Goal: Task Accomplishment & Management: Manage account settings

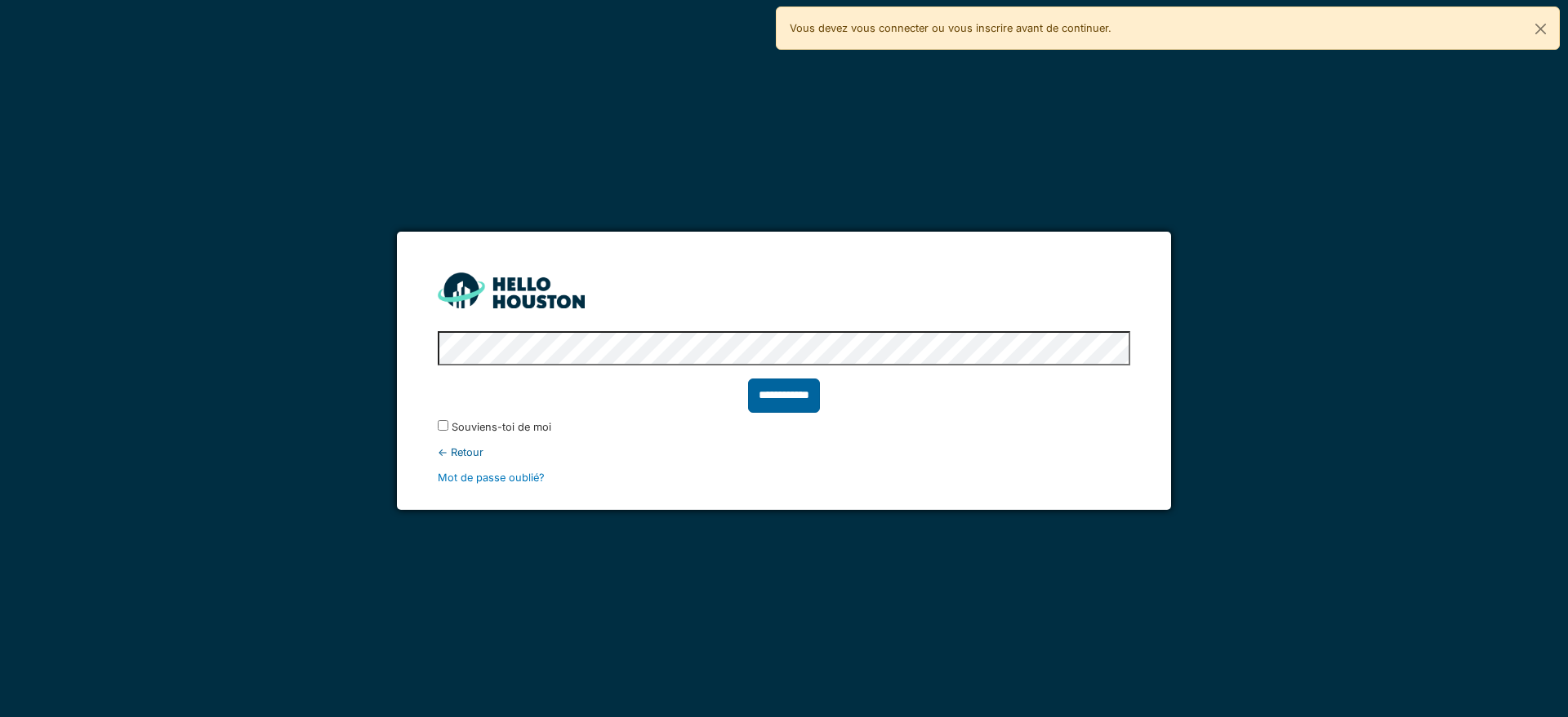
click at [776, 389] on input "**********" at bounding box center [784, 395] width 72 height 35
type input "******"
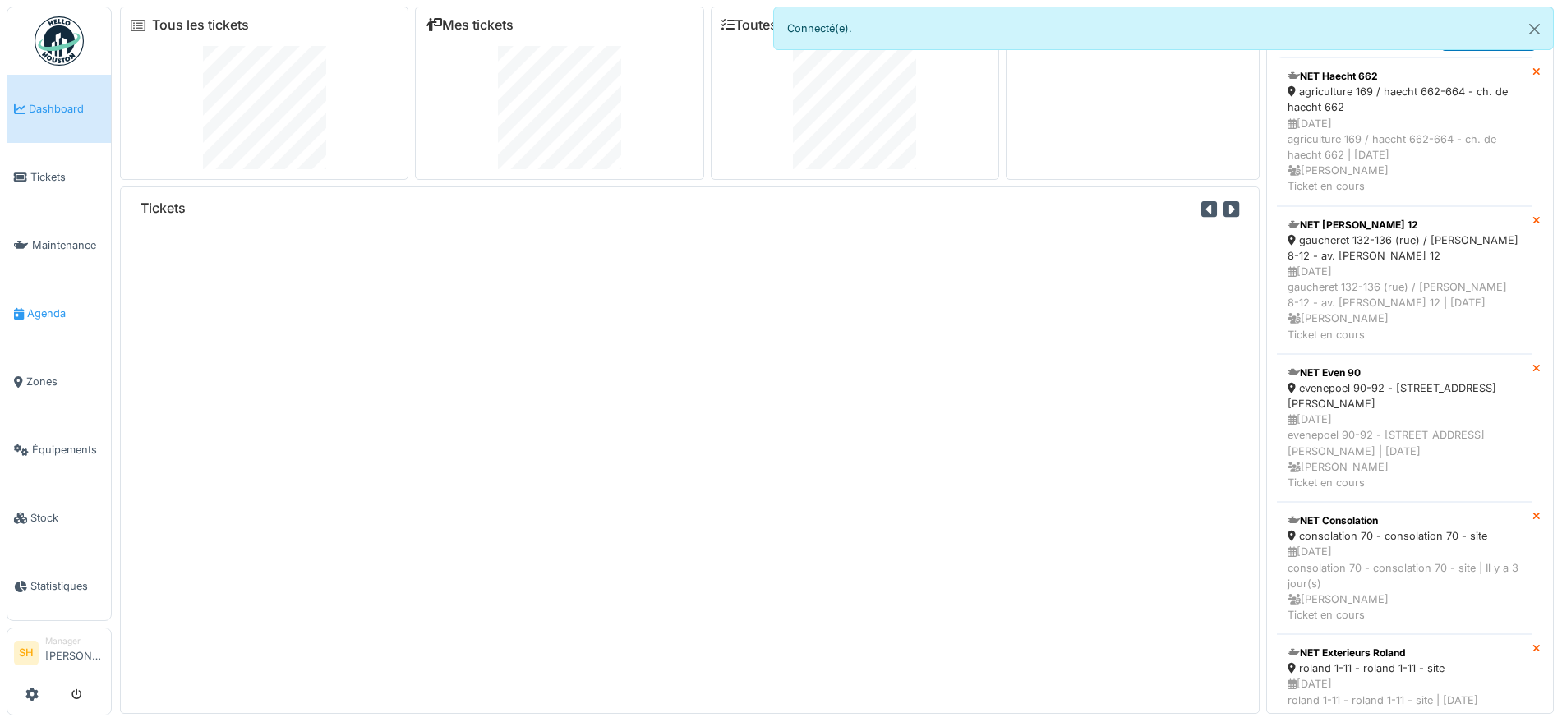
click at [48, 309] on span "Agenda" at bounding box center [65, 314] width 77 height 16
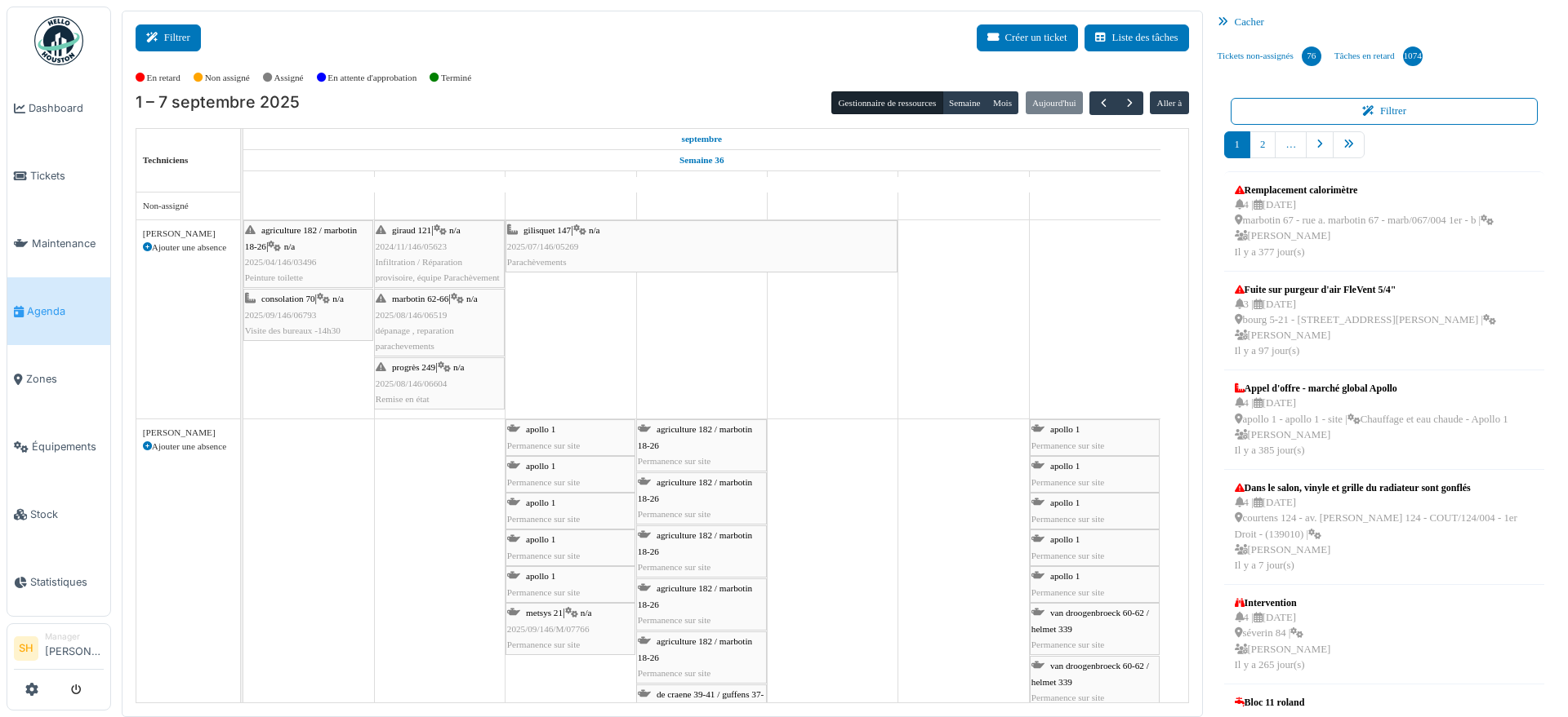
click at [175, 38] on button "Filtrer" at bounding box center [168, 38] width 66 height 27
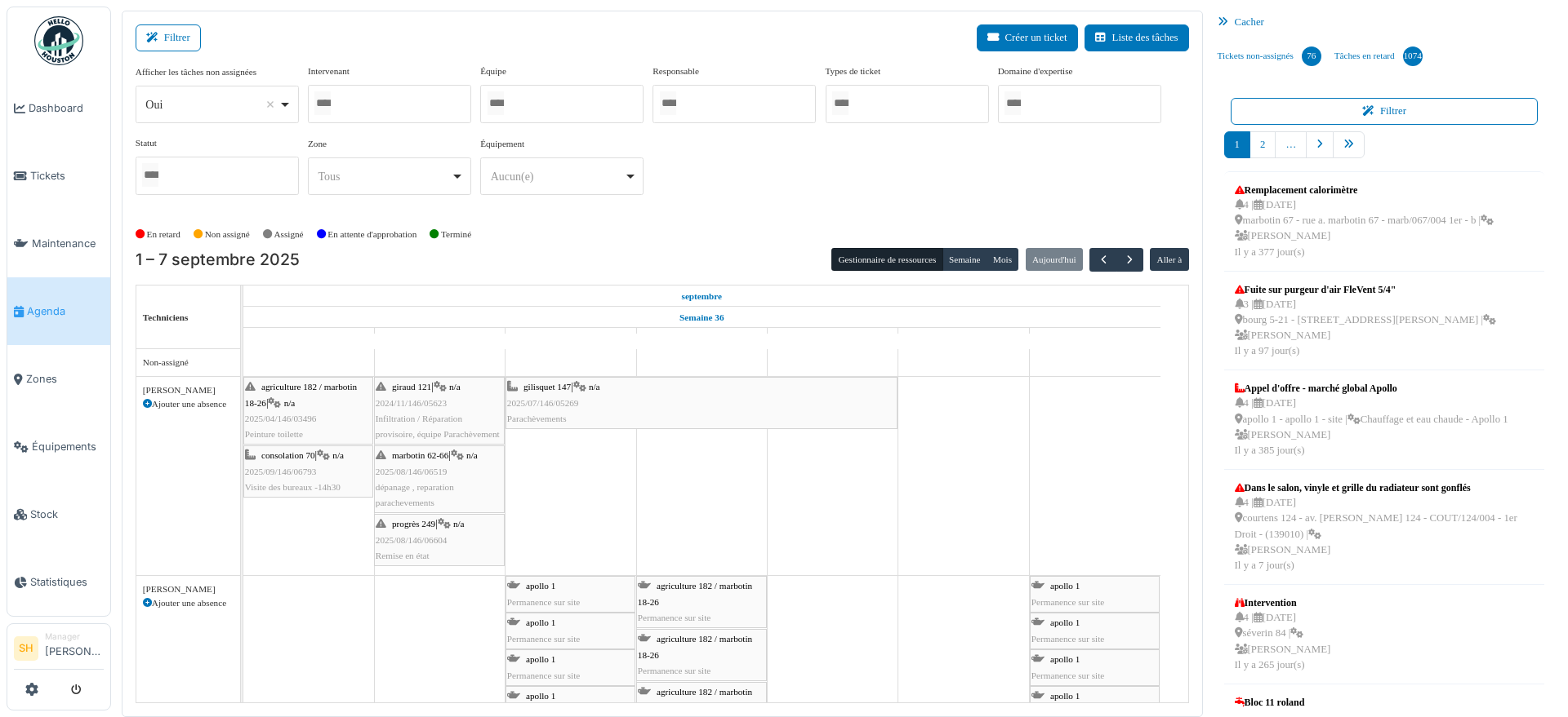
click at [395, 103] on div at bounding box center [390, 103] width 163 height 39
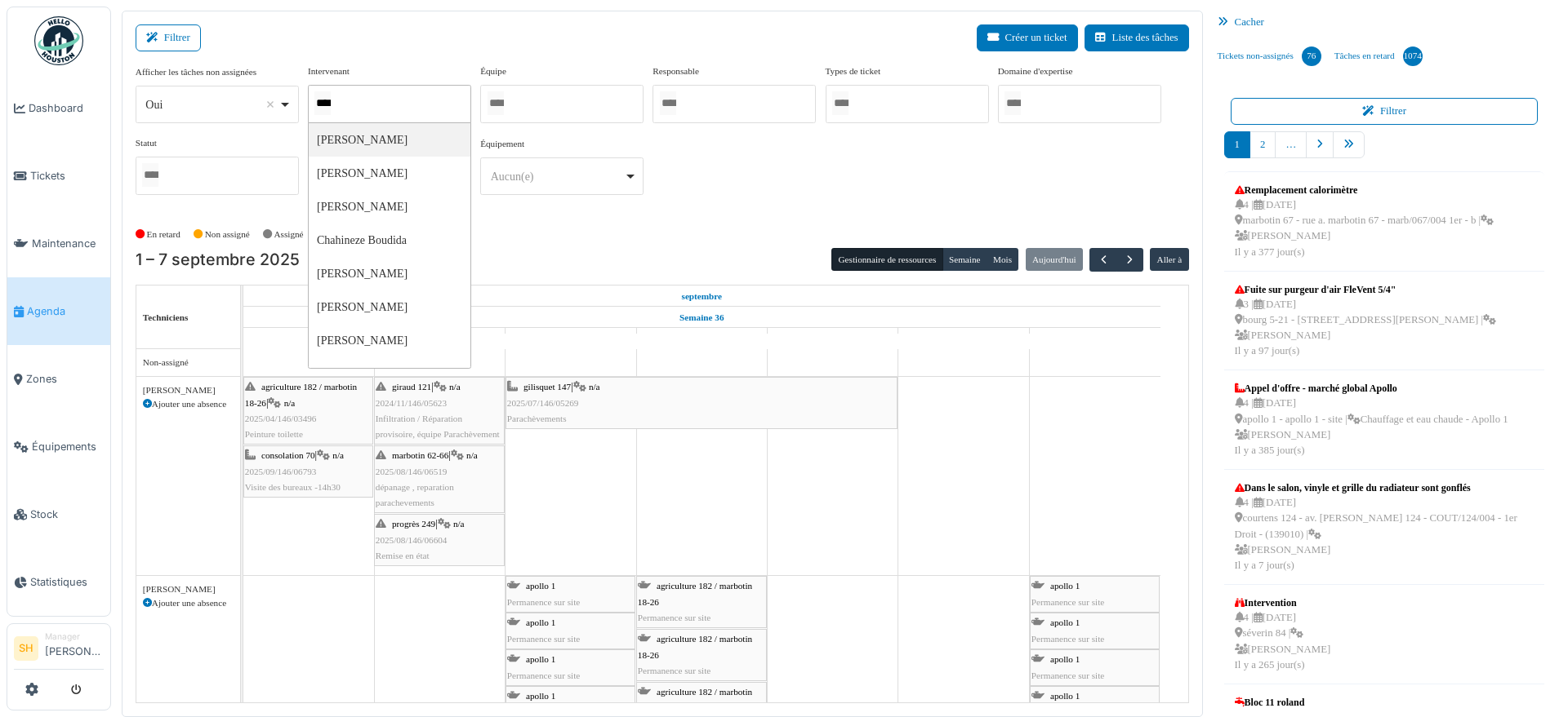
type input "*****"
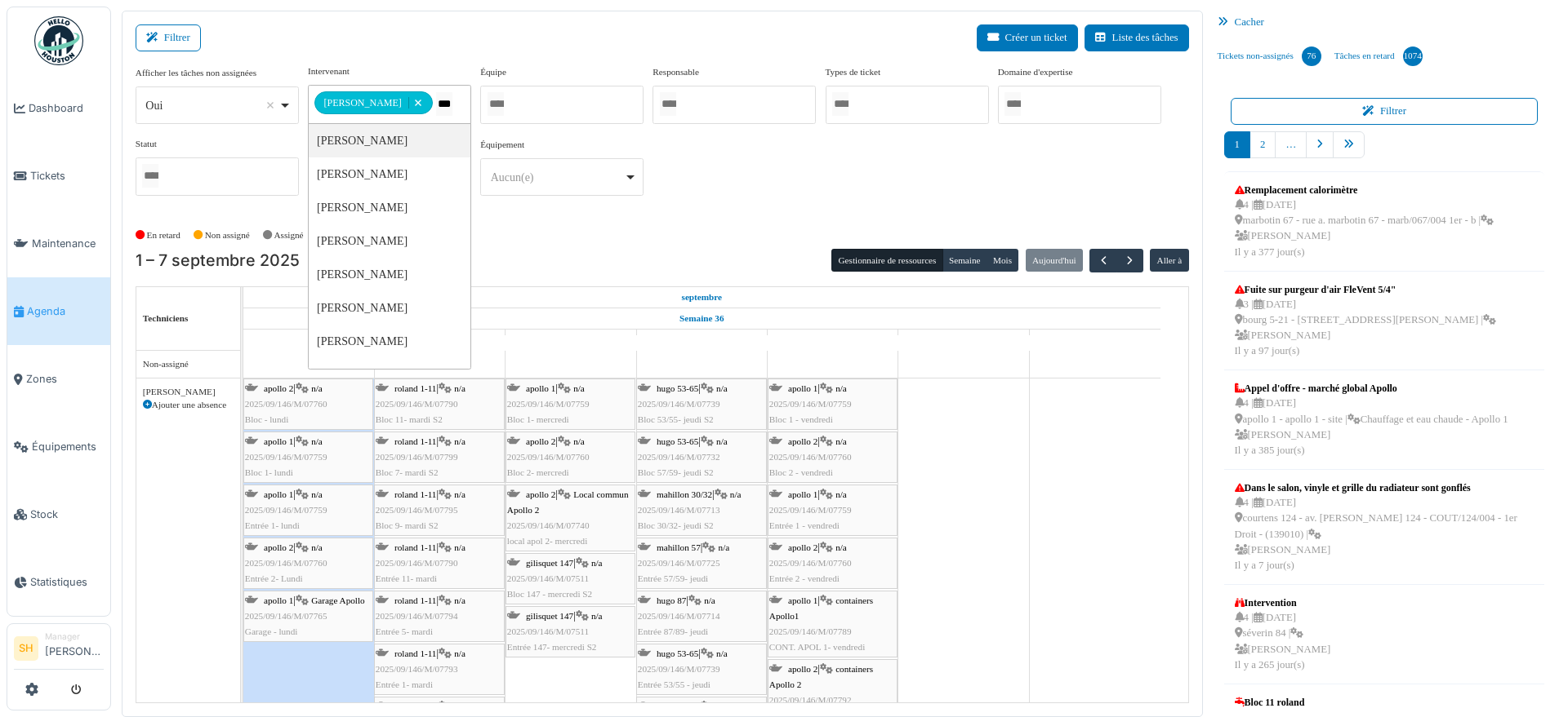
type input "****"
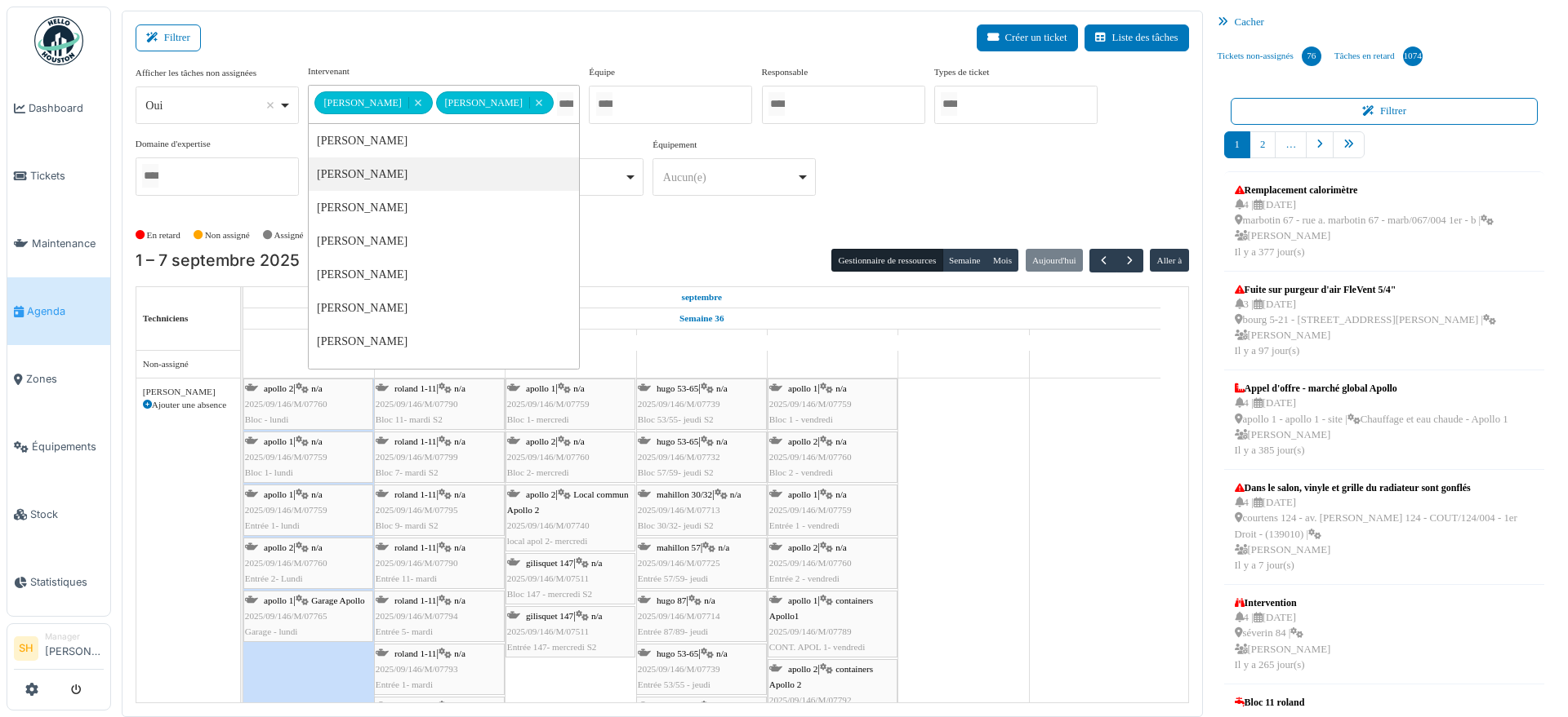
click at [758, 252] on div "1 – 7 septembre 2025 Gestionnaire de ressources Semaine Mois Aujourd'hui Aller à" at bounding box center [662, 261] width 1053 height 24
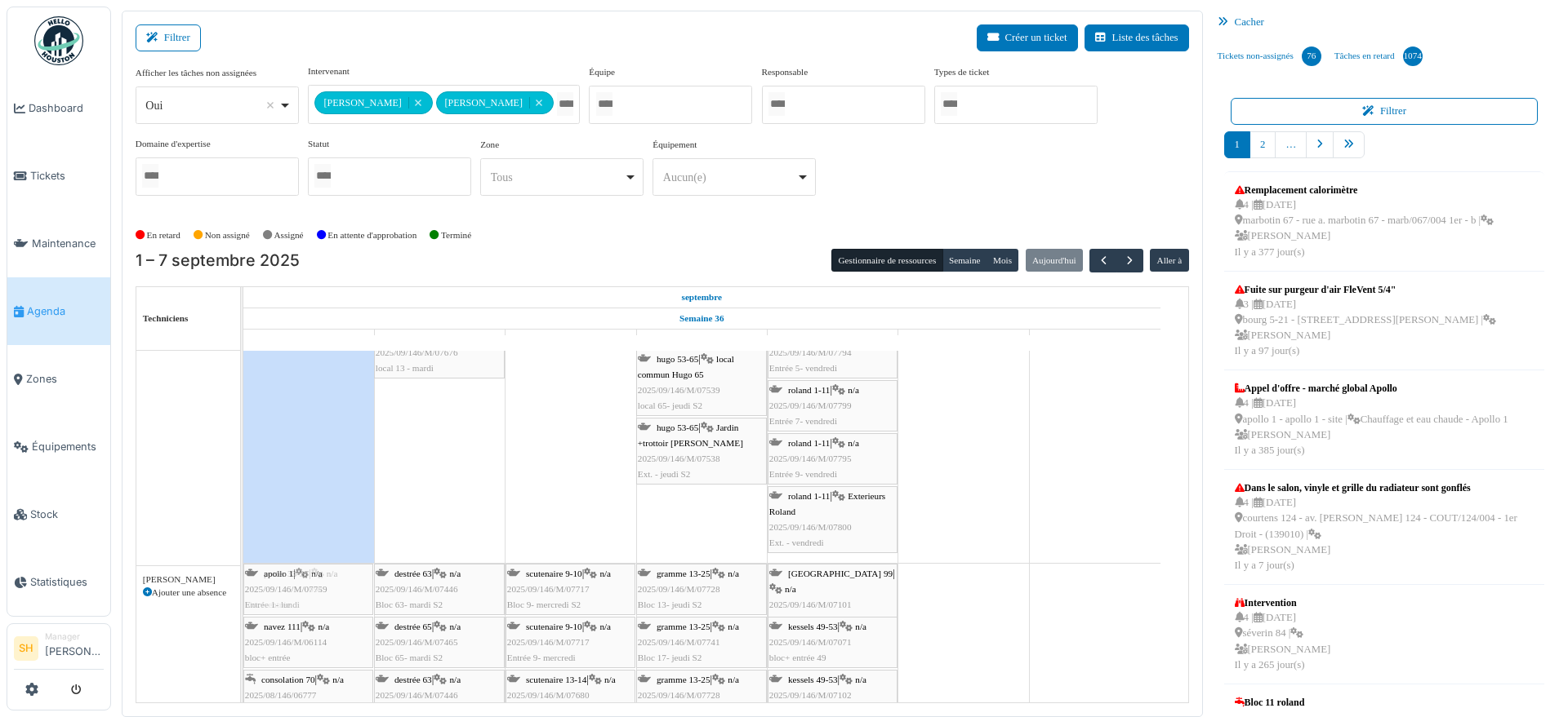
drag, startPoint x: 294, startPoint y: 506, endPoint x: 319, endPoint y: 694, distance: 189.7
click at [319, 694] on tbody "apollo 1 Permanence sur site apollo 1 Permanence sur site apollo 1 Permanence s…" at bounding box center [702, 402] width 917 height 1221
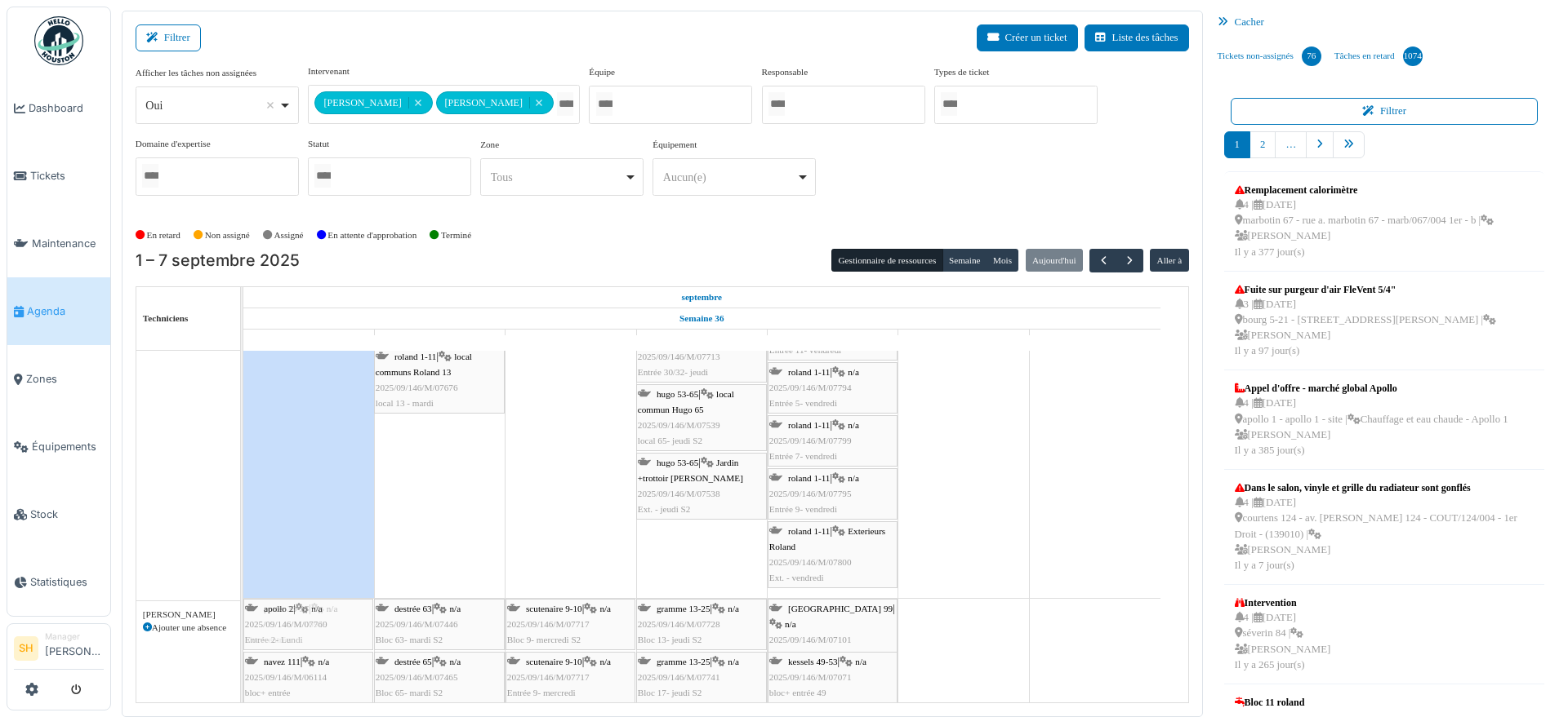
drag, startPoint x: 298, startPoint y: 508, endPoint x: 291, endPoint y: 690, distance: 182.1
click at [291, 690] on tbody "apollo 1 Permanence sur site apollo 1 Permanence sur site apollo 1 Permanence s…" at bounding box center [702, 437] width 917 height 1221
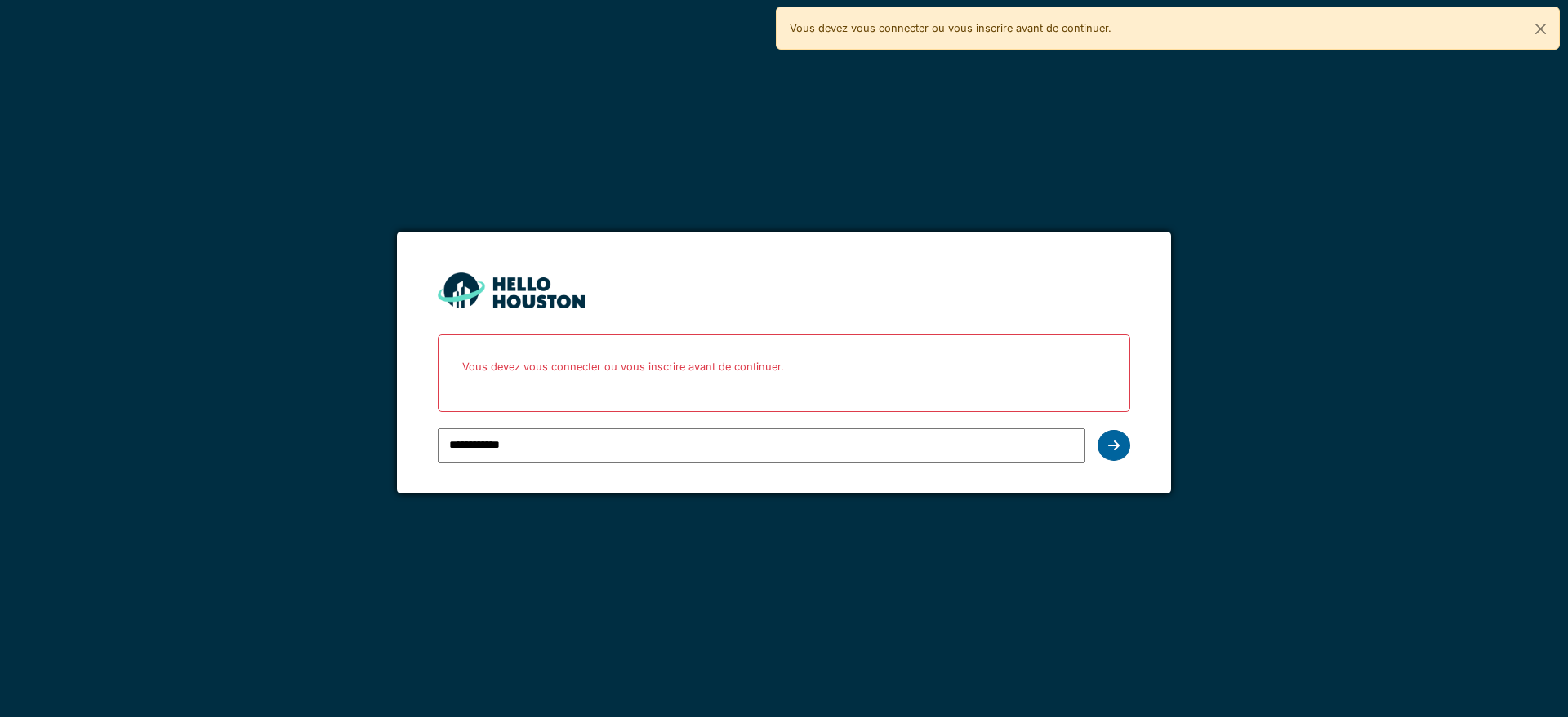
click at [1115, 442] on icon at bounding box center [1114, 445] width 12 height 13
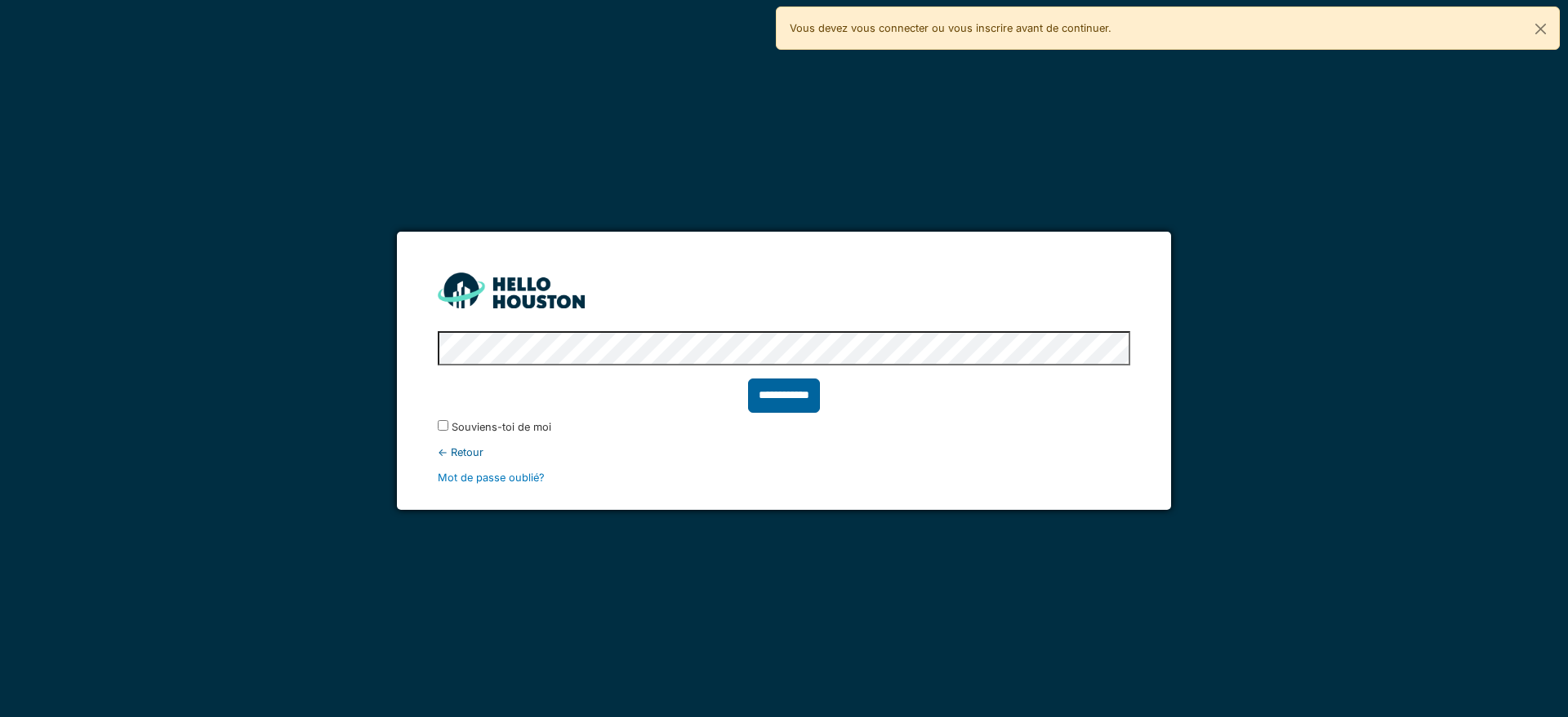
click at [799, 402] on input "**********" at bounding box center [784, 395] width 72 height 35
type input "******"
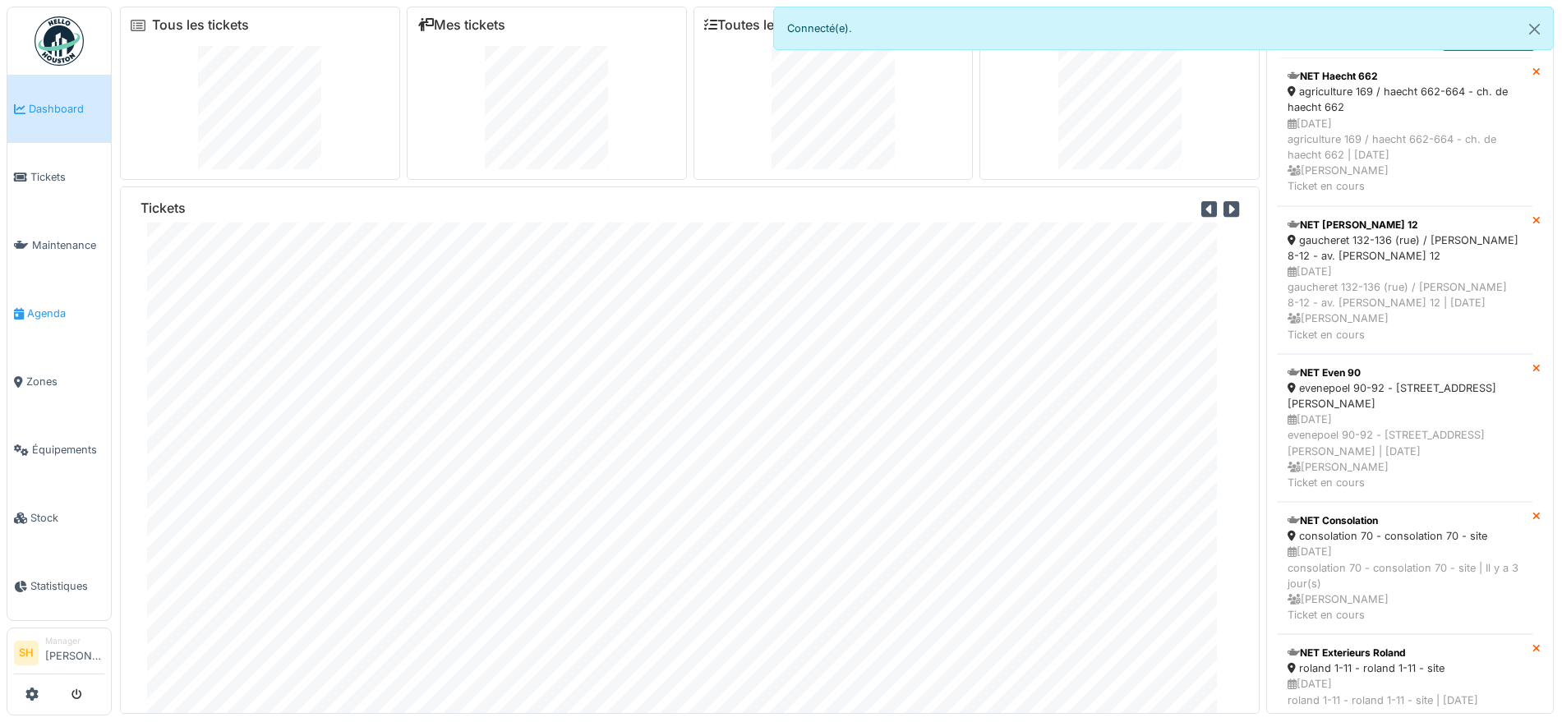
click at [52, 306] on span "Agenda" at bounding box center [65, 314] width 77 height 16
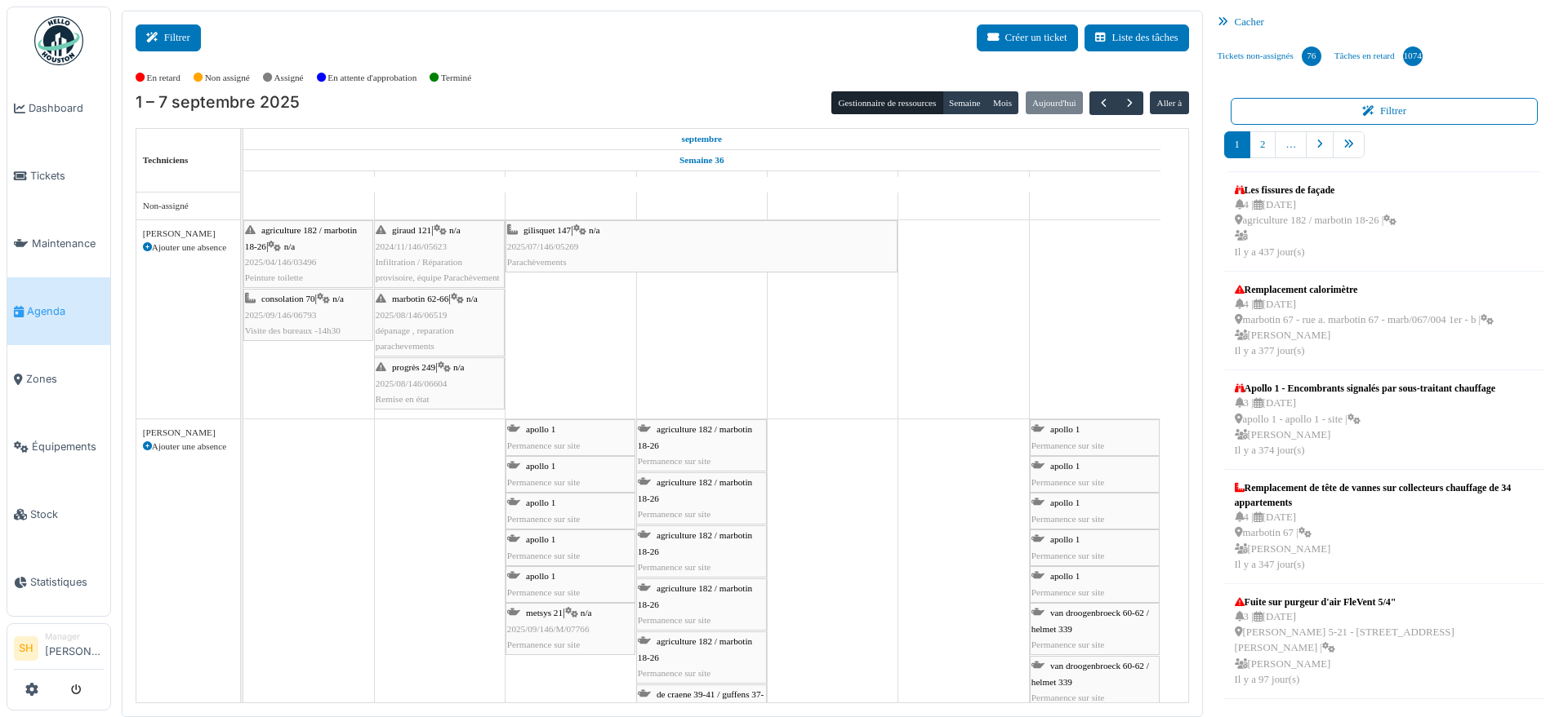
click at [190, 42] on button "Filtrer" at bounding box center [168, 38] width 66 height 27
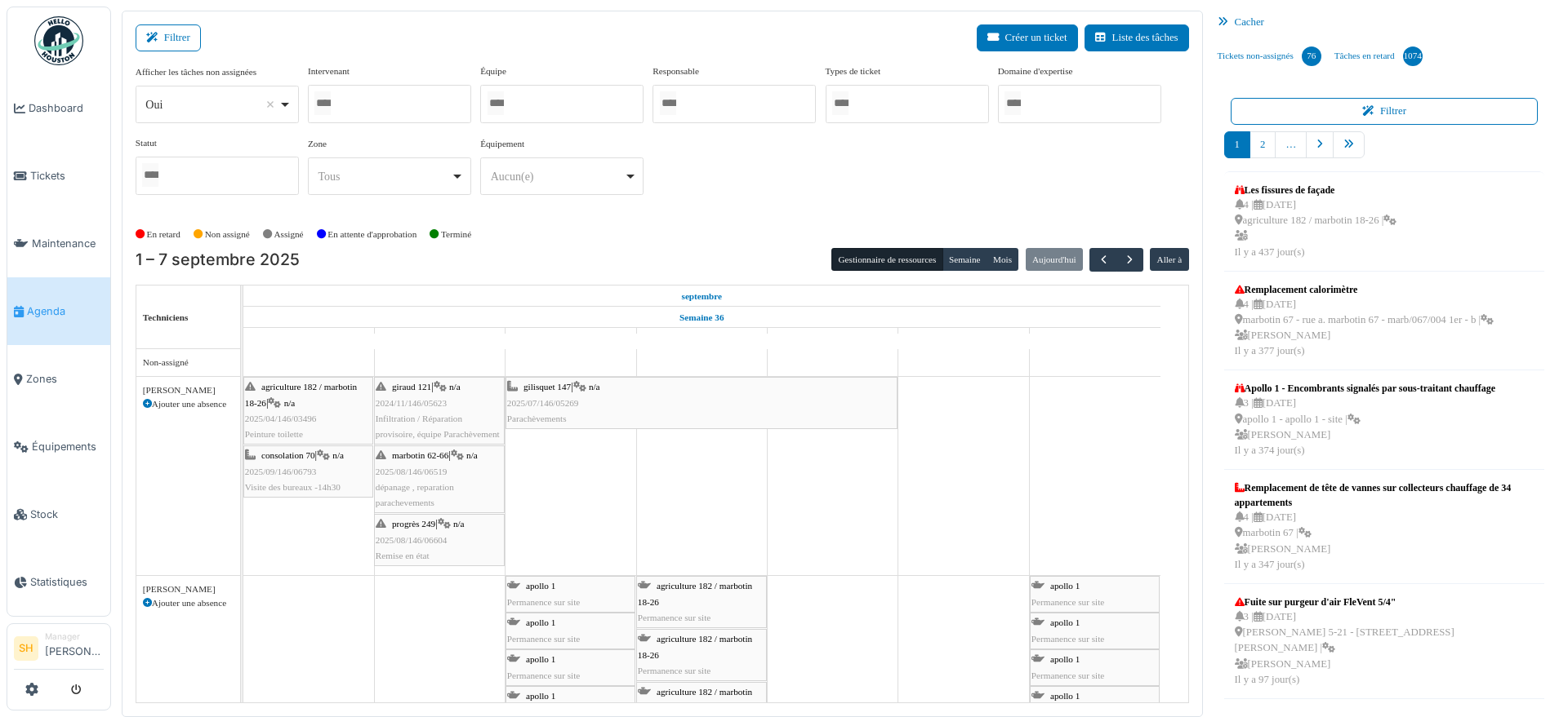
click at [349, 109] on div at bounding box center [390, 103] width 163 height 39
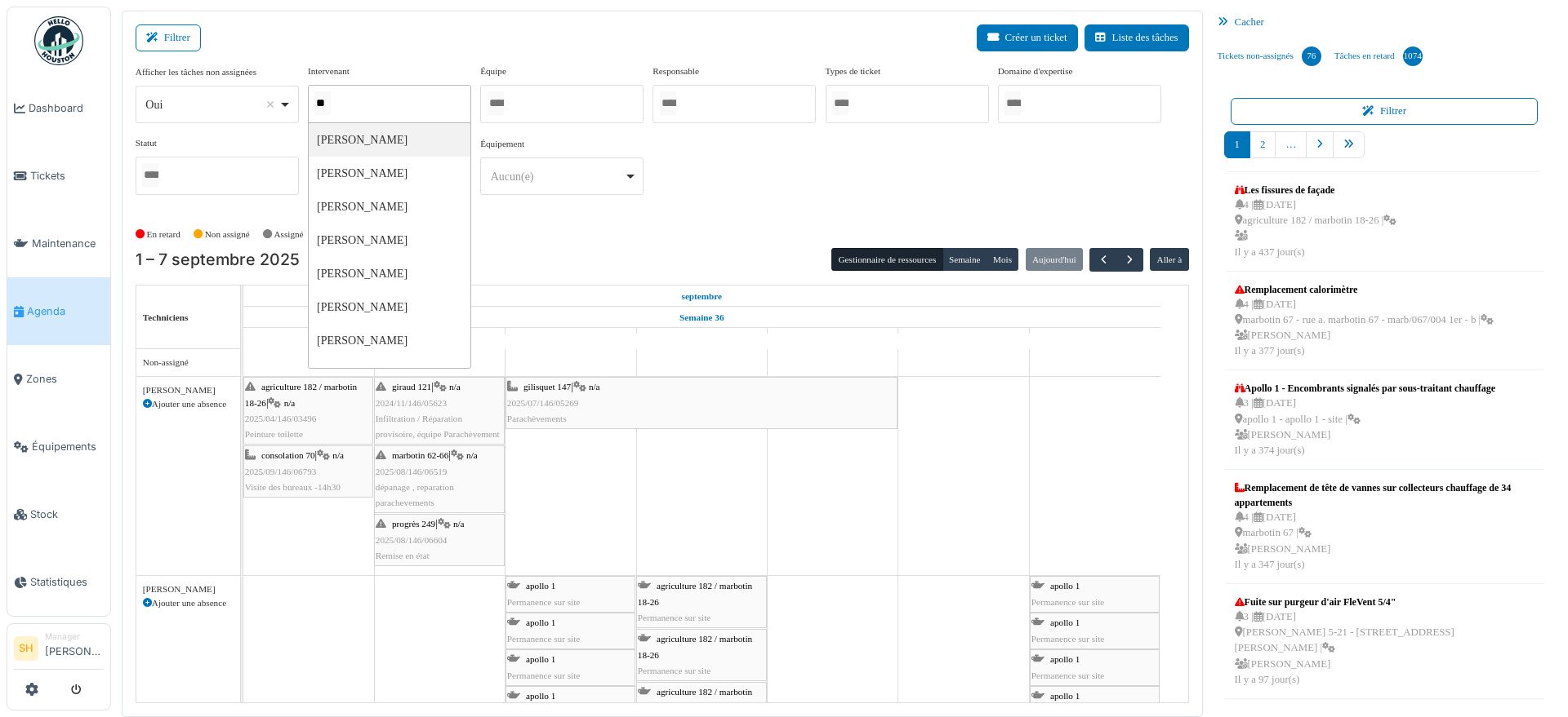
type input "***"
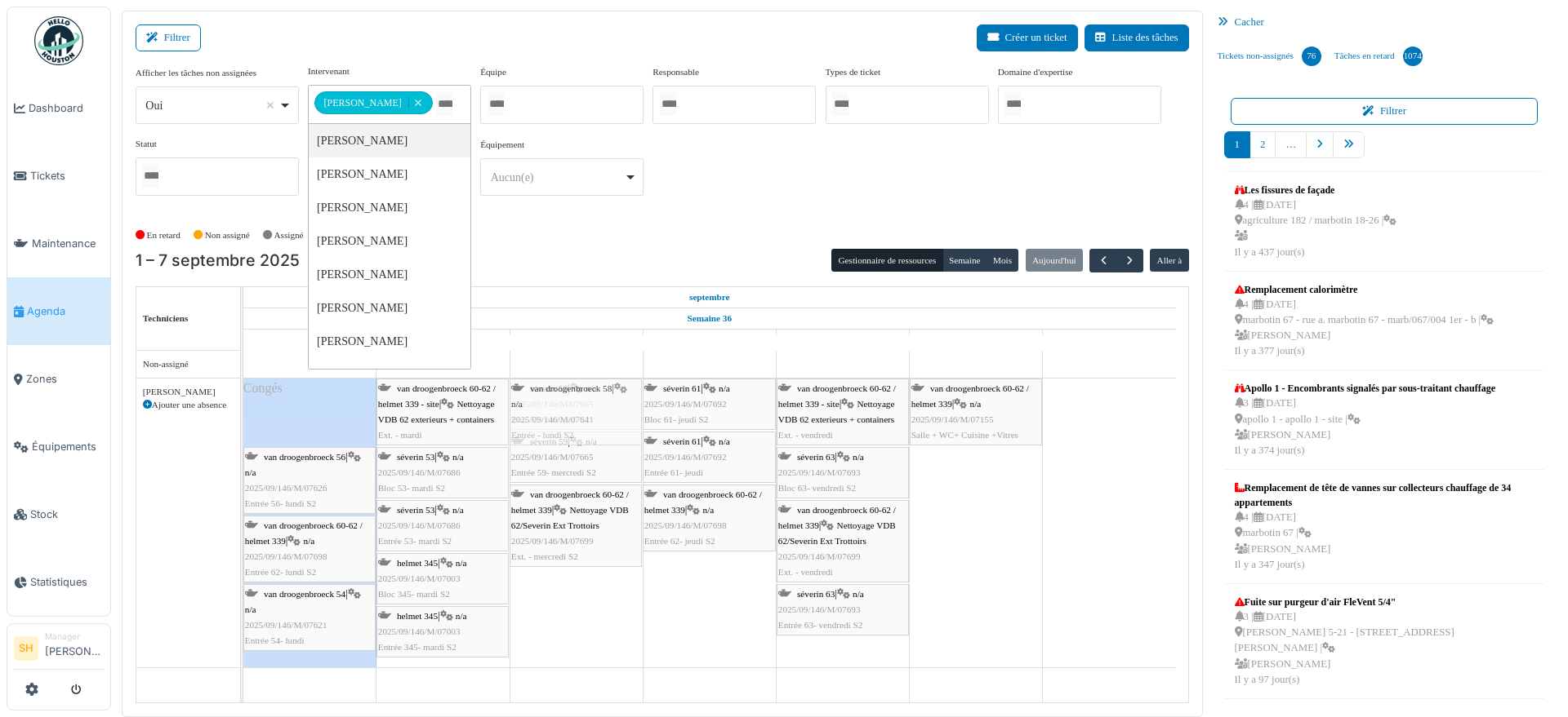
drag, startPoint x: 319, startPoint y: 401, endPoint x: 553, endPoint y: 441, distance: 237.4
click at [243, 441] on div "van droogenbroeck 58 | n/a 2025/09/146/M/07641 Entrée - lundi S2 van droogenbro…" at bounding box center [243, 522] width 0 height 289
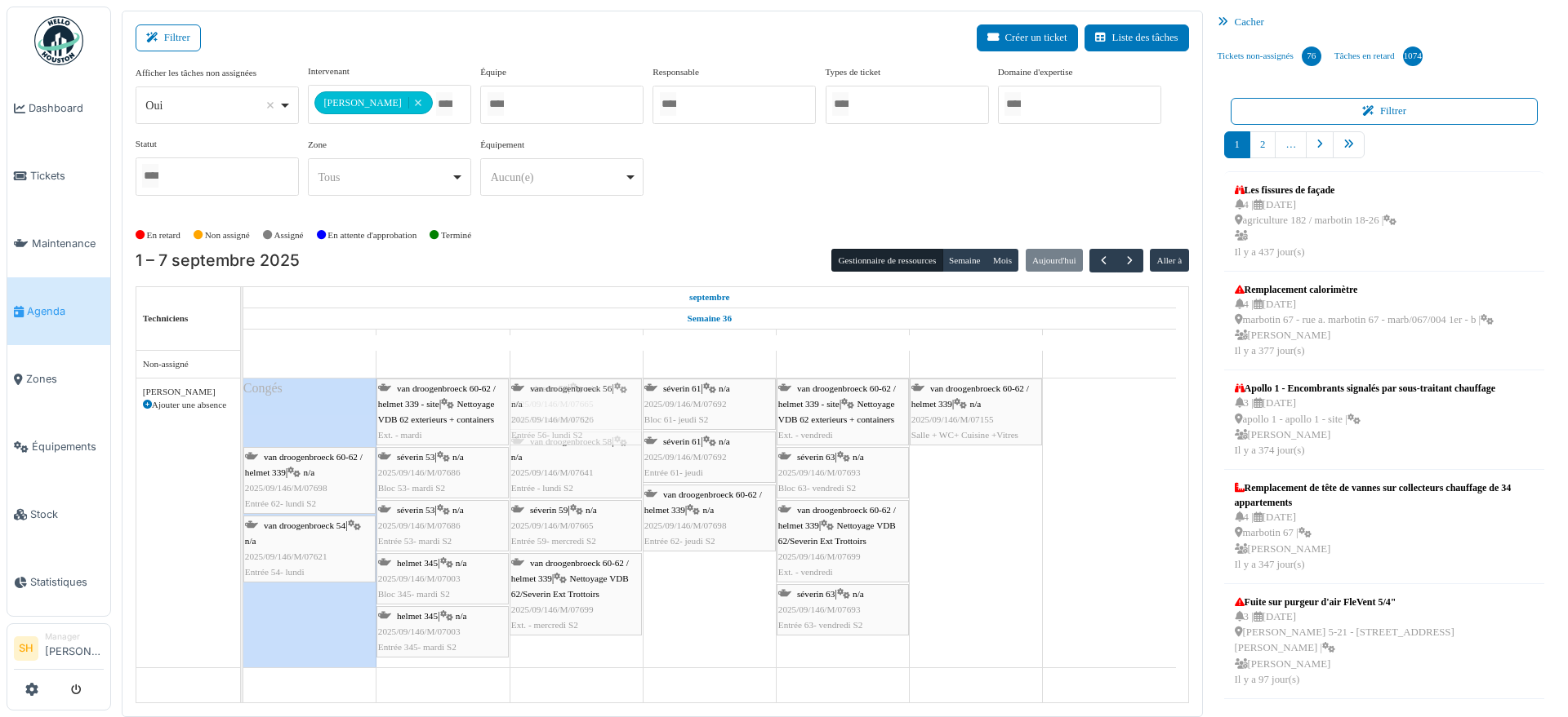
drag, startPoint x: 326, startPoint y: 418, endPoint x: 552, endPoint y: 453, distance: 228.7
click at [243, 453] on div "van droogenbroeck 56 | n/a 2025/09/146/M/07626 Entrée 56- lundi S2 van droogenb…" at bounding box center [243, 522] width 0 height 289
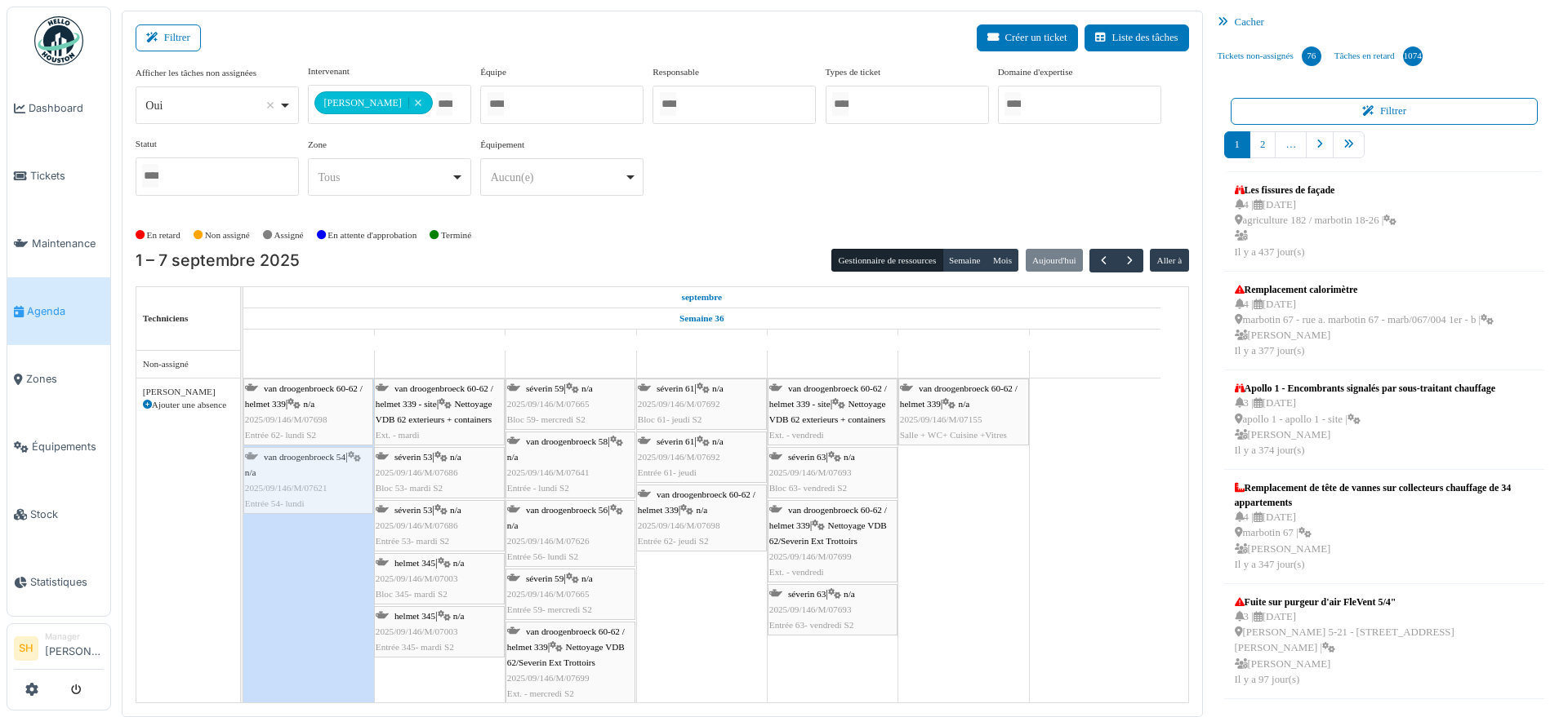
drag, startPoint x: 324, startPoint y: 489, endPoint x: 385, endPoint y: 502, distance: 62.4
click at [243, 502] on div "van droogenbroeck 60-62 / helmet 339 | n/a 2025/09/146/M/07698 Entrée 62- lundi…" at bounding box center [243, 546] width 0 height 336
drag, startPoint x: 307, startPoint y: 405, endPoint x: 375, endPoint y: 420, distance: 69.6
click at [243, 420] on div "van droogenbroeck 60-62 / helmet 339 | n/a 2025/09/146/M/07698 Entrée 62- lundi…" at bounding box center [243, 546] width 0 height 336
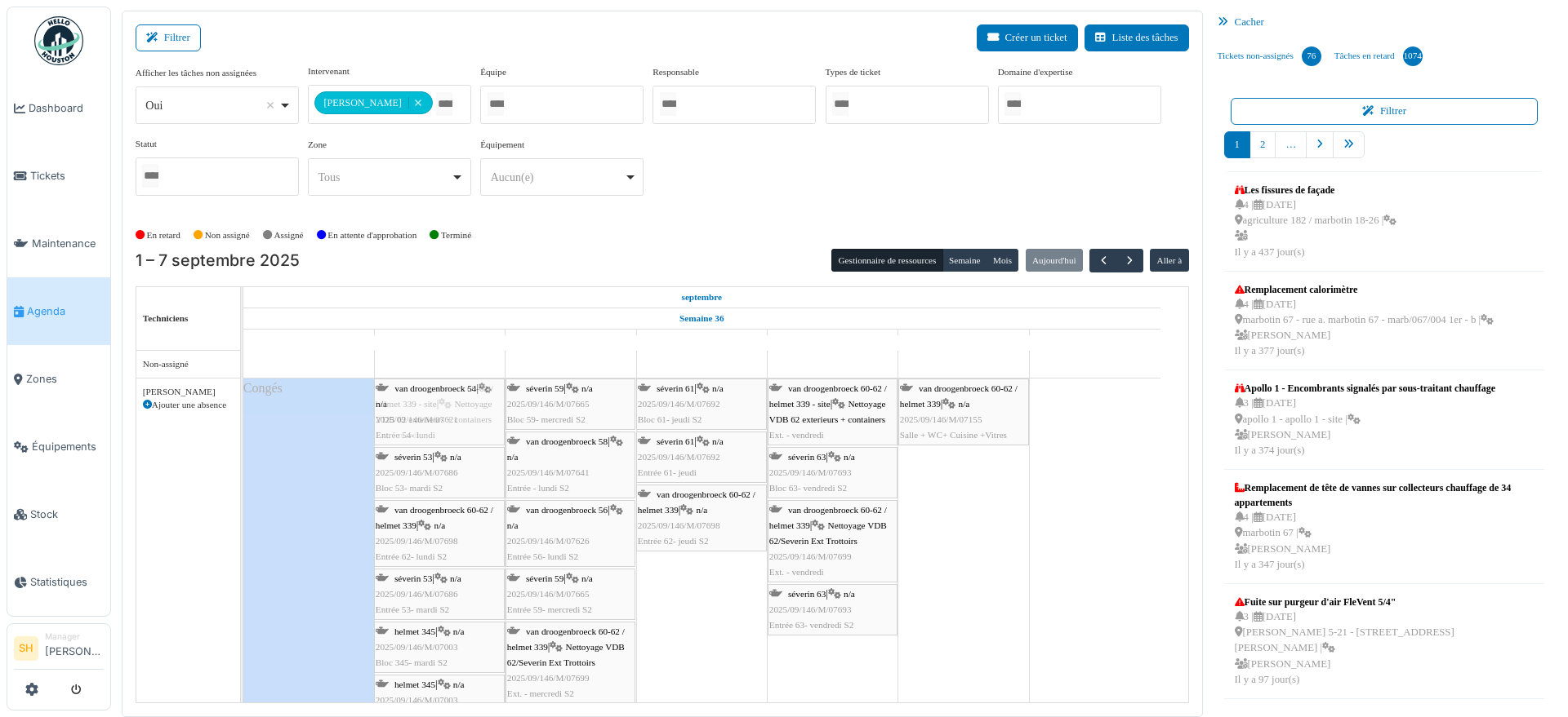
drag, startPoint x: 292, startPoint y: 424, endPoint x: 400, endPoint y: 444, distance: 109.8
click at [243, 444] on div "van droogenbroeck 54 | n/a 2025/09/146/M/07621 Entrée 54- lundi van droogenbroe…" at bounding box center [243, 557] width 0 height 358
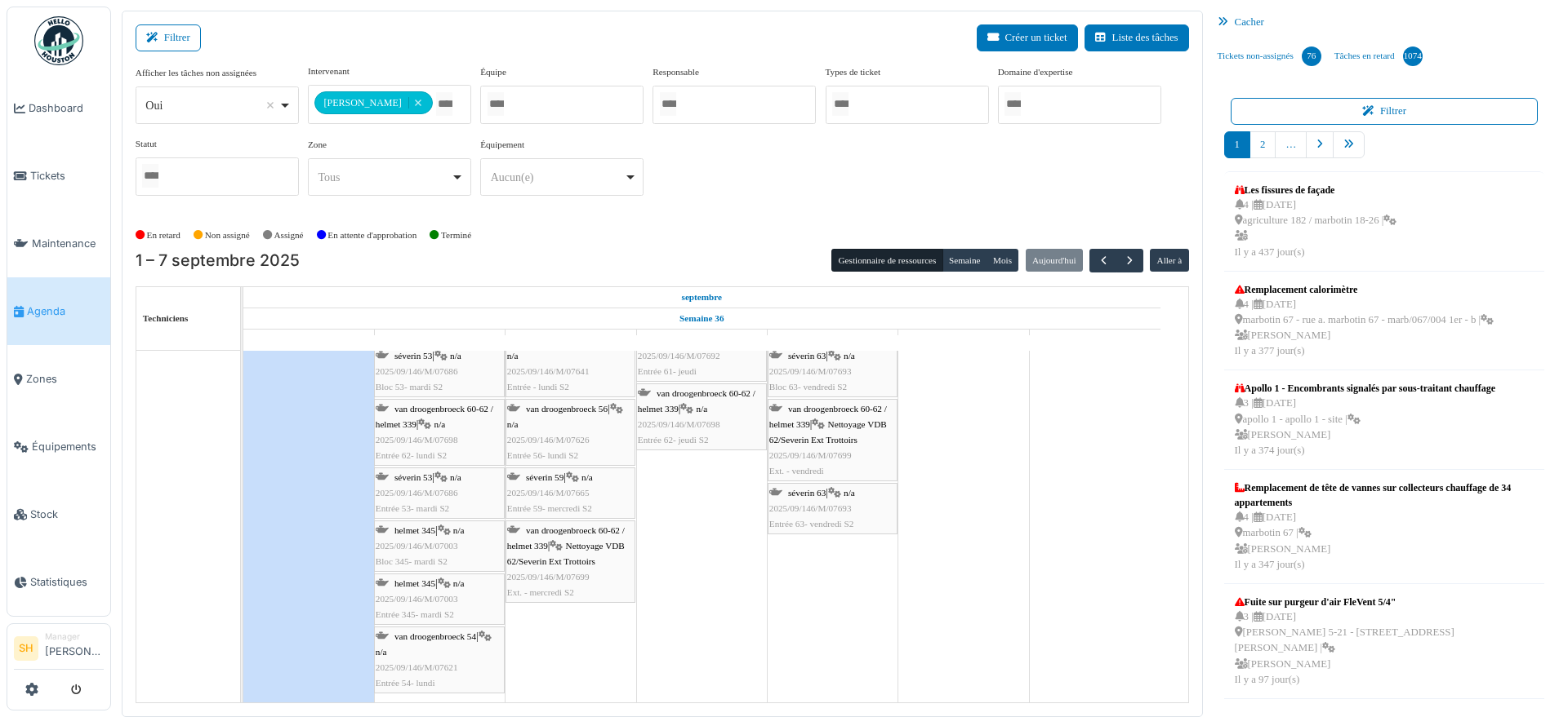
scroll to position [7, 0]
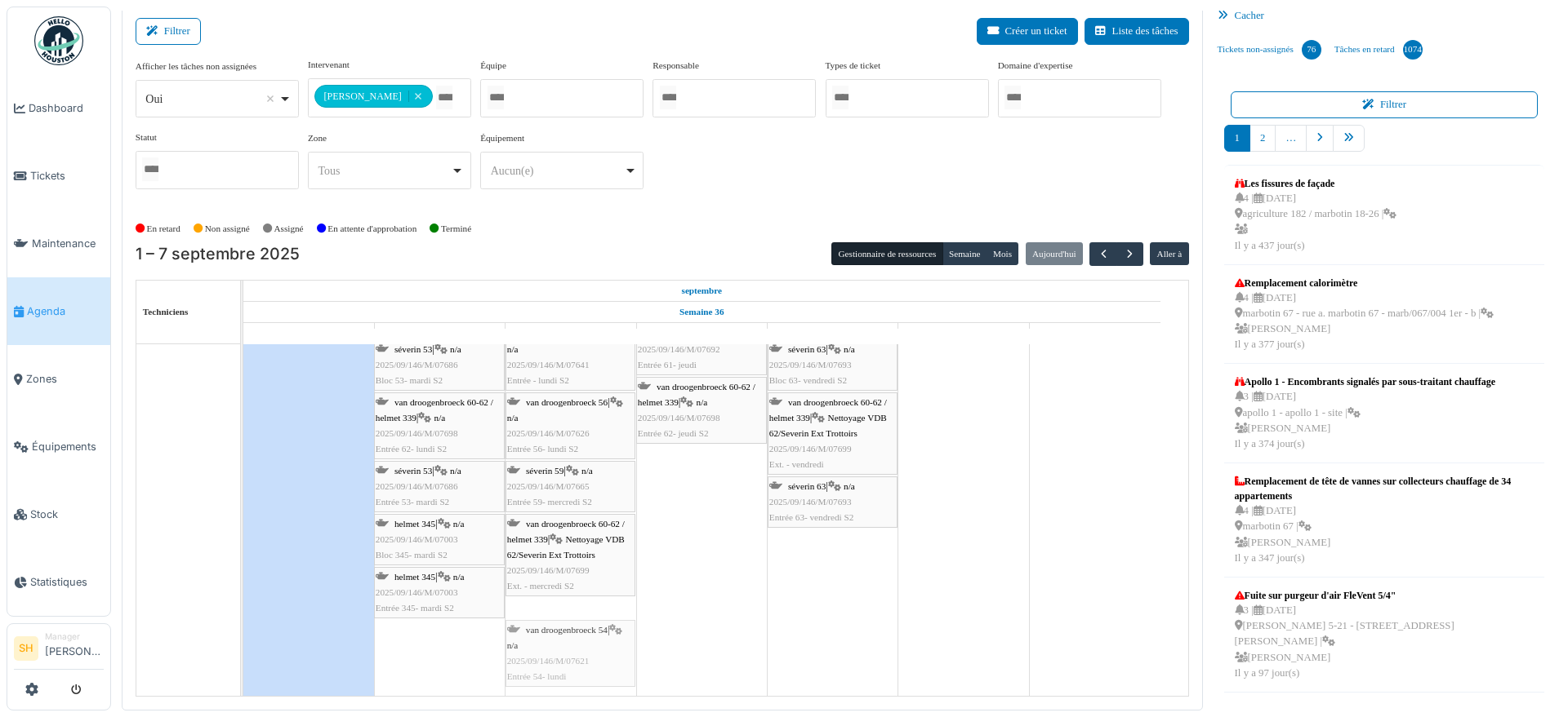
drag, startPoint x: 435, startPoint y: 666, endPoint x: 514, endPoint y: 652, distance: 80.2
click at [243, 646] on div "van droogenbroeck 60-62 / helmet 339 - site | Nettoyage VDB 62 exterieurs + con…" at bounding box center [243, 484] width 0 height 426
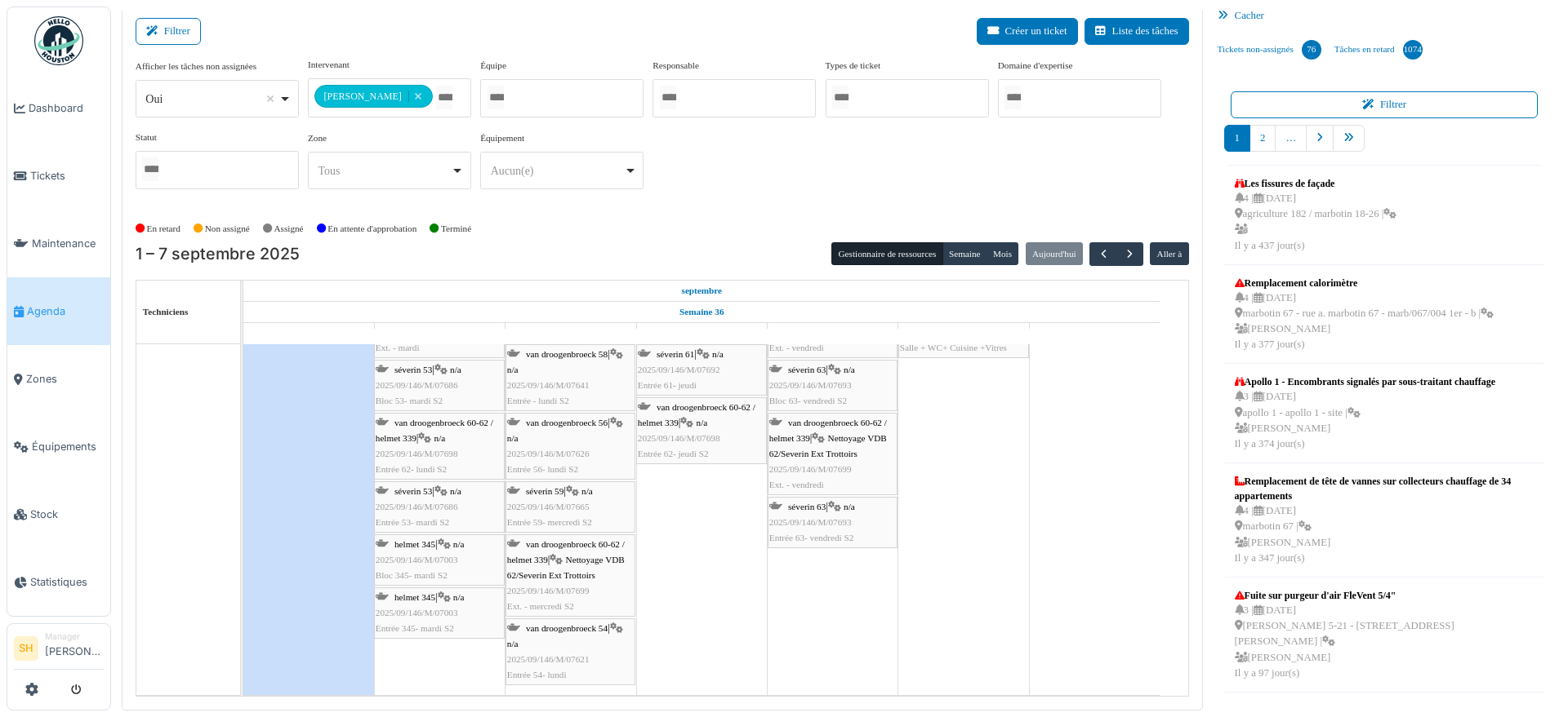
scroll to position [79, 0]
drag, startPoint x: 537, startPoint y: 654, endPoint x: 634, endPoint y: 612, distance: 105.7
click at [243, 612] on div "van droogenbroeck 60-62 / helmet 339 - site | Nettoyage VDB 62 exterieurs + con…" at bounding box center [243, 495] width 0 height 404
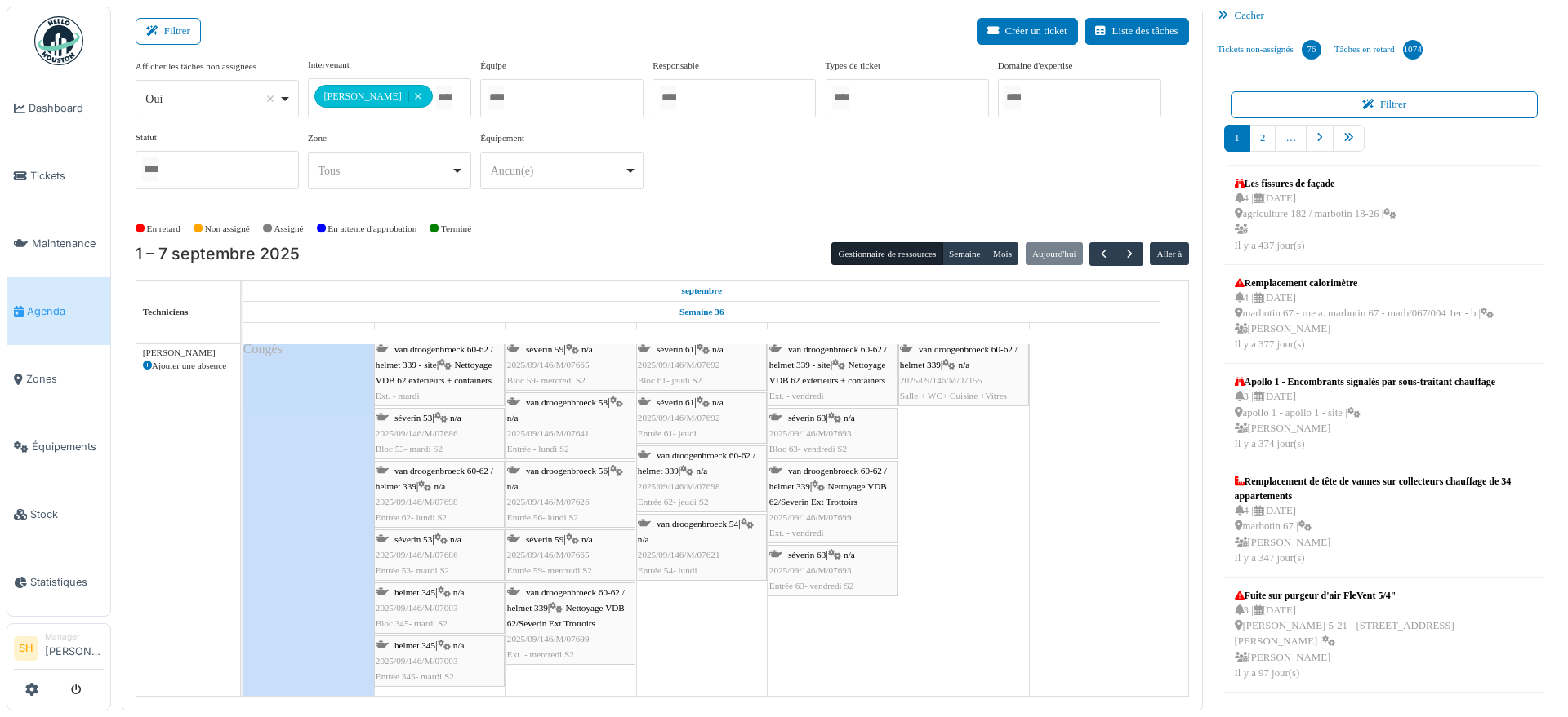
scroll to position [0, 0]
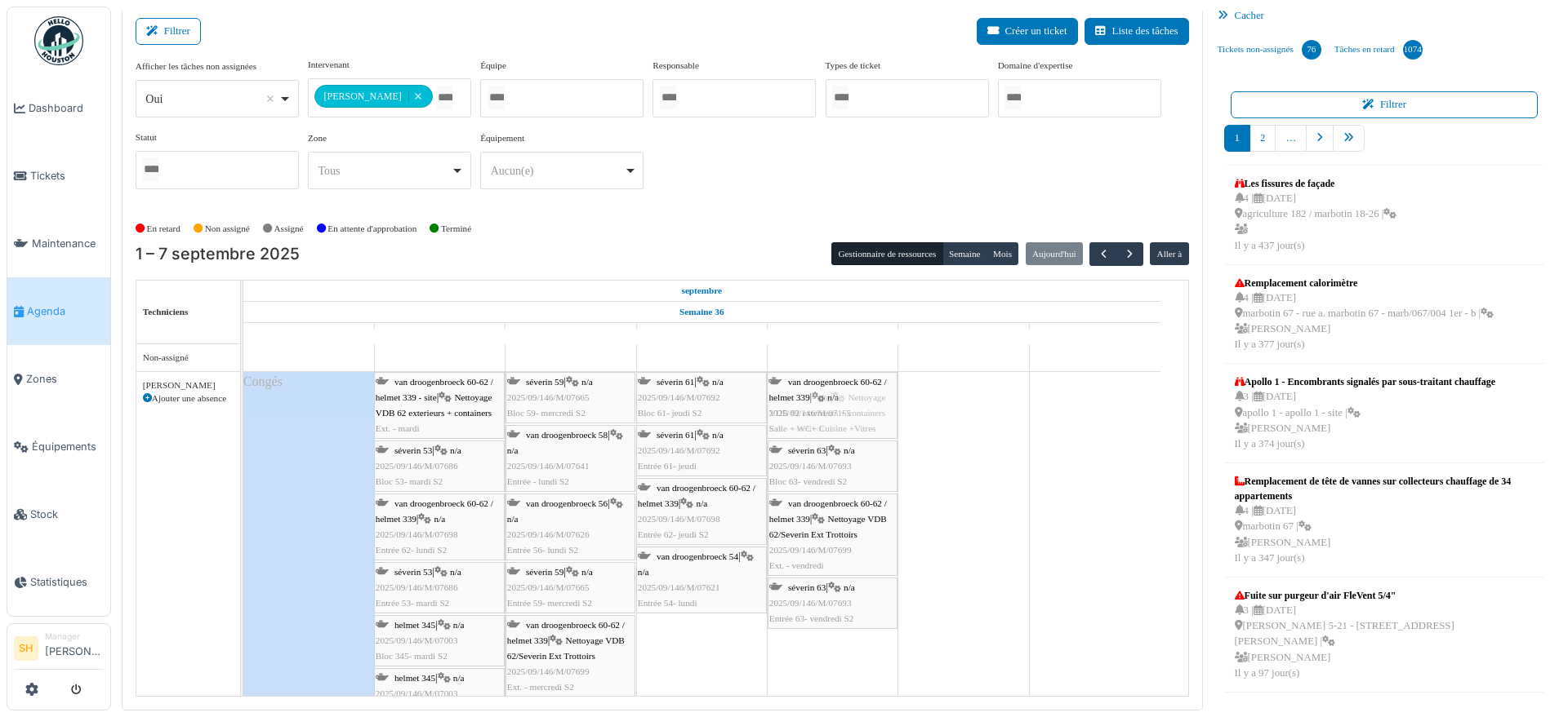
drag, startPoint x: 967, startPoint y: 408, endPoint x: 860, endPoint y: 543, distance: 172.3
click at [243, 543] on div "van droogenbroeck 60-62 / helmet 339 - site | Nettoyage VDB 62 exterieurs + con…" at bounding box center [243, 551] width 0 height 358
click at [949, 526] on td at bounding box center [963, 537] width 130 height 386
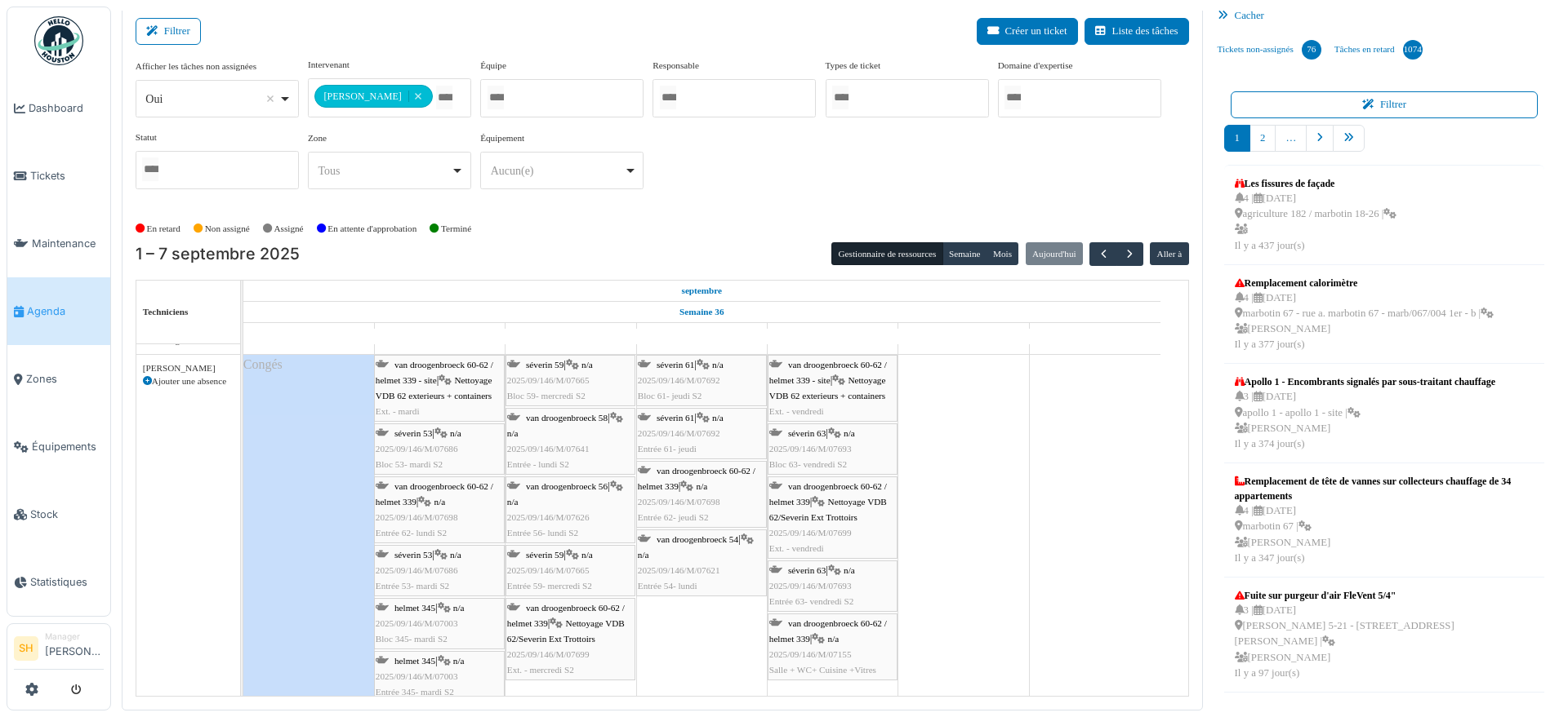
scroll to position [33, 0]
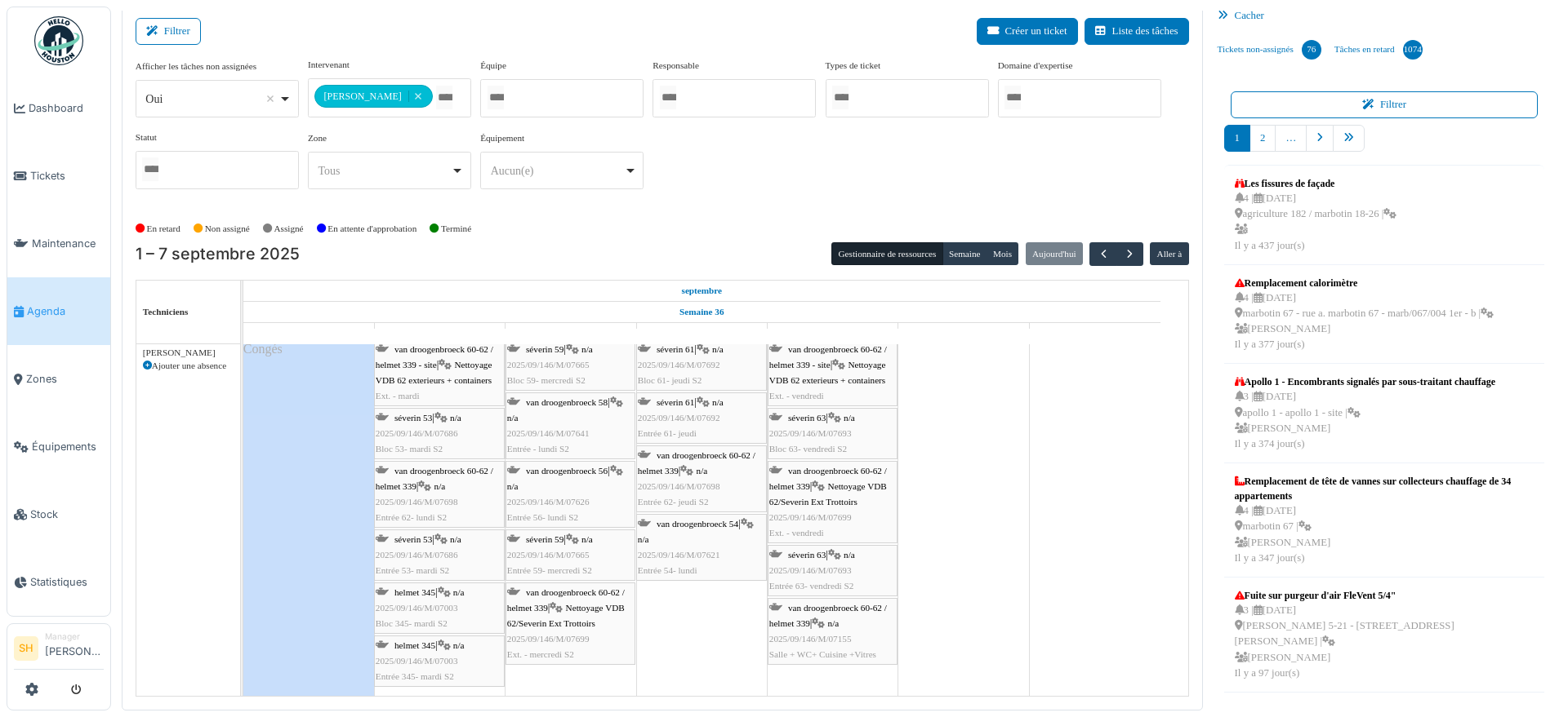
click at [827, 613] on div "van droogenbroeck 60-62 / helmet 339 | n/a 2025/09/146/M/07155 Salle + WC+ Cuis…" at bounding box center [832, 632] width 126 height 63
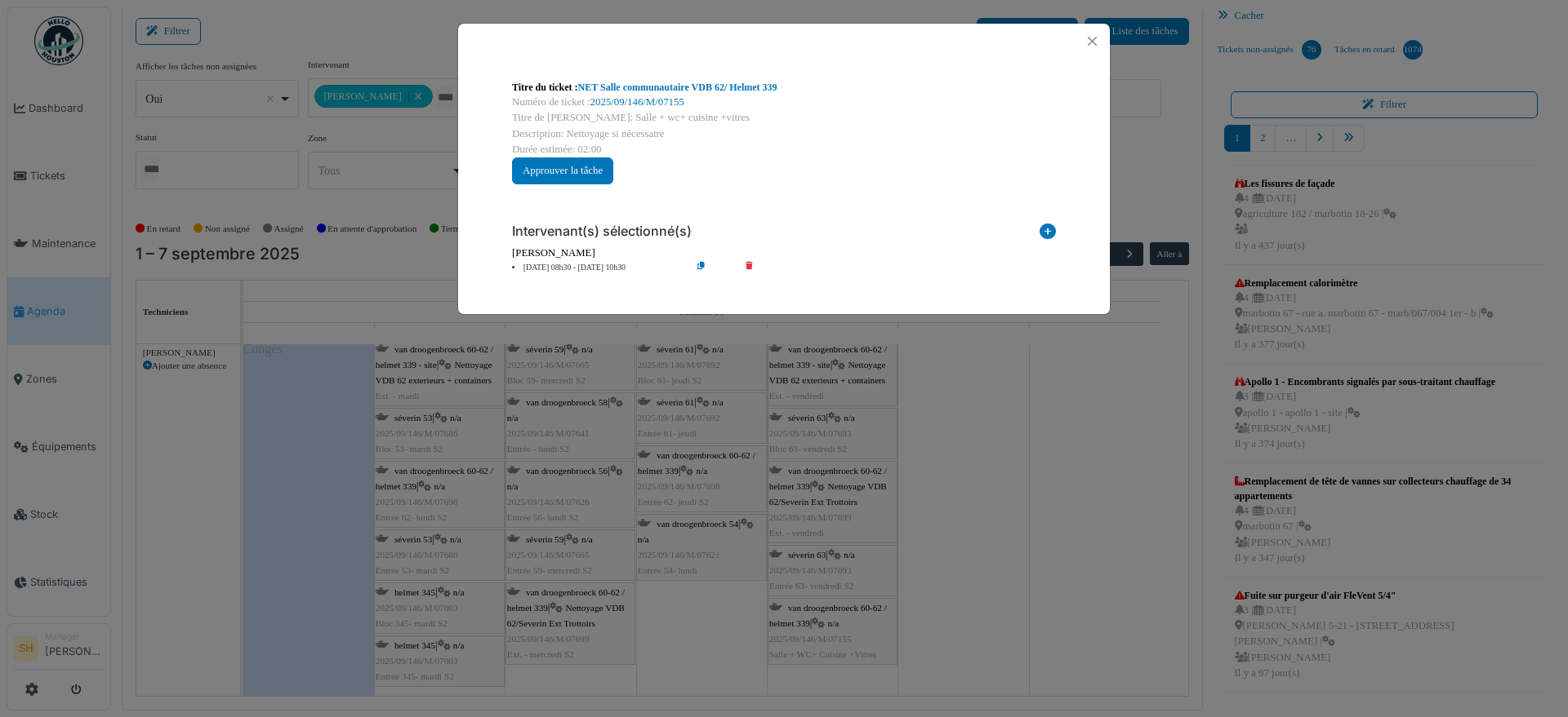
click at [574, 267] on li "05 sep 08h30 - 05 sep 10h30" at bounding box center [597, 268] width 187 height 12
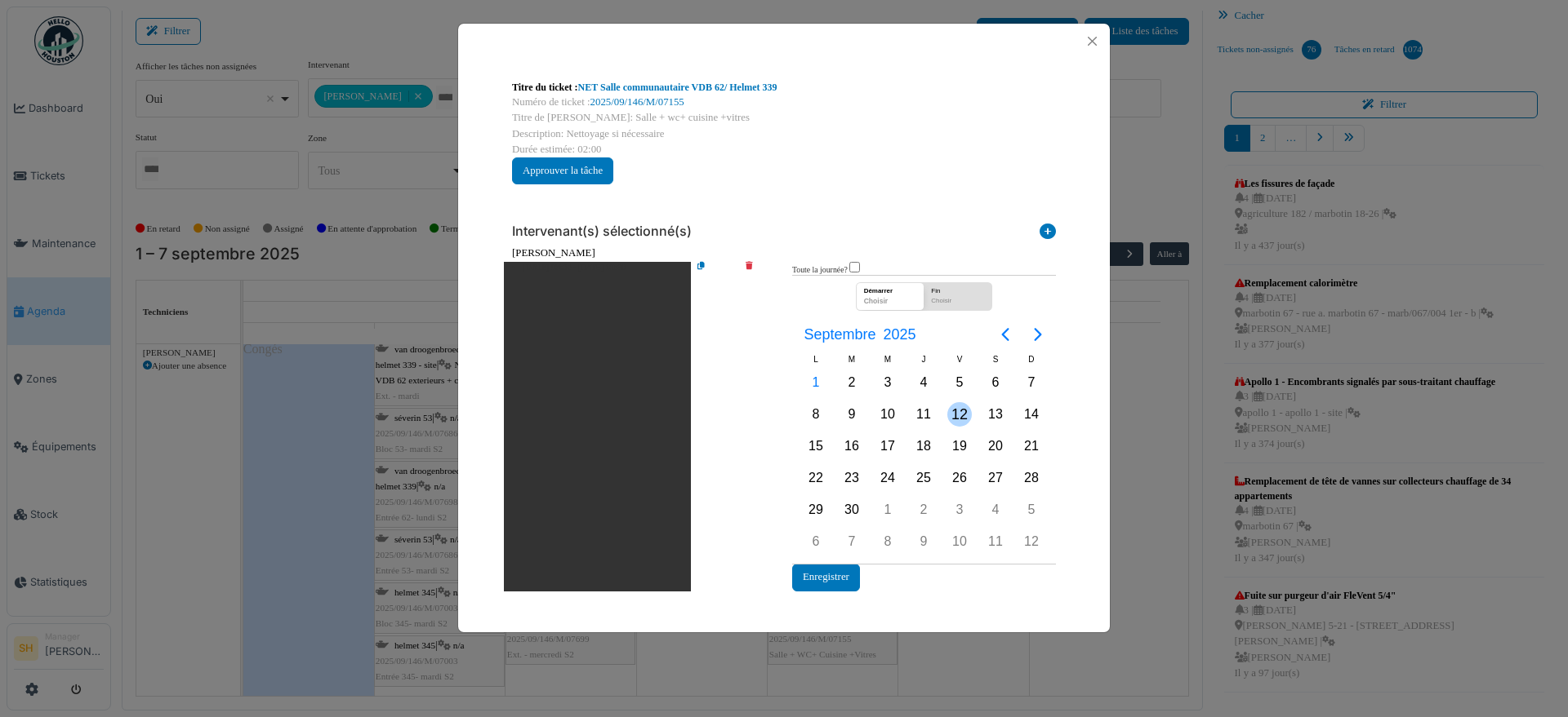
click at [955, 414] on div "12" at bounding box center [959, 414] width 25 height 25
click at [831, 584] on button "Enregistrer" at bounding box center [826, 577] width 68 height 27
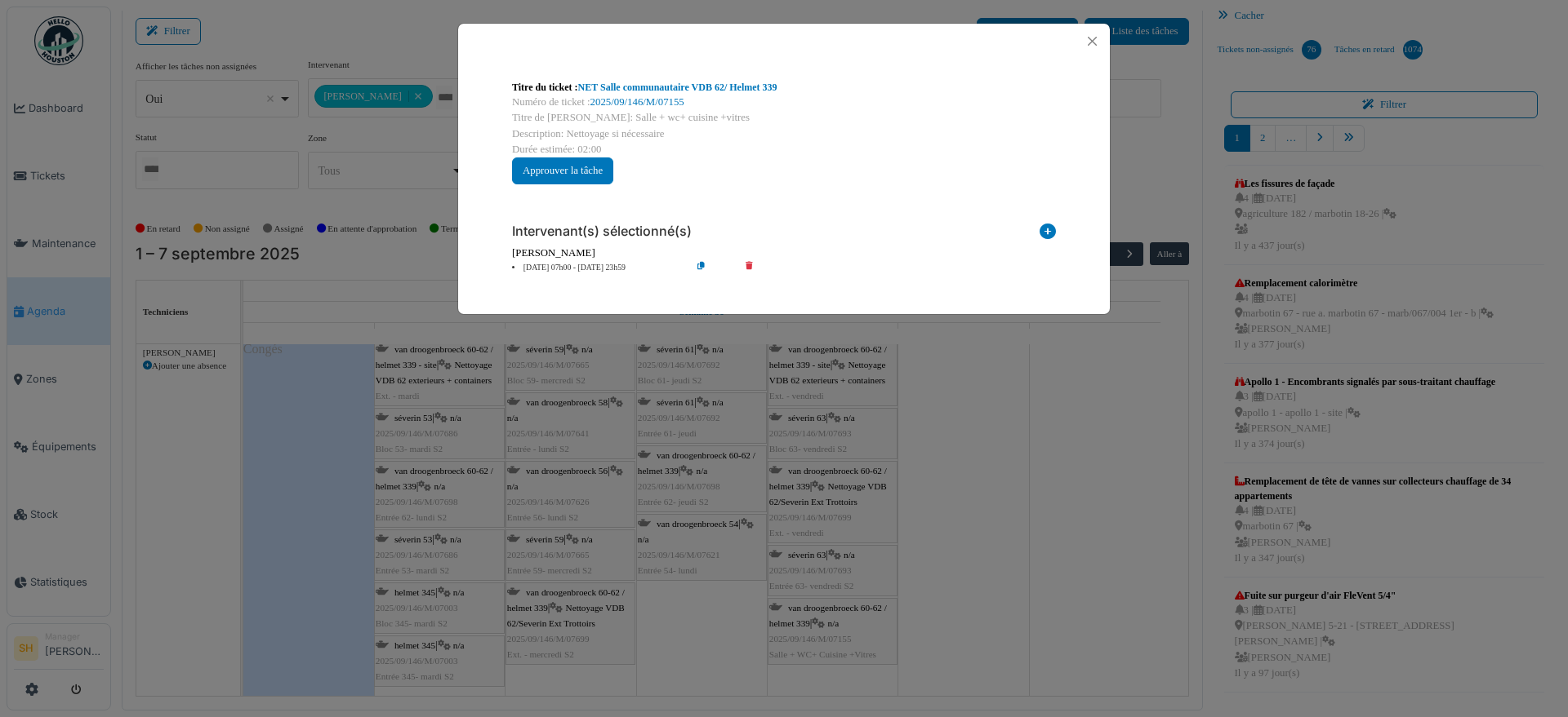
click at [1004, 533] on div "Titre du ticket : NET Salle communautaire VDB 62/ Helmet 339 Numéro de ticket :…" at bounding box center [784, 358] width 1568 height 717
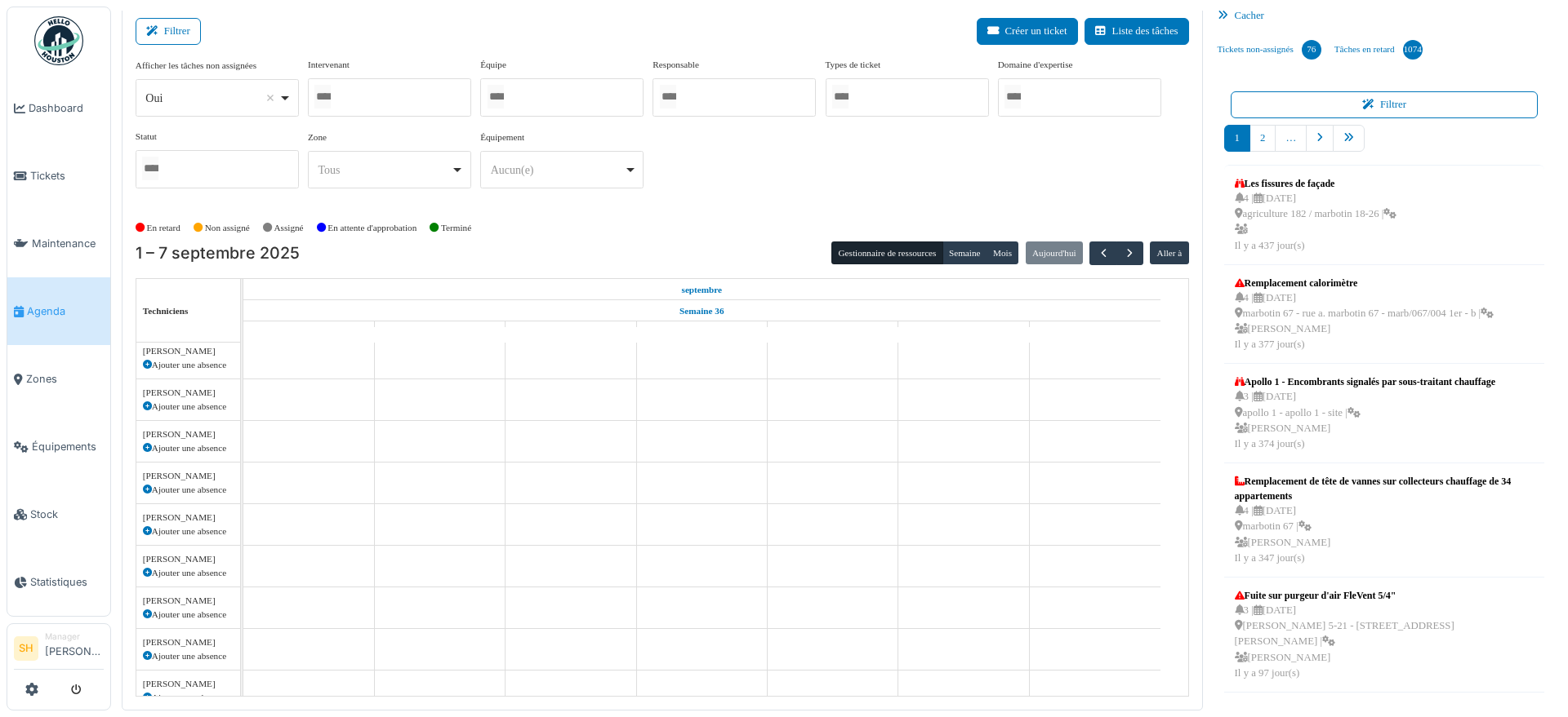
scroll to position [464, 0]
click at [395, 94] on div at bounding box center [390, 97] width 163 height 39
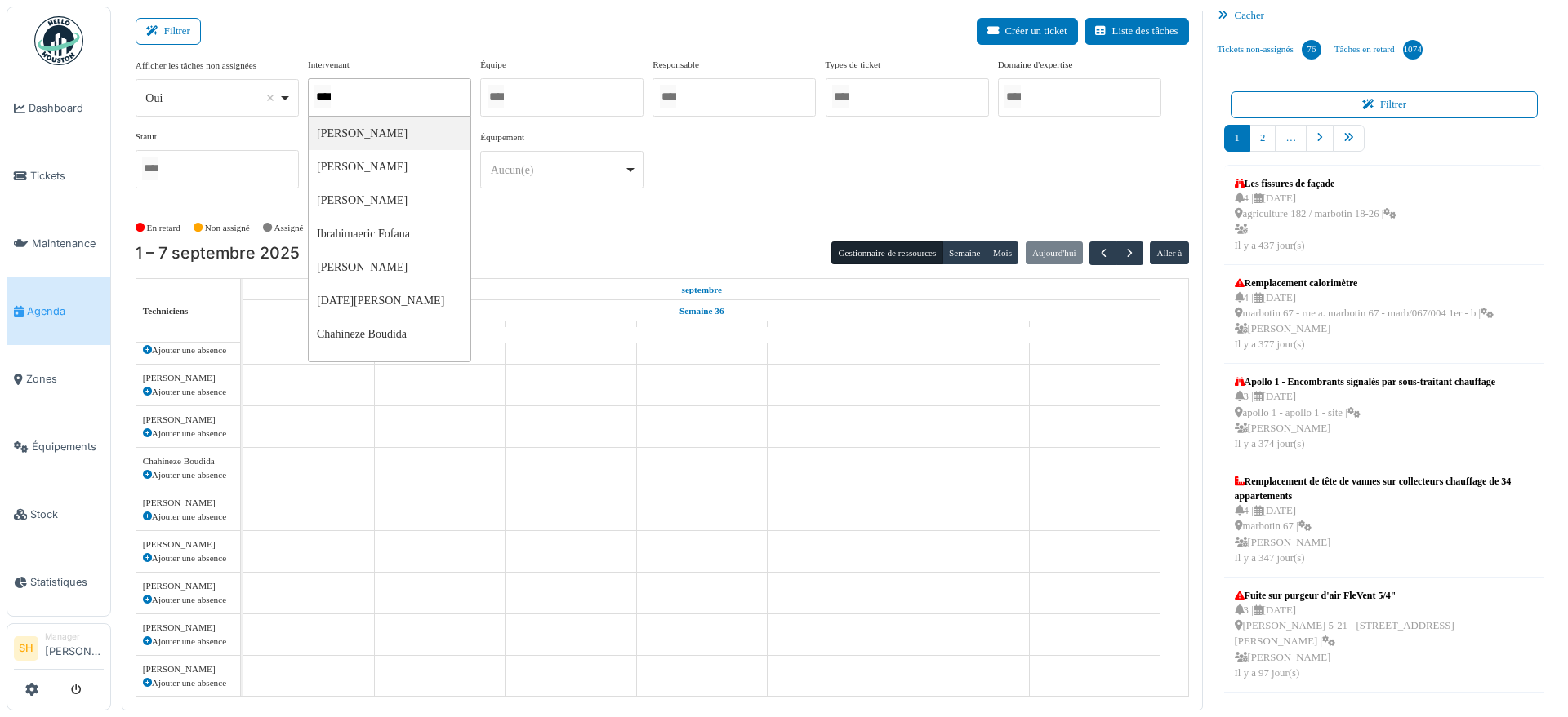
type input "*****"
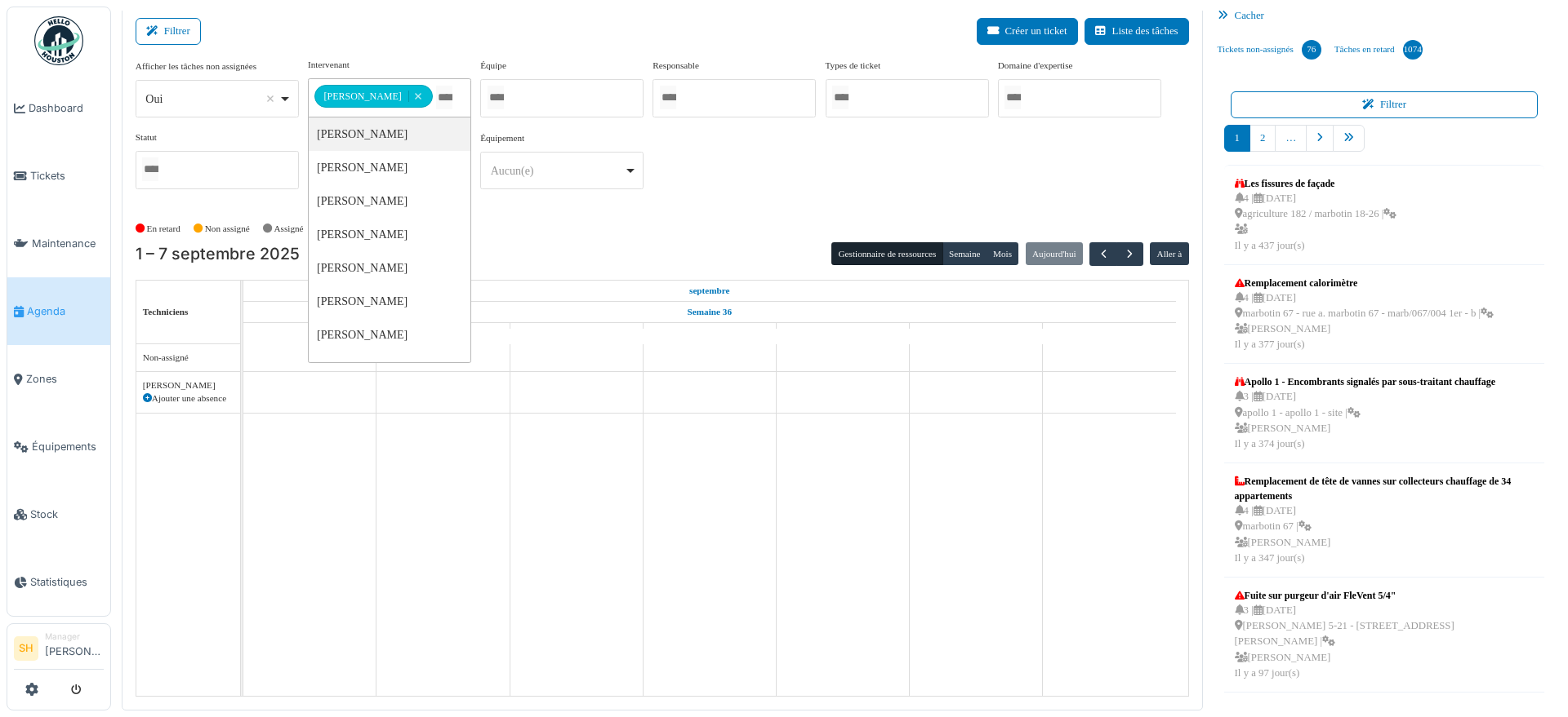
scroll to position [0, 0]
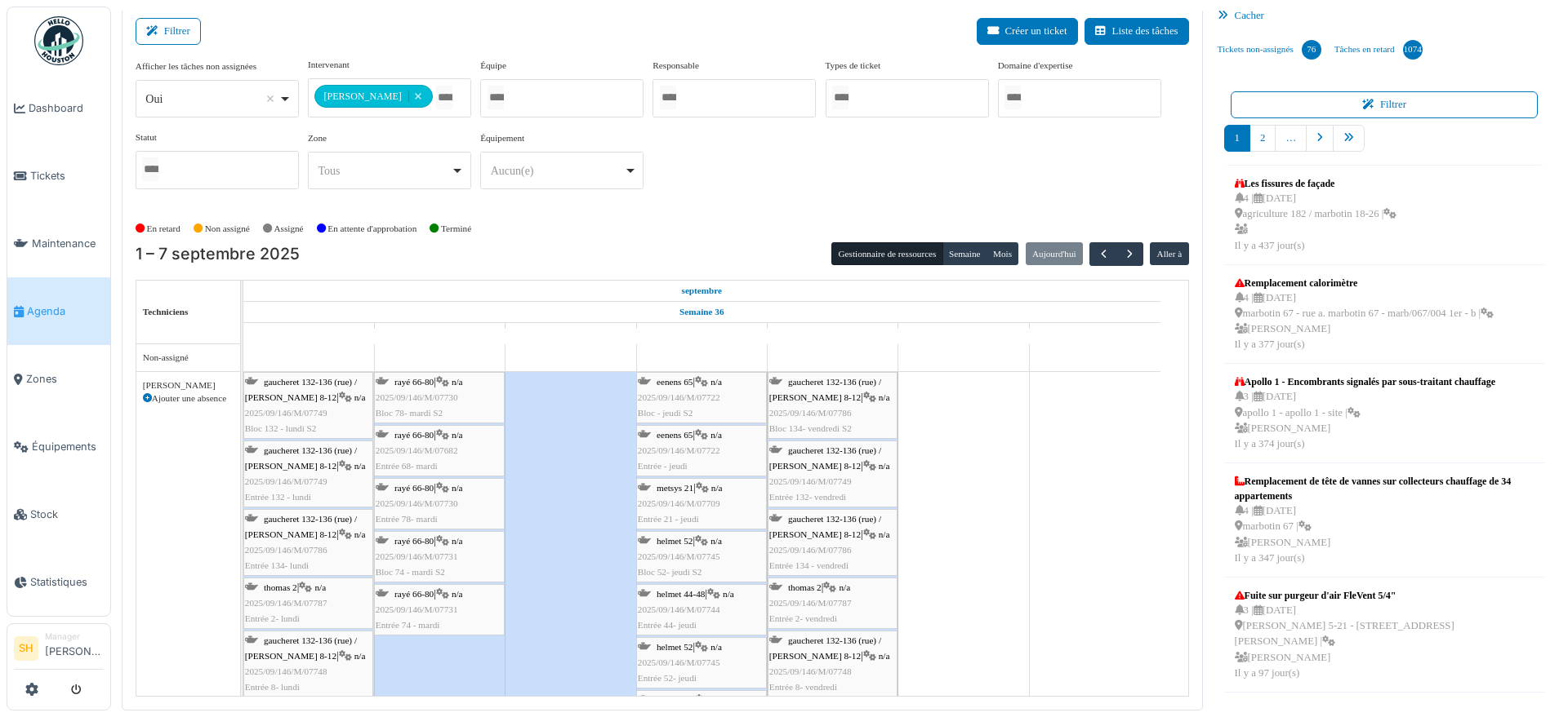
click at [611, 264] on div "1 – 7 septembre 2025 Gestionnaire de ressources Semaine Mois Aujourd'hui Aller …" at bounding box center [662, 470] width 1053 height 455
click at [411, 96] on div "Sylvie Bruyns Remove item" at bounding box center [375, 96] width 121 height 12
type input "*"
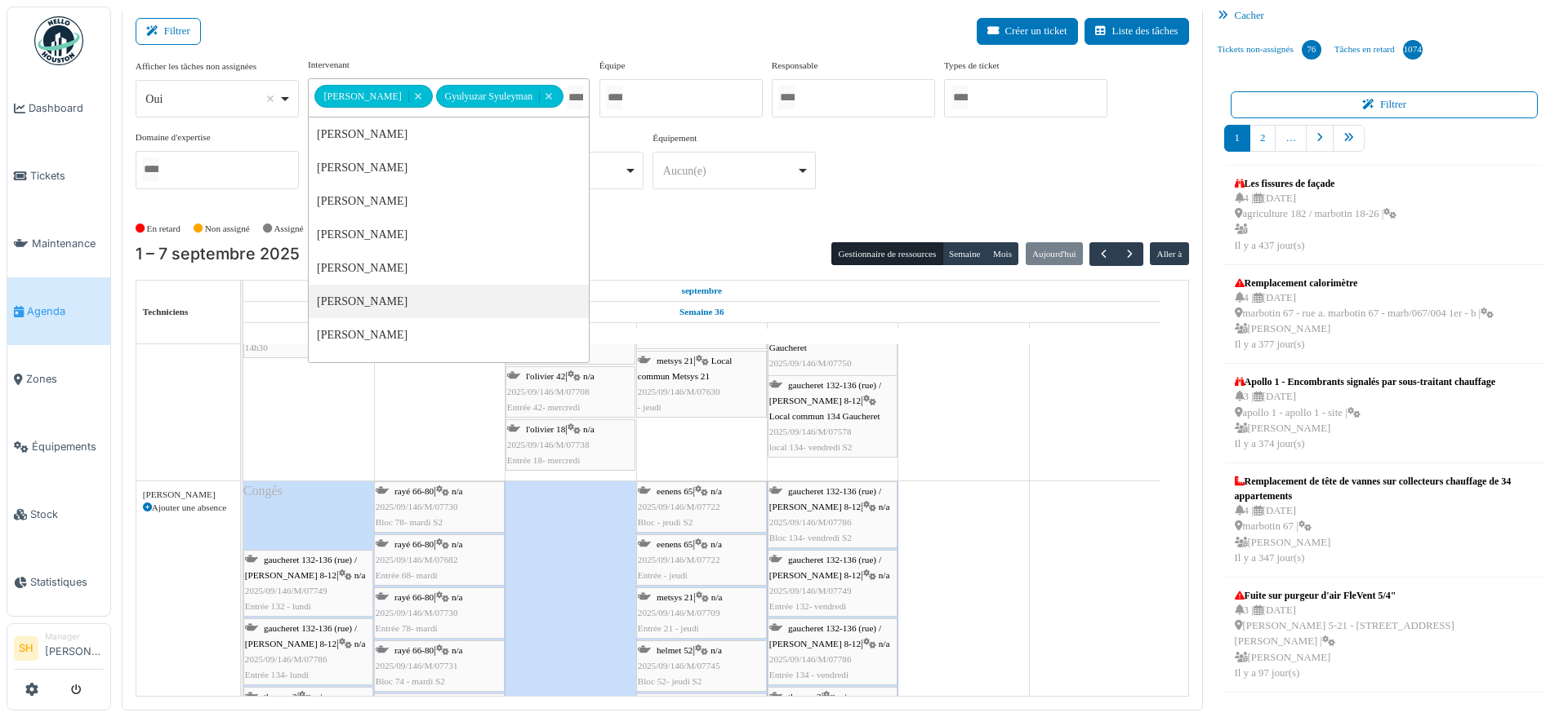
drag, startPoint x: 322, startPoint y: 520, endPoint x: 318, endPoint y: 445, distance: 75.1
click at [318, 445] on div "apollo 1 Permanence sur site apollo 1 Permanence sur site apollo 1 Permanence s…" at bounding box center [715, 453] width 945 height 1034
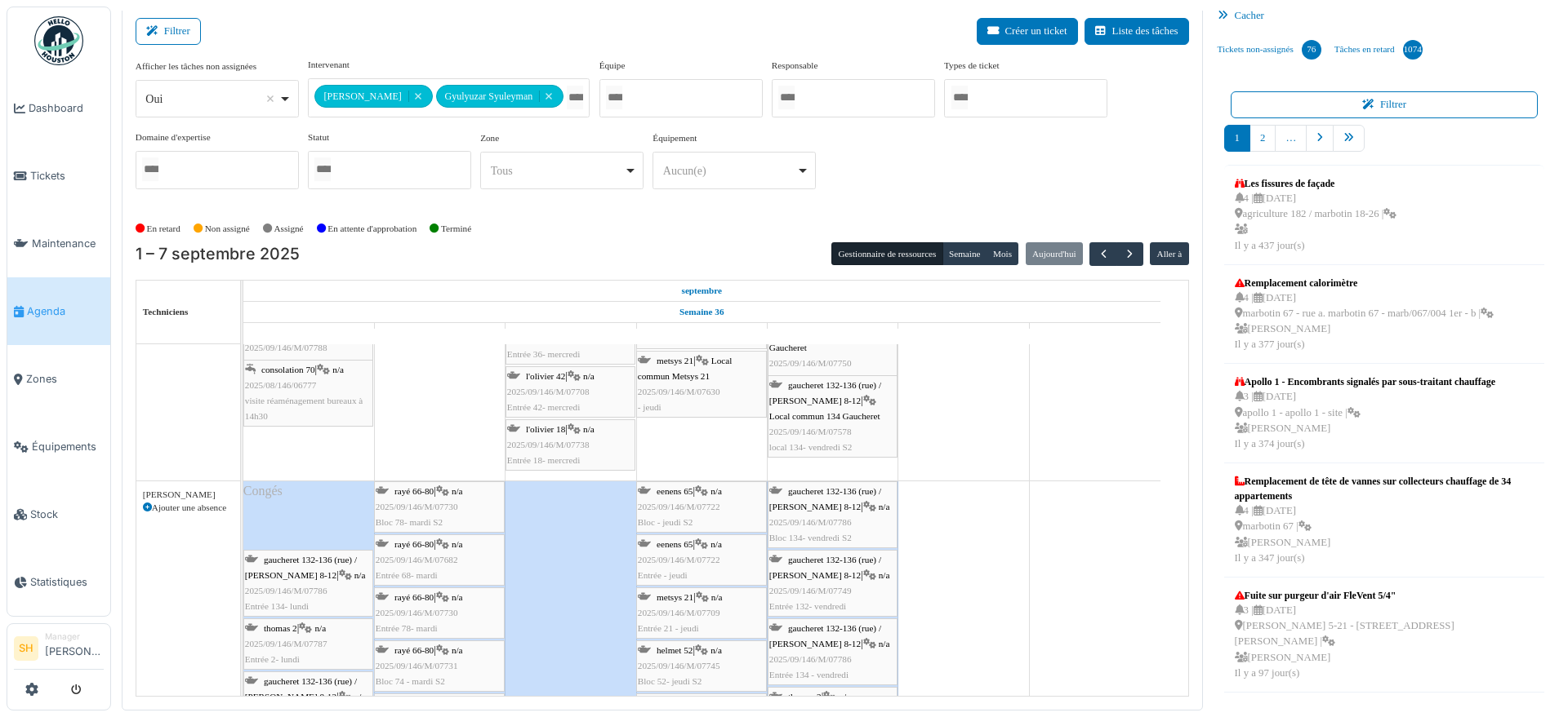
drag, startPoint x: 309, startPoint y: 521, endPoint x: 310, endPoint y: 461, distance: 60.0
click at [310, 461] on div "apollo 1 Permanence sur site apollo 1 Permanence sur site apollo 1 Permanence s…" at bounding box center [715, 453] width 945 height 1034
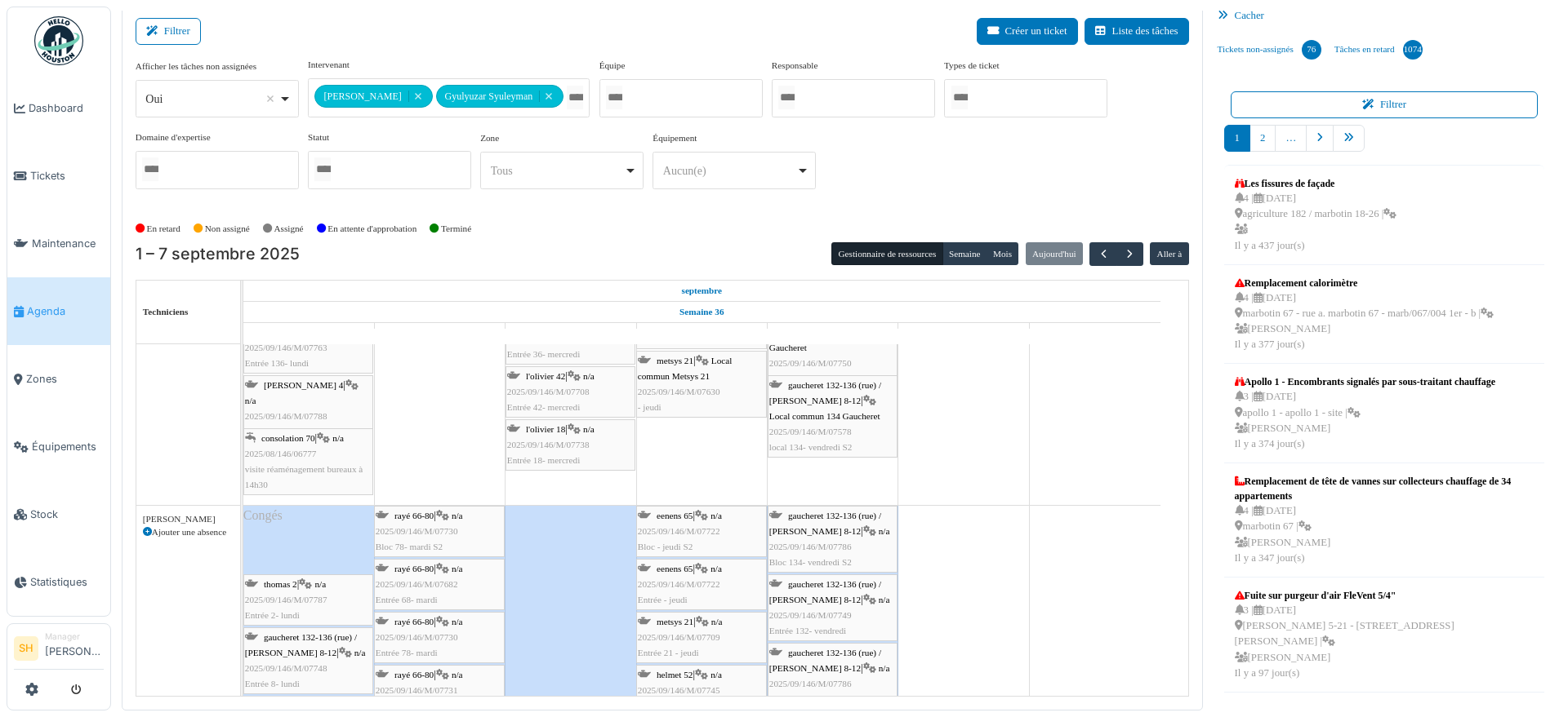
drag, startPoint x: 303, startPoint y: 549, endPoint x: 301, endPoint y: 487, distance: 62.0
click at [301, 487] on tbody "apollo 1 Permanence sur site apollo 1 Permanence sur site apollo 1 Permanence s…" at bounding box center [702, 466] width 917 height 1059
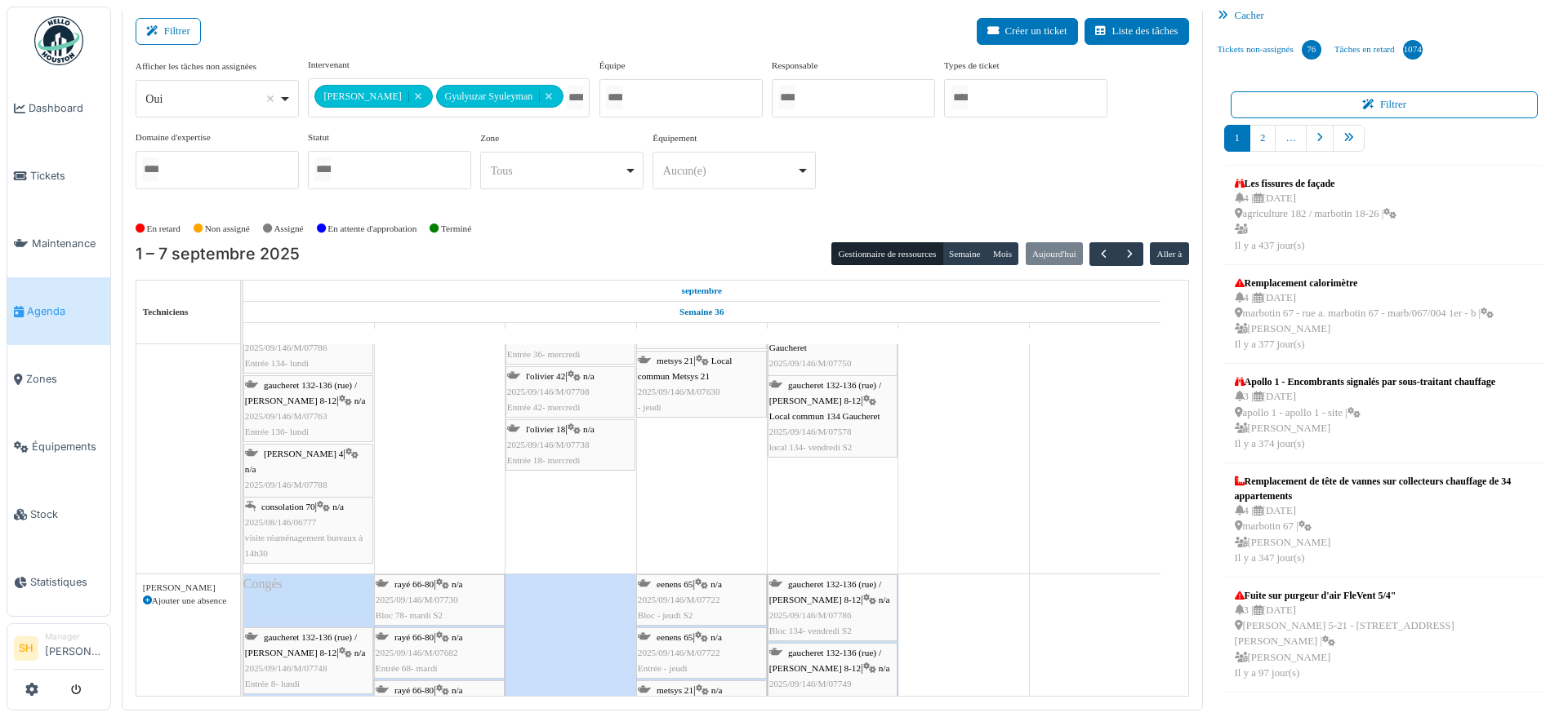
drag, startPoint x: 292, startPoint y: 607, endPoint x: 292, endPoint y: 548, distance: 59.0
click at [292, 548] on tbody "apollo 1 Permanence sur site apollo 1 Permanence sur site apollo 1 Permanence s…" at bounding box center [702, 500] width 917 height 1127
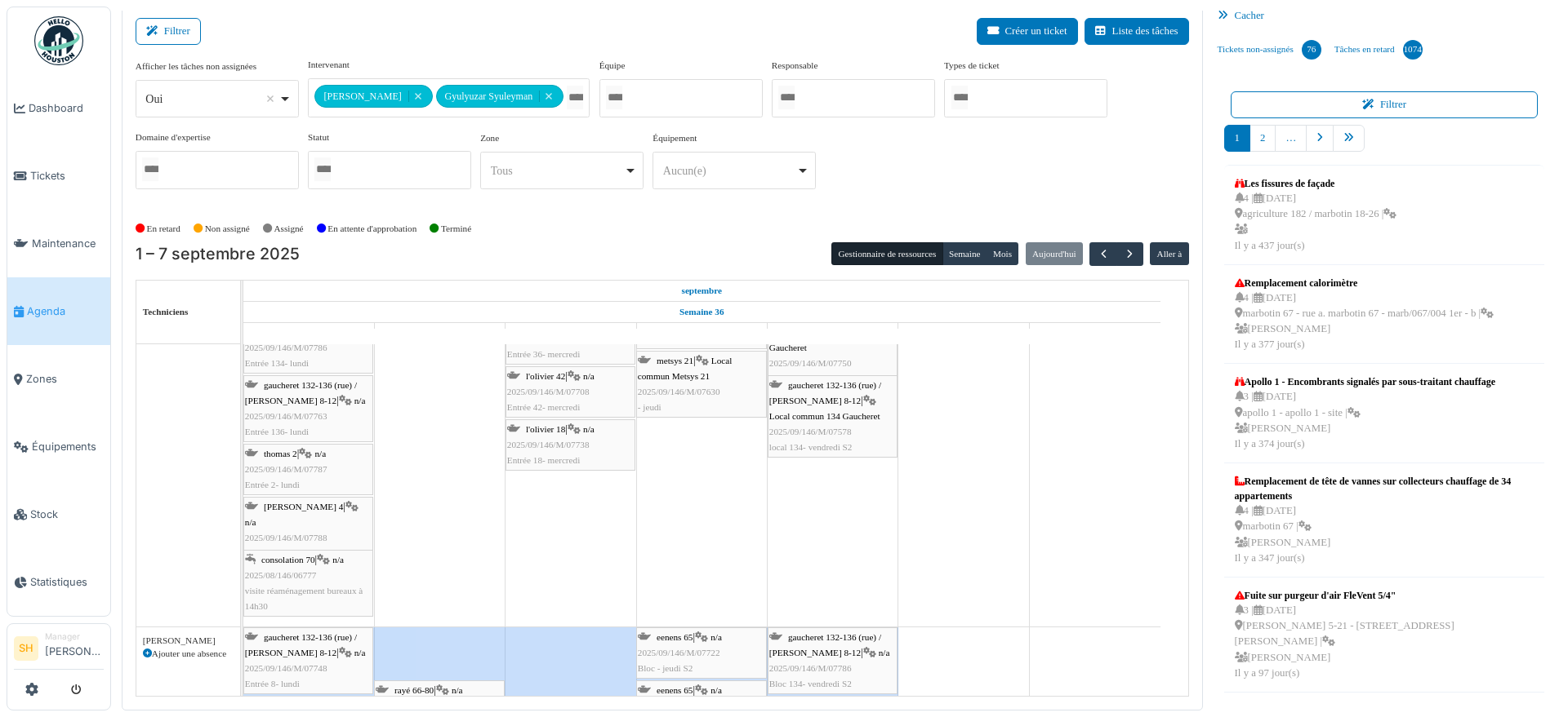
drag, startPoint x: 430, startPoint y: 649, endPoint x: 436, endPoint y: 593, distance: 56.3
click at [436, 593] on div "apollo 1 Permanence sur site apollo 1 Permanence sur site apollo 1 Permanence s…" at bounding box center [715, 526] width 945 height 1180
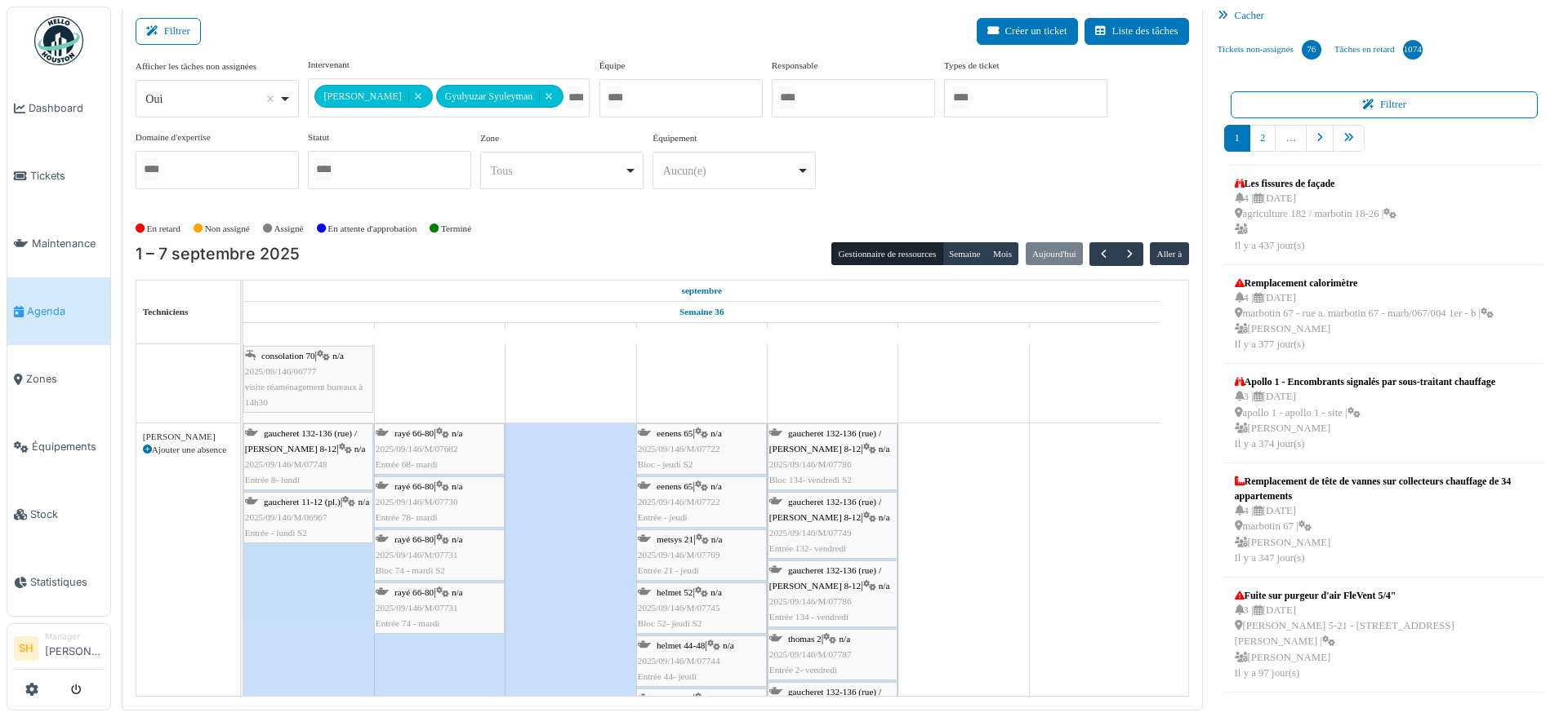
click at [422, 386] on div "apollo 1 Permanence sur site apollo 1 Permanence sur site apollo 1 Permanence s…" at bounding box center [715, 322] width 945 height 1180
drag, startPoint x: 407, startPoint y: 443, endPoint x: 411, endPoint y: 379, distance: 64.1
click at [411, 379] on div "apollo 1 Permanence sur site apollo 1 Permanence sur site apollo 1 Permanence s…" at bounding box center [715, 322] width 945 height 1180
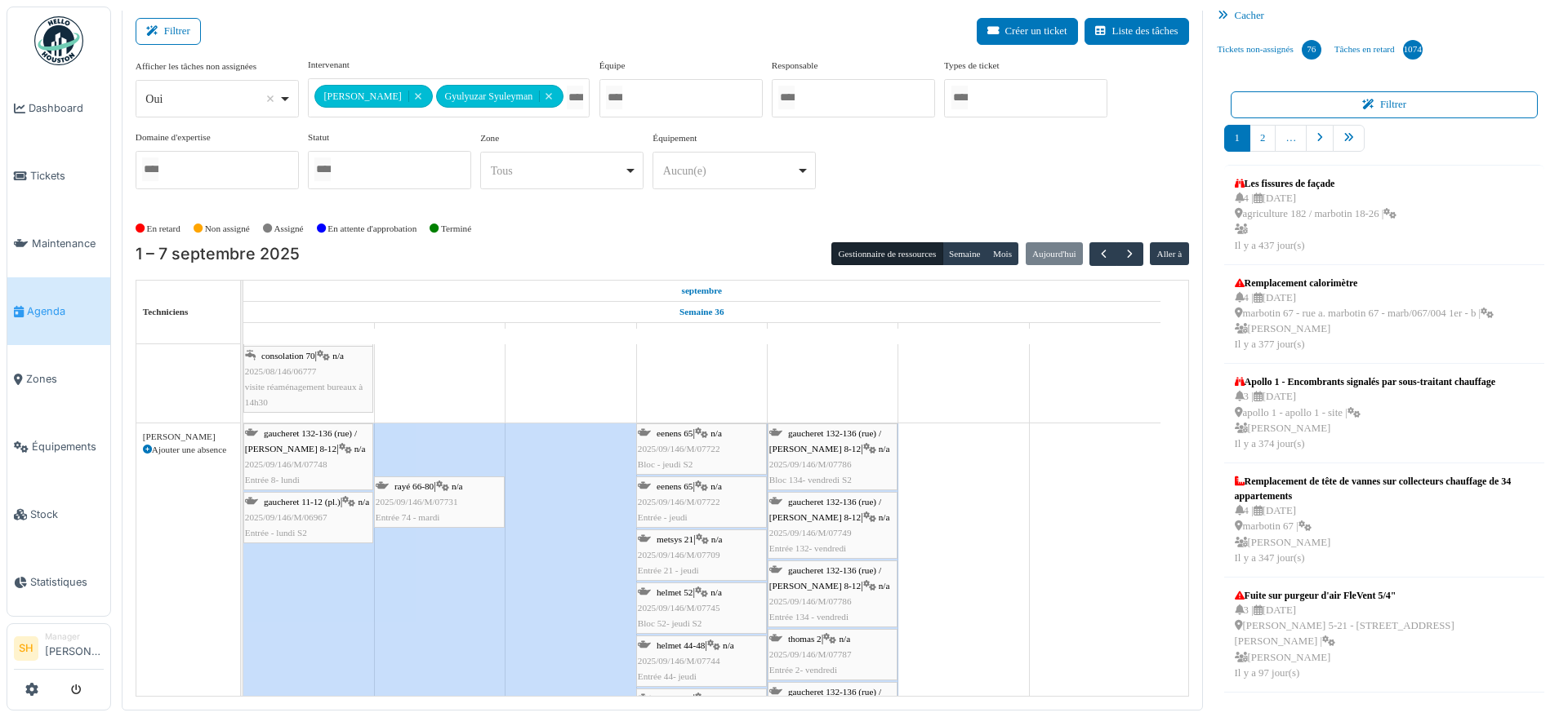
drag, startPoint x: 415, startPoint y: 438, endPoint x: 415, endPoint y: 380, distance: 58.0
click at [415, 380] on div "apollo 1 Permanence sur site apollo 1 Permanence sur site apollo 1 Permanence s…" at bounding box center [715, 322] width 945 height 1180
drag, startPoint x: 409, startPoint y: 456, endPoint x: 418, endPoint y: 380, distance: 76.5
click at [418, 380] on div "apollo 1 Permanence sur site apollo 1 Permanence sur site apollo 1 Permanence s…" at bounding box center [715, 322] width 945 height 1180
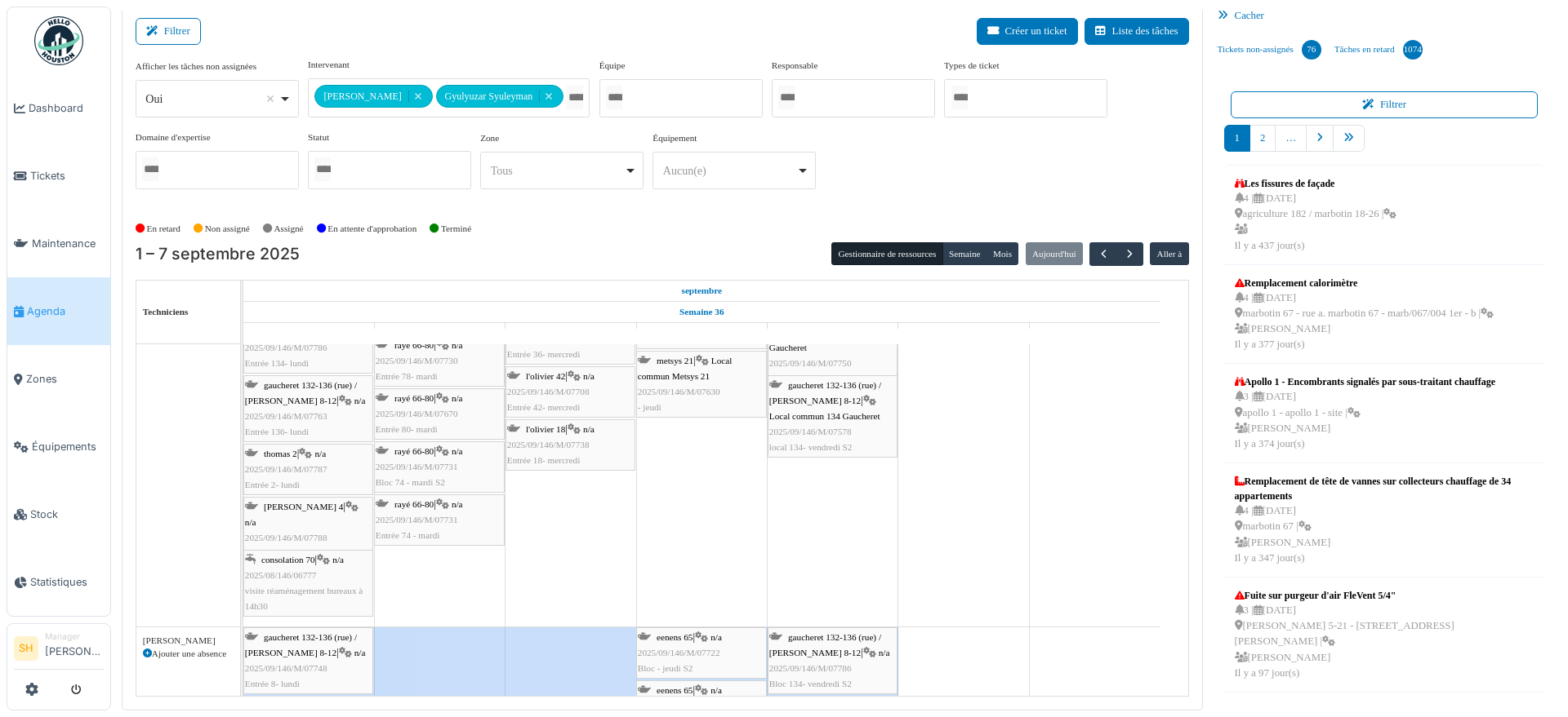
scroll to position [510, 0]
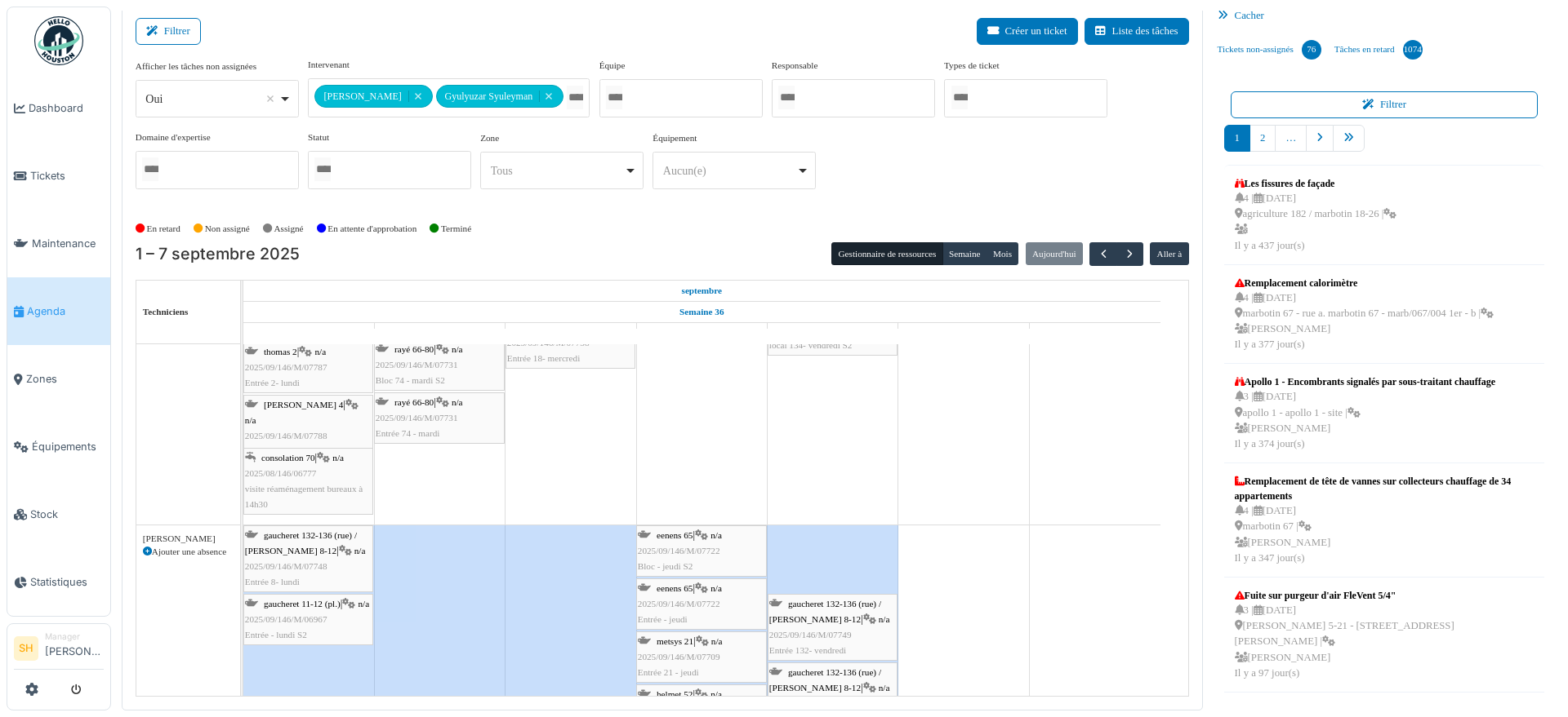
drag, startPoint x: 815, startPoint y: 564, endPoint x: 814, endPoint y: 466, distance: 98.0
click at [814, 466] on div "apollo 1 Permanence sur site apollo 1 Permanence sur site apollo 1 Permanence s…" at bounding box center [715, 424] width 945 height 1180
drag, startPoint x: 809, startPoint y: 558, endPoint x: 808, endPoint y: 461, distance: 97.0
click at [808, 461] on div "apollo 1 Permanence sur site apollo 1 Permanence sur site apollo 1 Permanence s…" at bounding box center [715, 412] width 945 height 1156
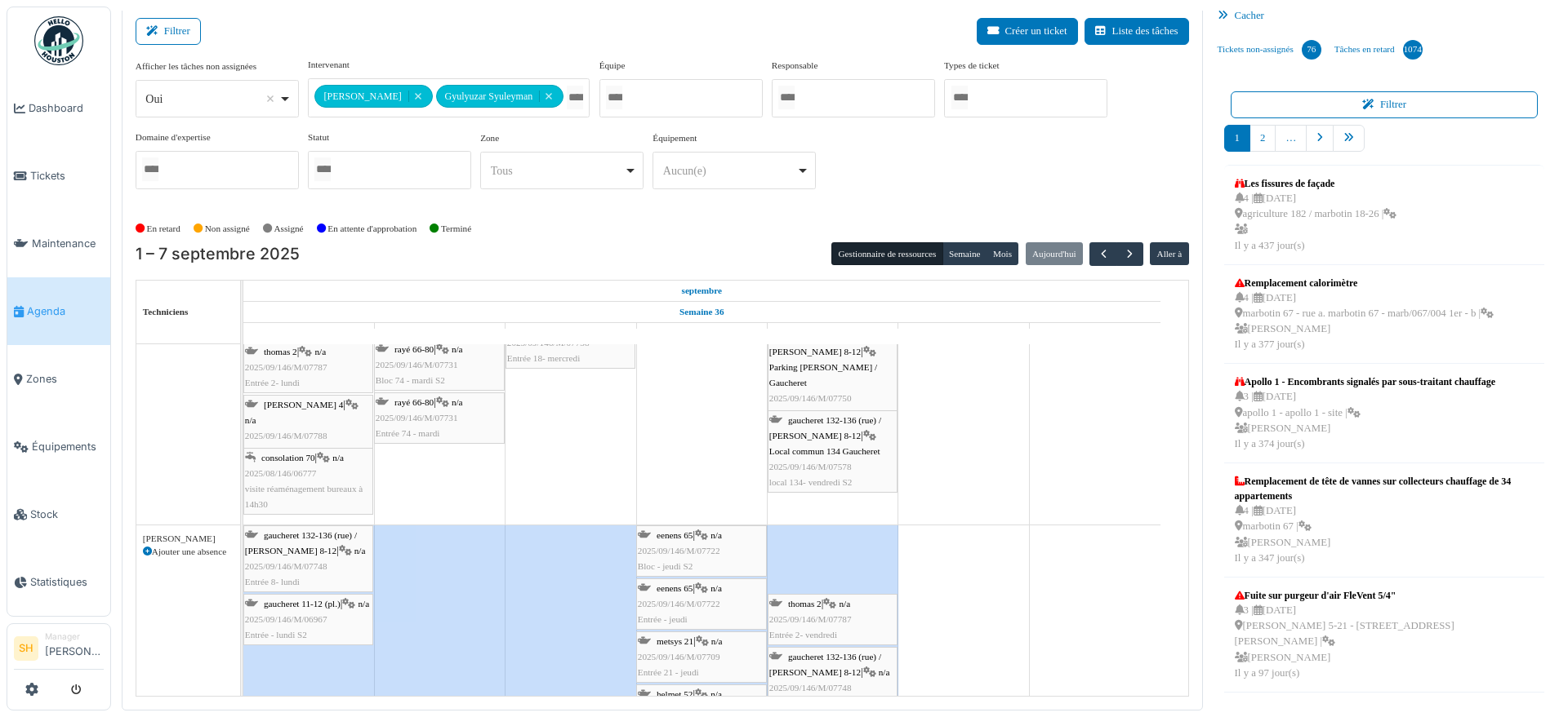
drag, startPoint x: 813, startPoint y: 542, endPoint x: 812, endPoint y: 491, distance: 51.0
click at [812, 491] on tbody "apollo 1 Permanence sur site apollo 1 Permanence sur site apollo 1 Permanence s…" at bounding box center [702, 412] width 917 height 1156
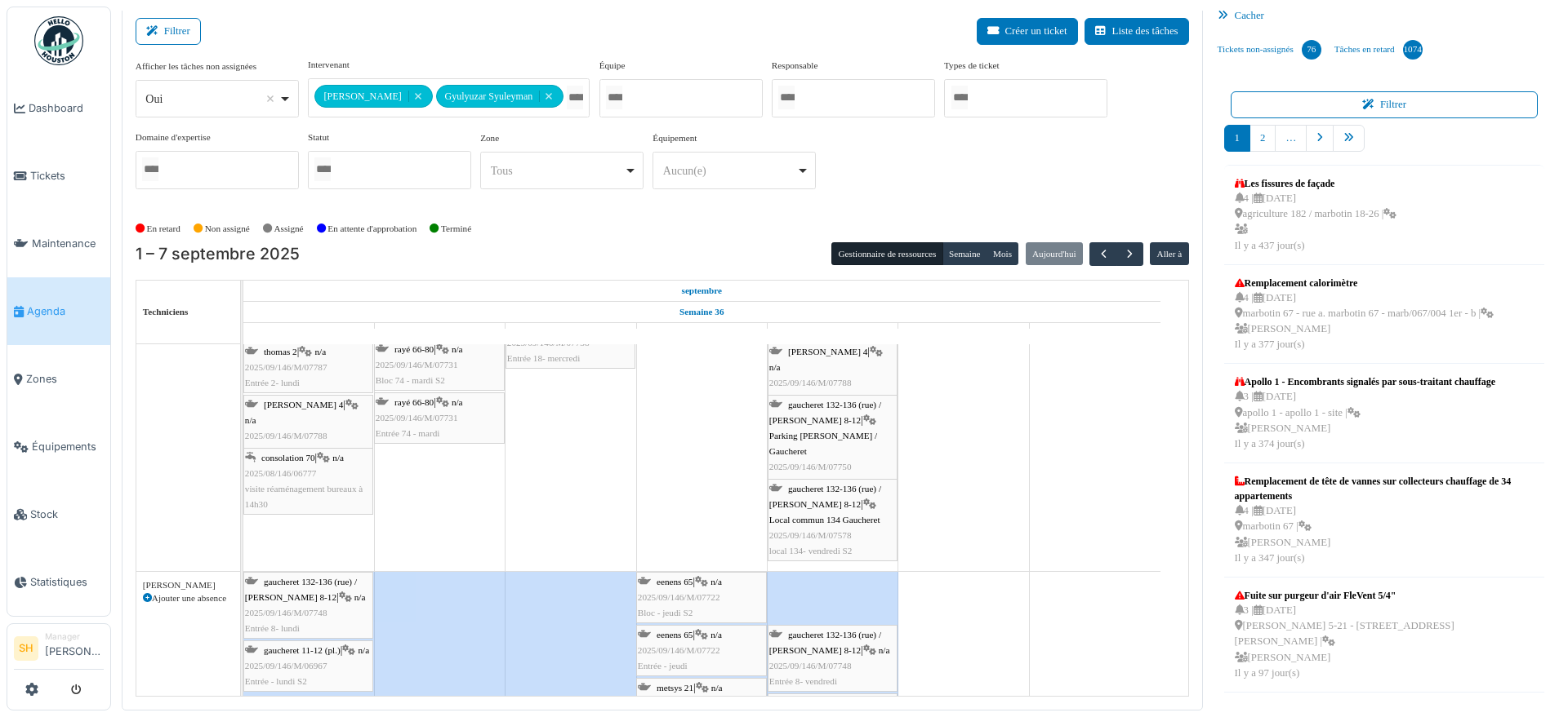
drag, startPoint x: 811, startPoint y: 563, endPoint x: 811, endPoint y: 515, distance: 48.0
click at [811, 515] on tbody "apollo 1 Permanence sur site apollo 1 Permanence sur site apollo 1 Permanence s…" at bounding box center [702, 435] width 917 height 1202
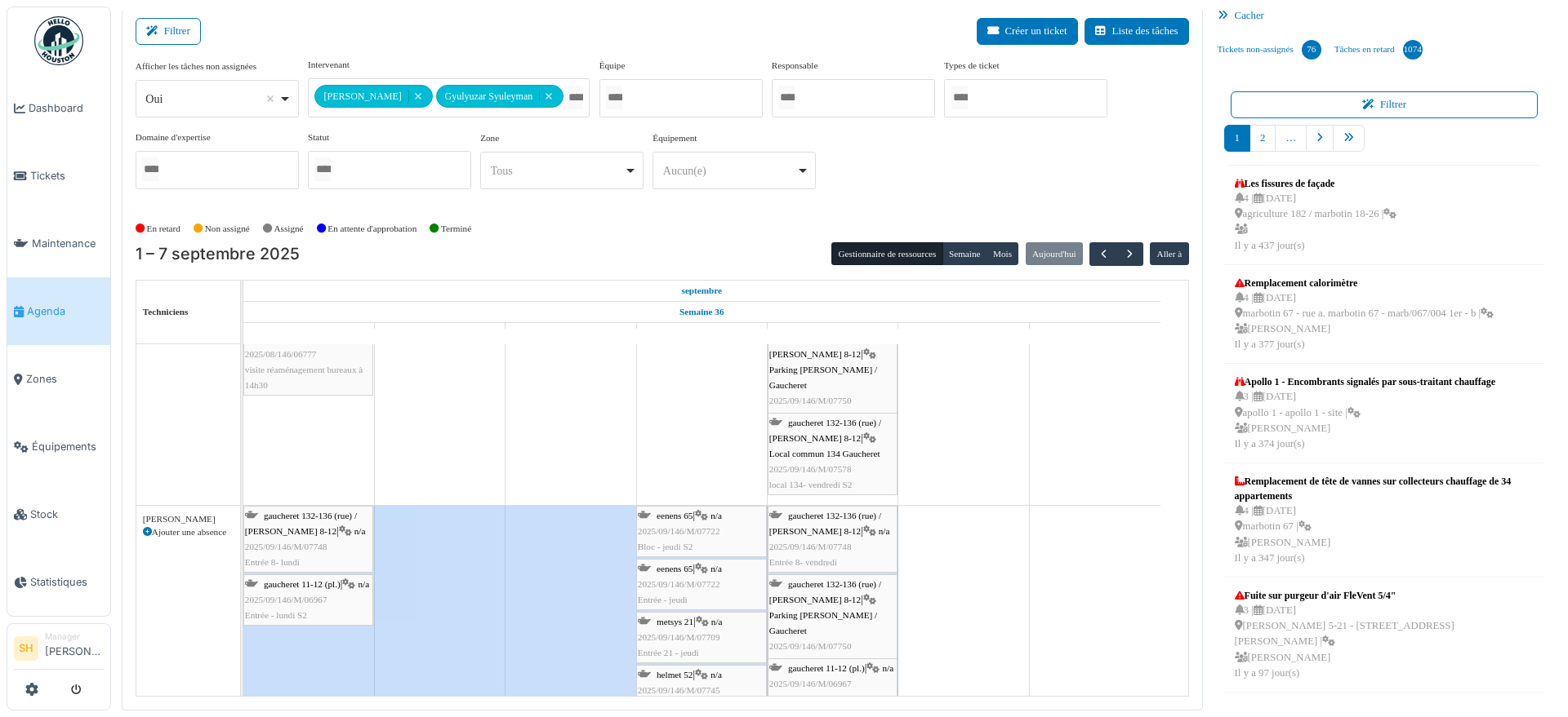
scroll to position [714, 0]
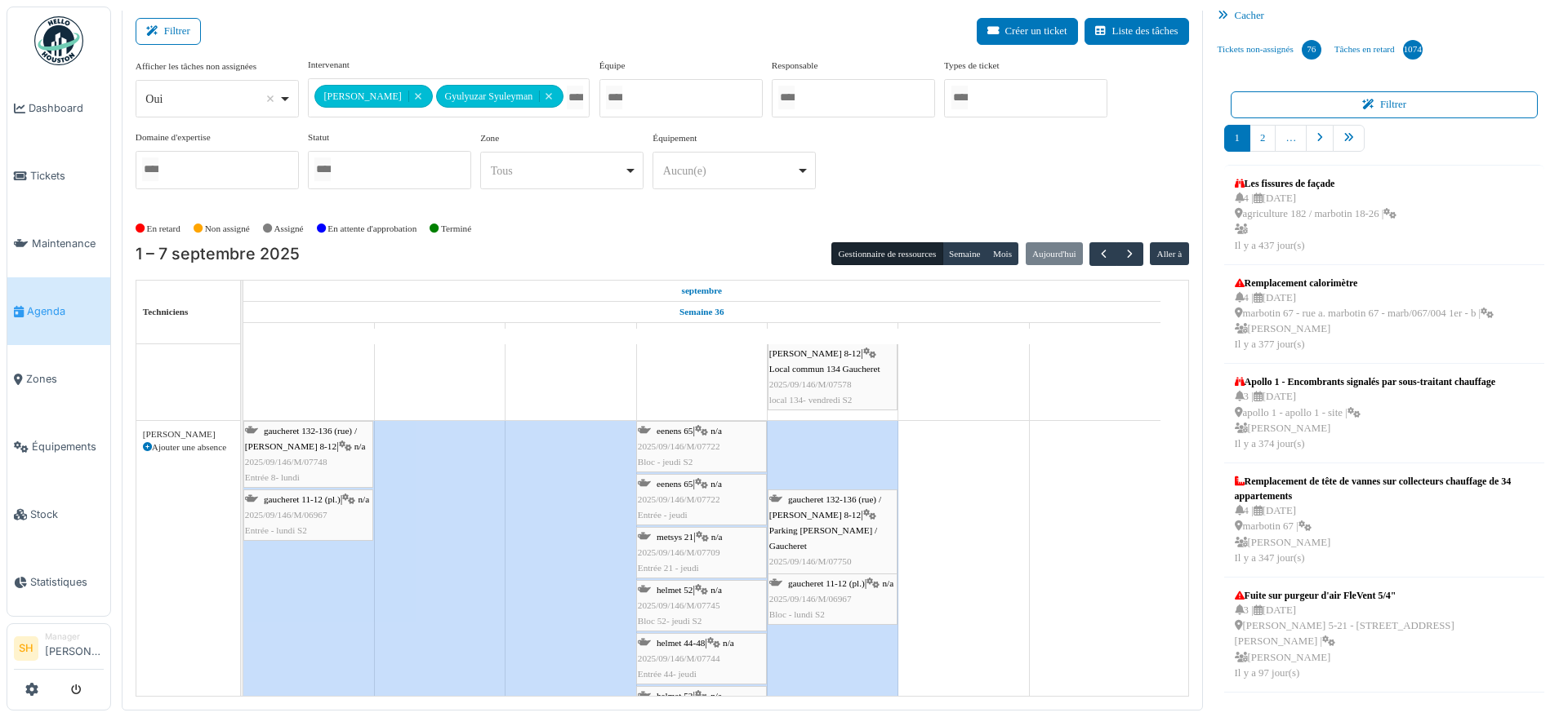
drag, startPoint x: 795, startPoint y: 449, endPoint x: 795, endPoint y: 383, distance: 66.0
click at [795, 383] on tbody "apollo 1 Permanence sur site apollo 1 Permanence sur site apollo 1 Permanence s…" at bounding box center [702, 258] width 917 height 1255
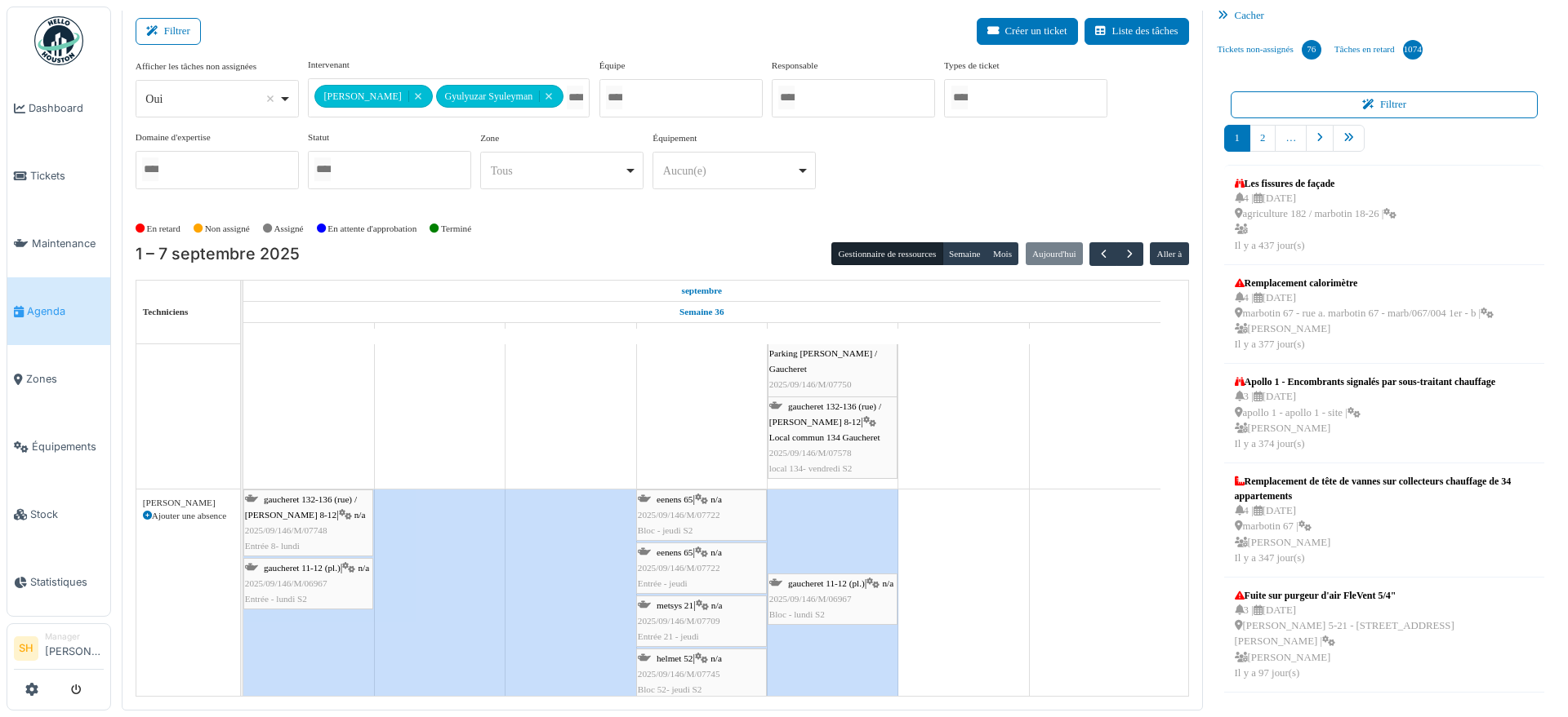
click at [811, 455] on tbody "apollo 1 Permanence sur site apollo 1 Permanence sur site apollo 1 Permanence s…" at bounding box center [702, 292] width 917 height 1324
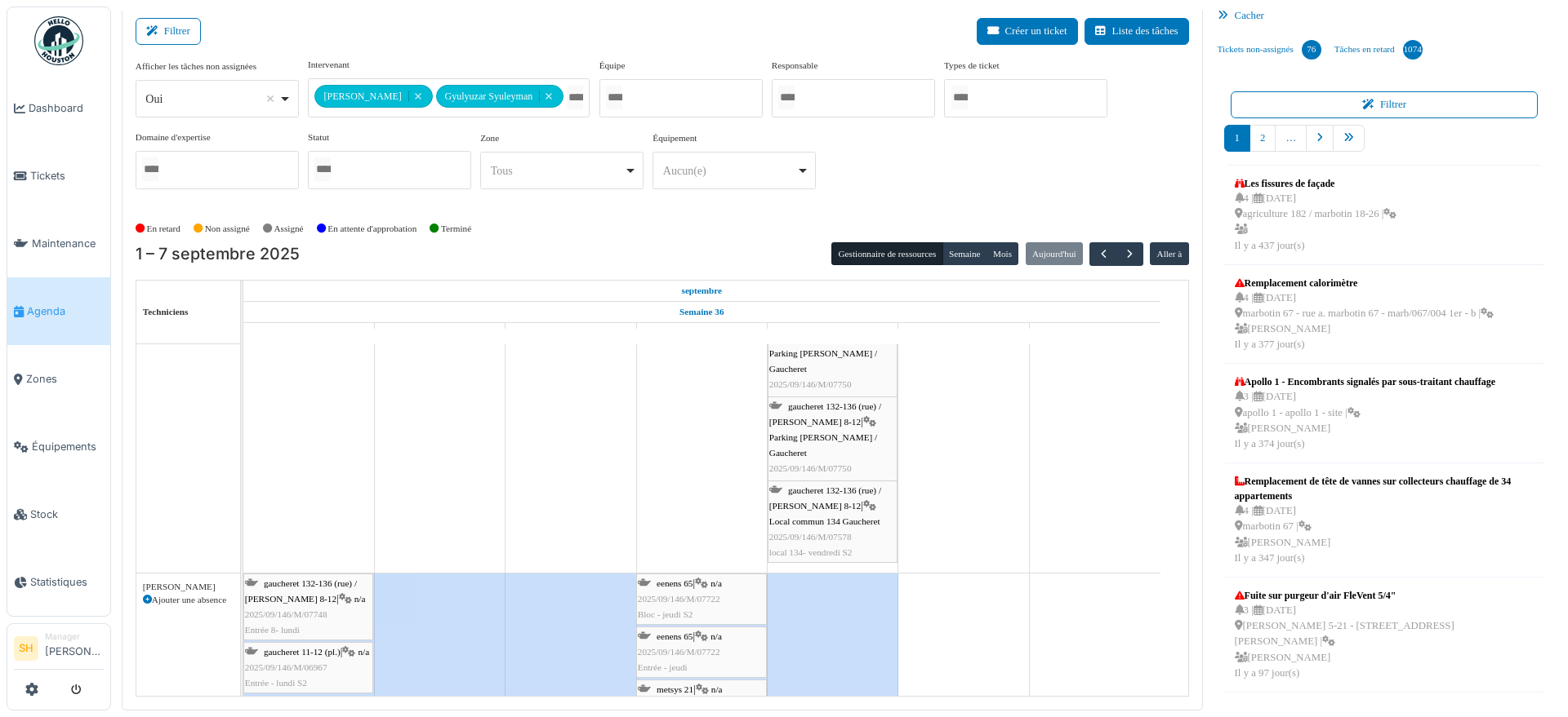
drag, startPoint x: 817, startPoint y: 602, endPoint x: 808, endPoint y: 537, distance: 65.6
click at [808, 537] on tbody "apollo 1 Permanence sur site apollo 1 Permanence sur site apollo 1 Permanence s…" at bounding box center [702, 334] width 917 height 1407
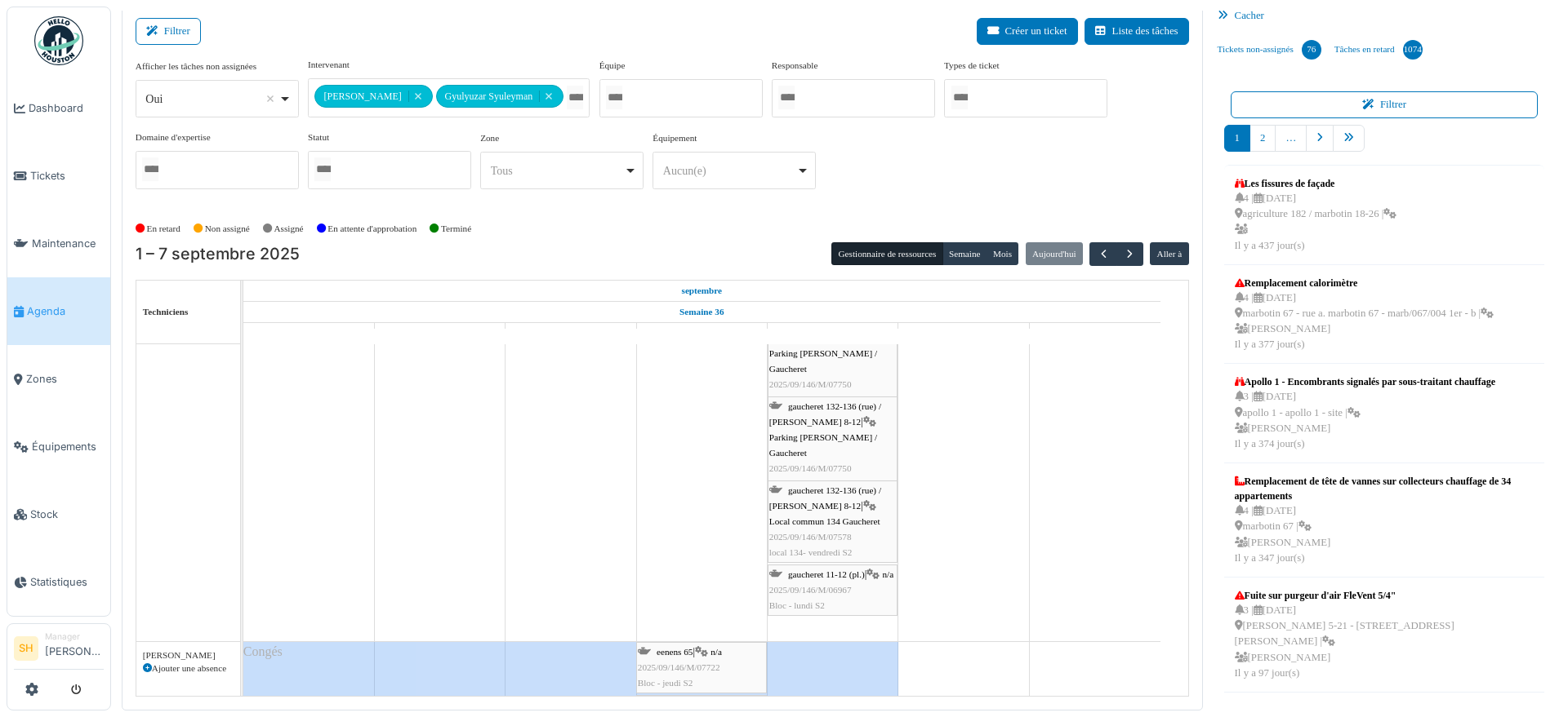
drag, startPoint x: 286, startPoint y: 659, endPoint x: 287, endPoint y: 568, distance: 91.0
click at [286, 579] on div "apollo 1 Permanence sur site apollo 1 Permanence sur site apollo 1 Permanence s…" at bounding box center [715, 368] width 945 height 1476
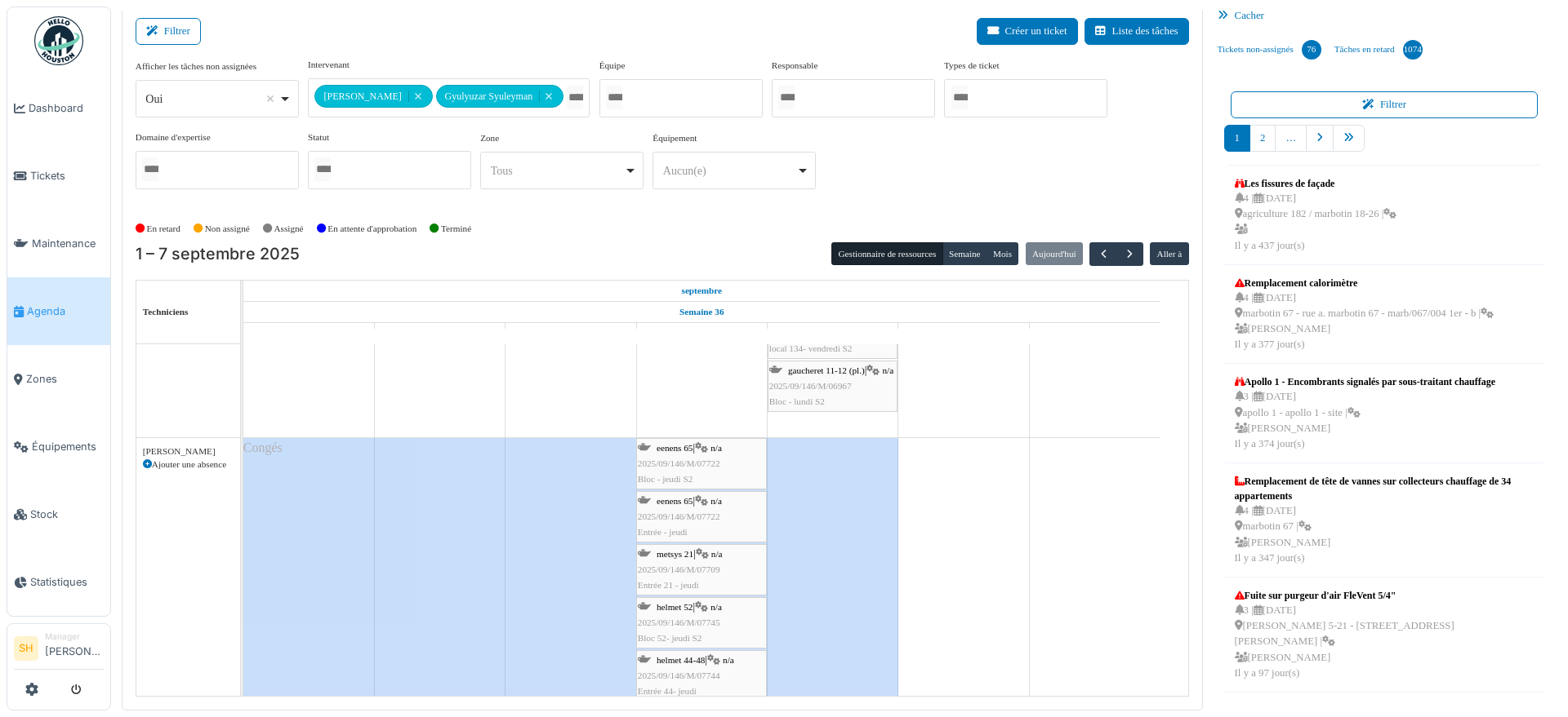
drag, startPoint x: 281, startPoint y: 468, endPoint x: 293, endPoint y: 384, distance: 84.9
click at [293, 384] on div "apollo 1 Permanence sur site apollo 1 Permanence sur site apollo 1 Permanence s…" at bounding box center [715, 164] width 945 height 1476
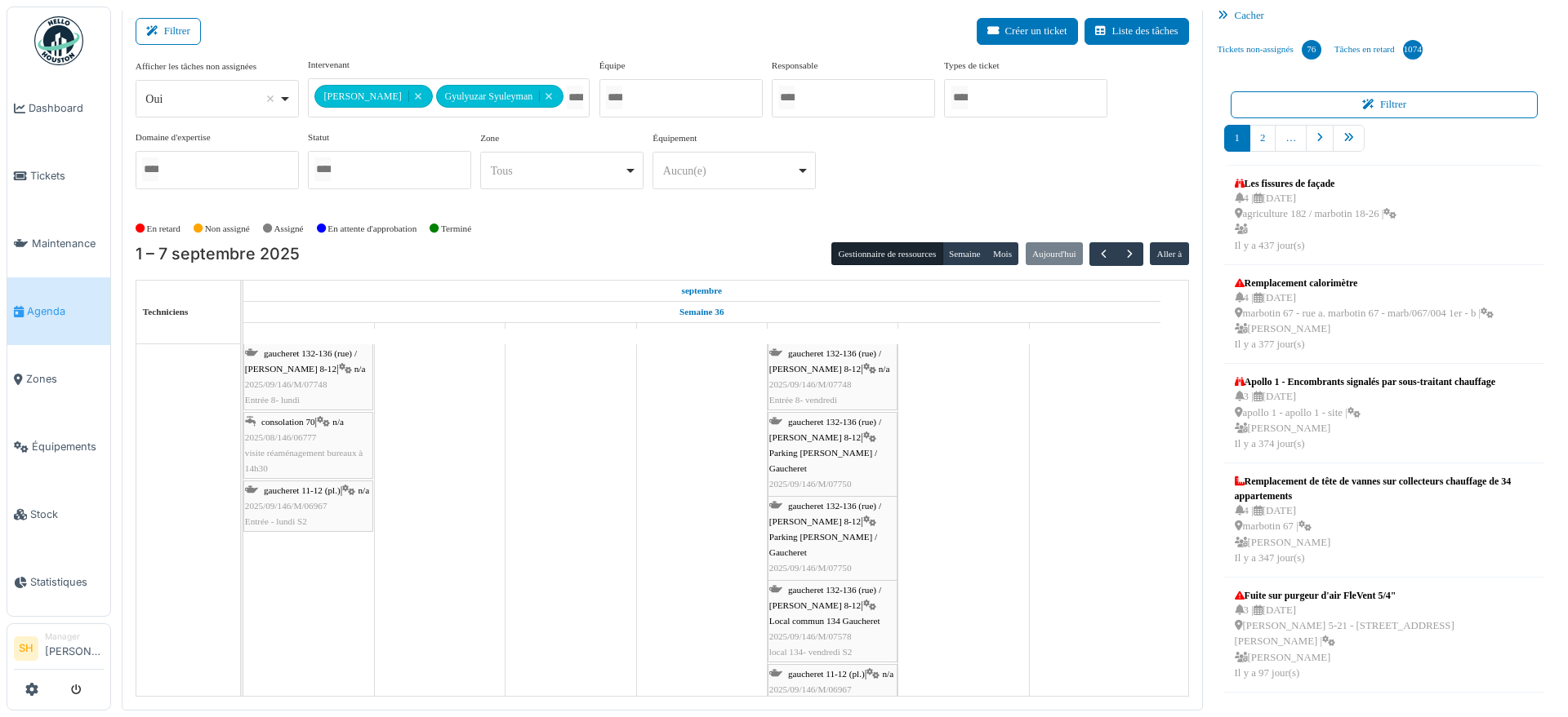
scroll to position [612, 0]
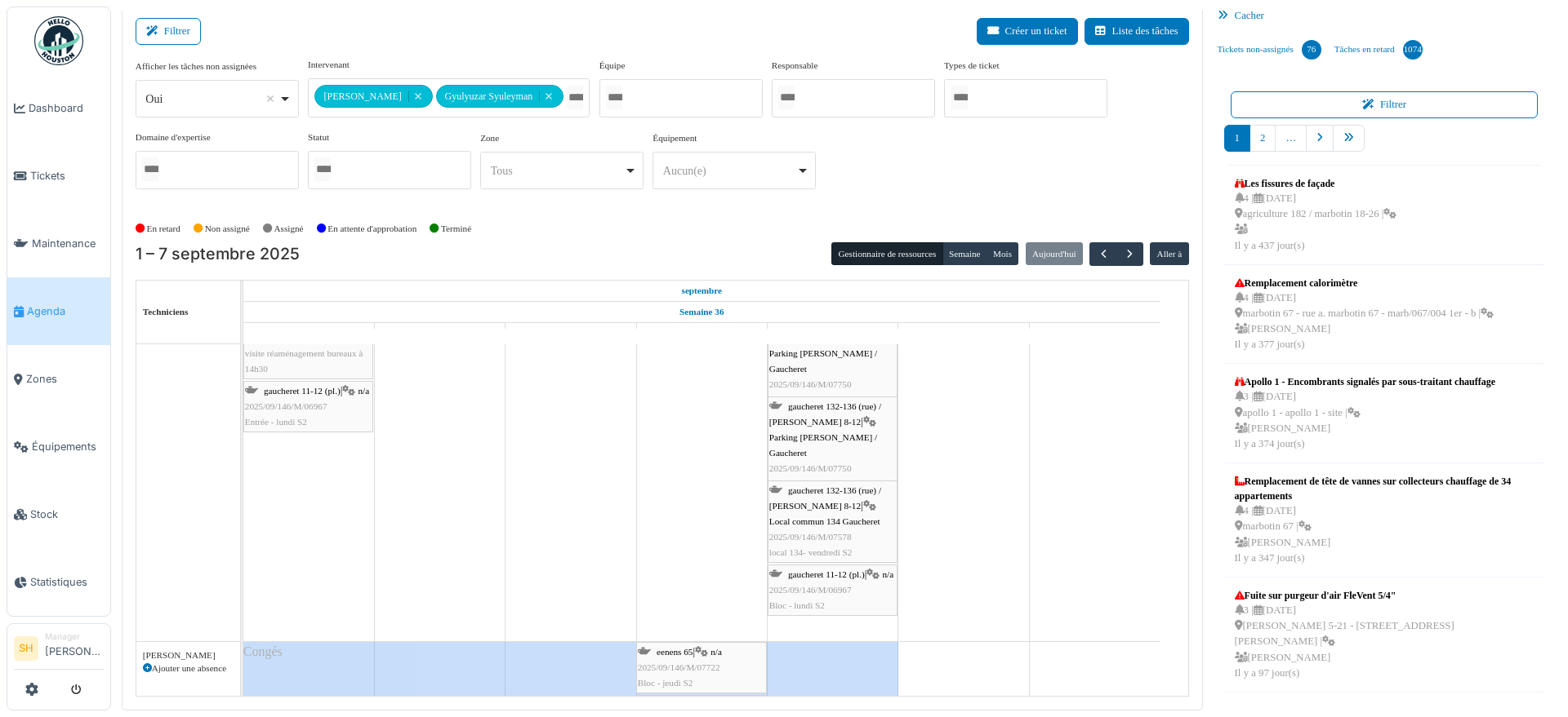
click at [294, 388] on span "gaucheret 11-12 (pl.)" at bounding box center [301, 391] width 77 height 10
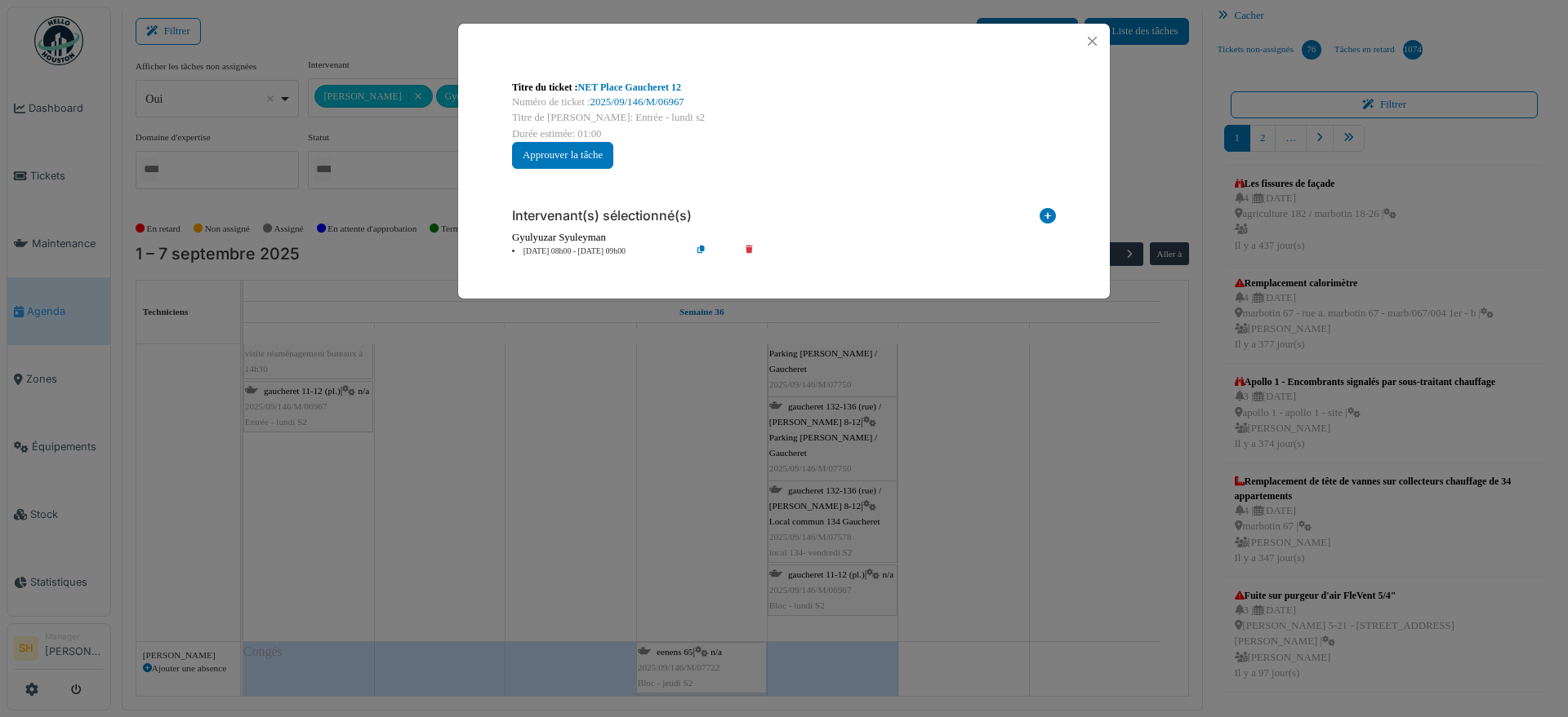
click at [579, 249] on li "01 sep 08h00 - 01 sep 09h00" at bounding box center [597, 251] width 187 height 12
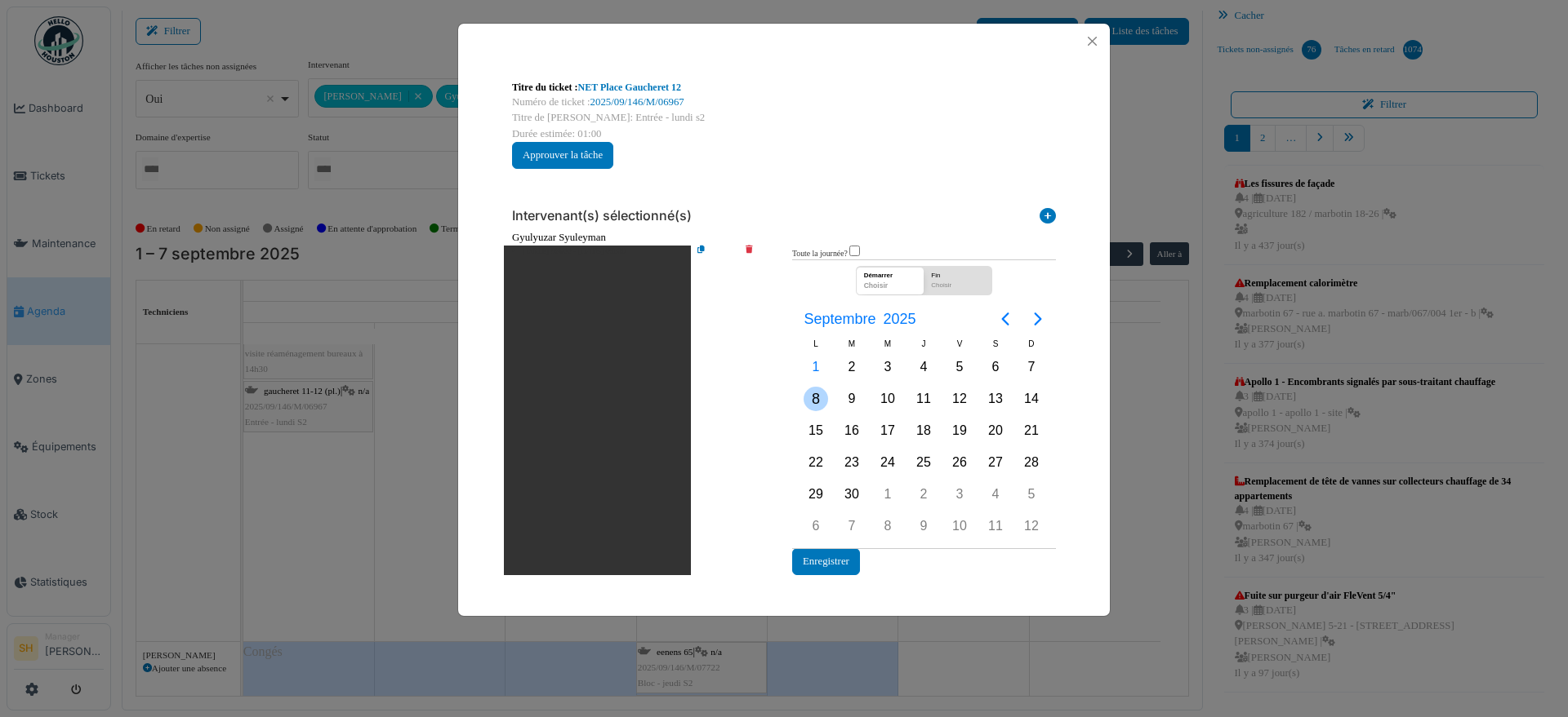
click at [821, 403] on div "8" at bounding box center [816, 398] width 25 height 25
click at [817, 566] on button "Enregistrer" at bounding box center [826, 561] width 68 height 27
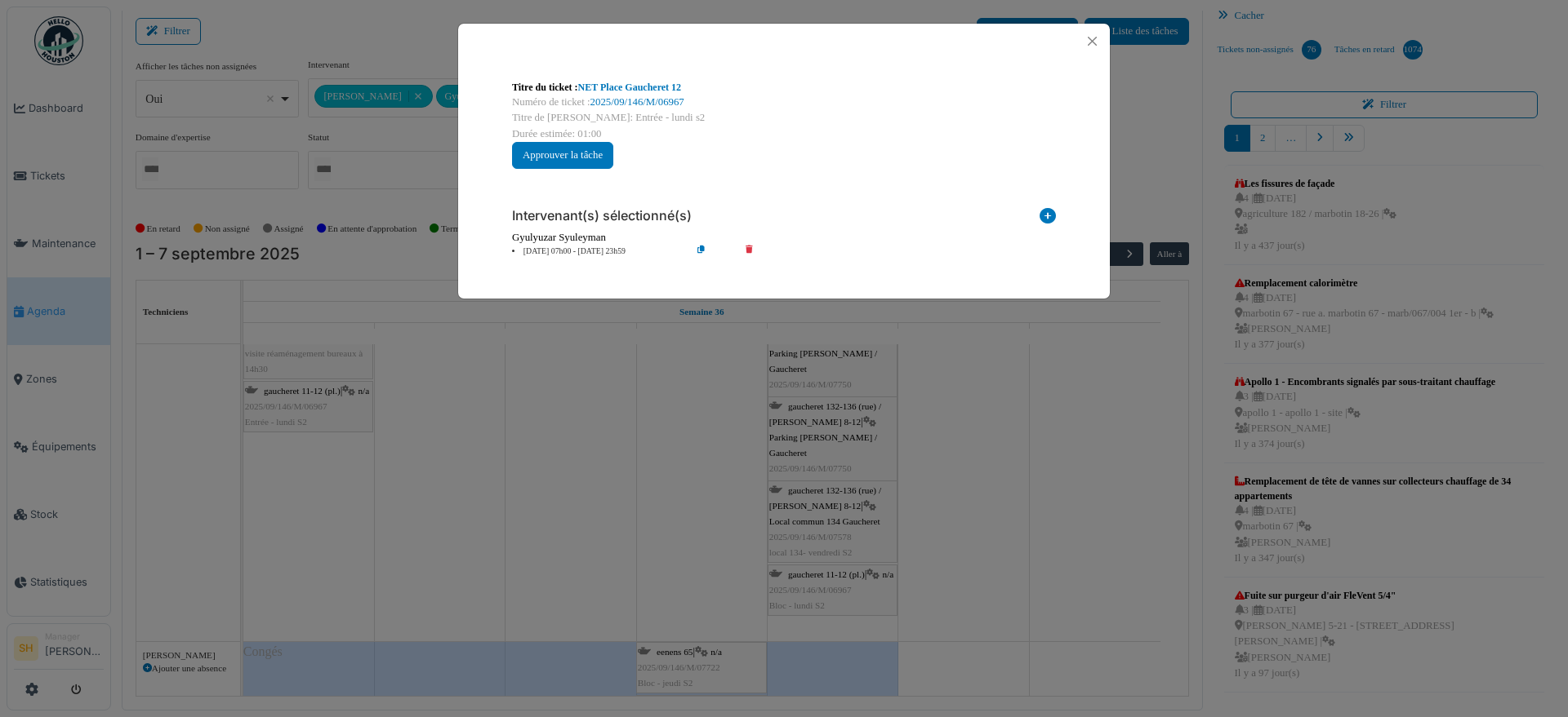
click at [830, 575] on div "Titre du ticket : NET Place Gaucheret 12 Numéro de ticket : 2025/09/146/M/06967…" at bounding box center [784, 358] width 1568 height 717
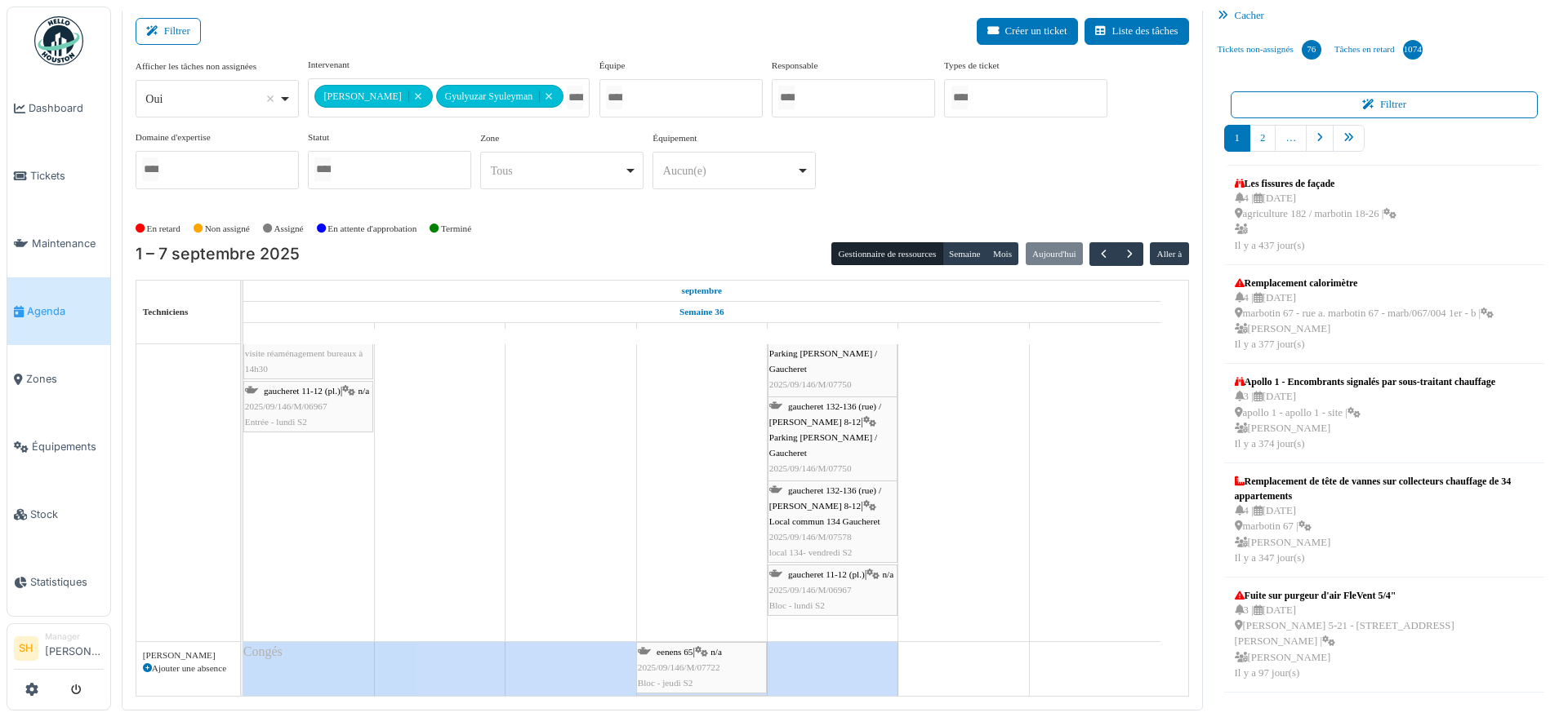
click at [830, 575] on span "gaucheret 11-12 (pl.)" at bounding box center [826, 575] width 77 height 10
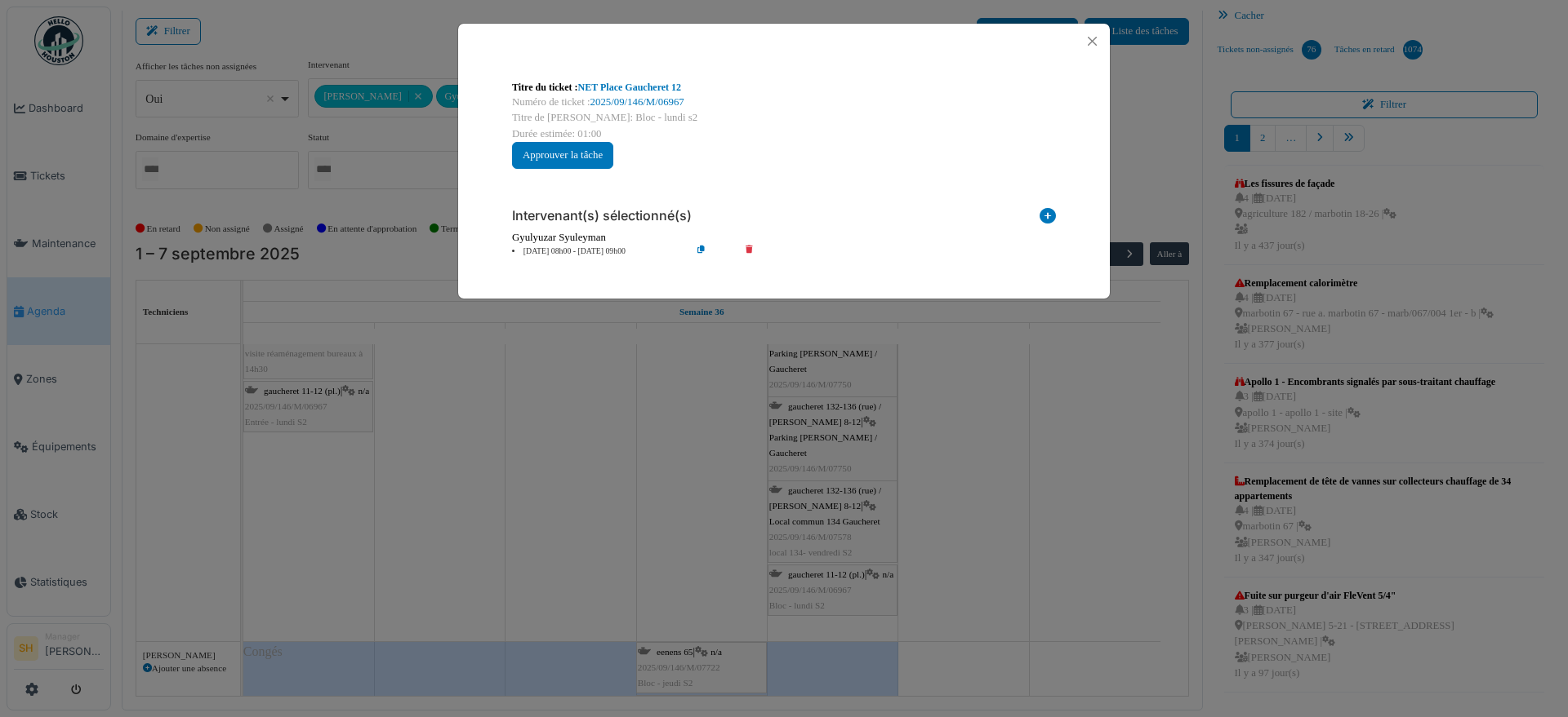
click at [573, 250] on li "05 sep 08h00 - 05 sep 09h00" at bounding box center [597, 251] width 187 height 12
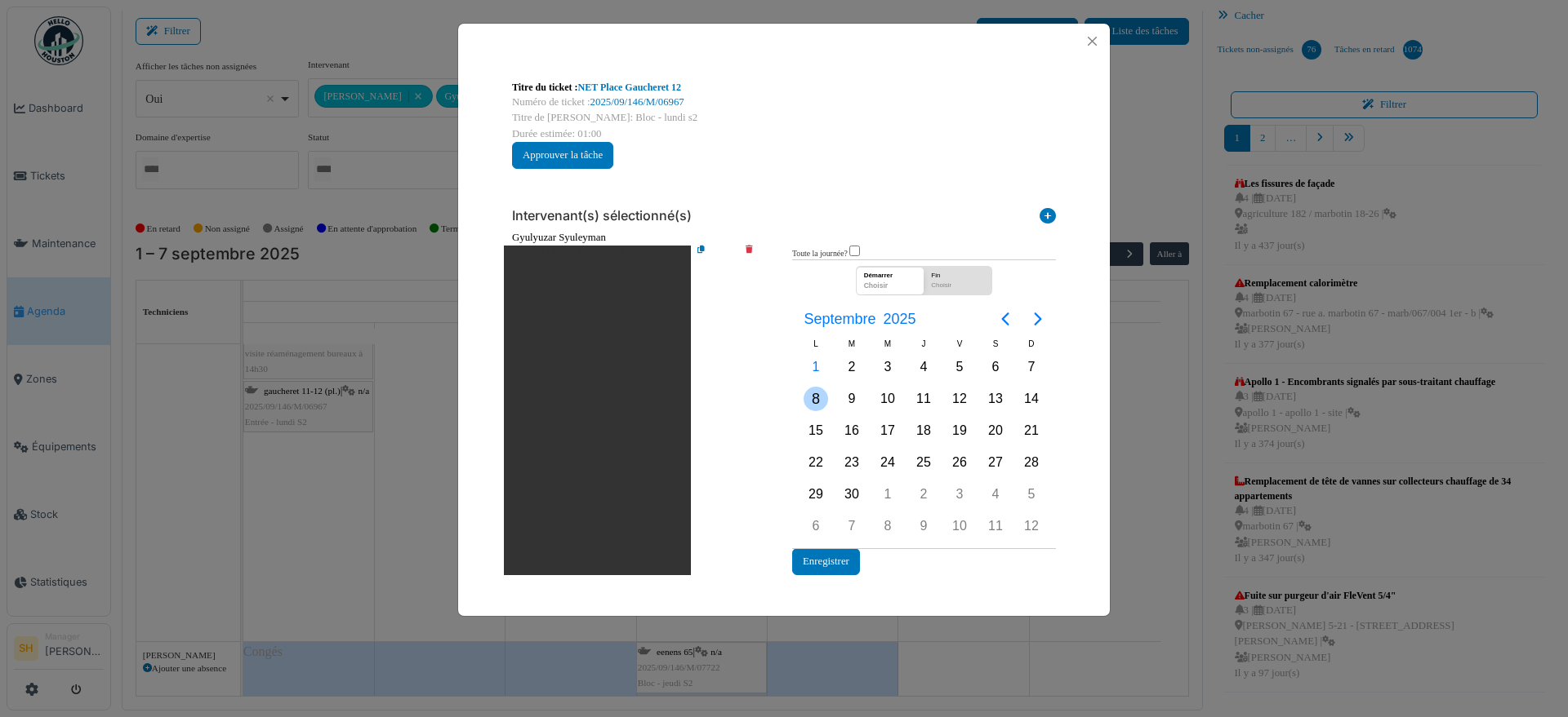
click at [818, 400] on div "8" at bounding box center [816, 398] width 25 height 25
click at [848, 556] on button "Enregistrer" at bounding box center [826, 561] width 68 height 27
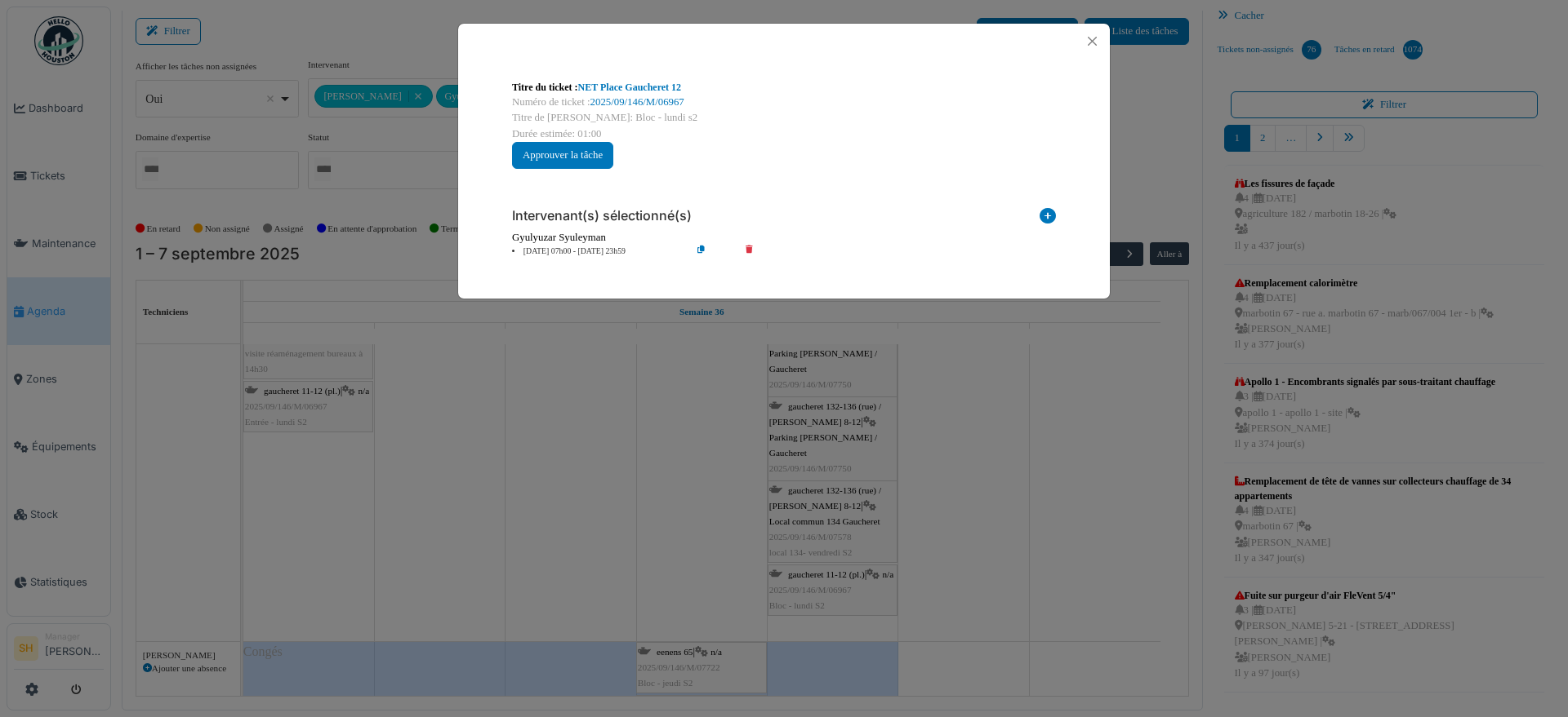
click at [975, 529] on div "Titre du ticket : NET Place Gaucheret 12 Numéro de ticket : 2025/09/146/M/06967…" at bounding box center [784, 358] width 1568 height 717
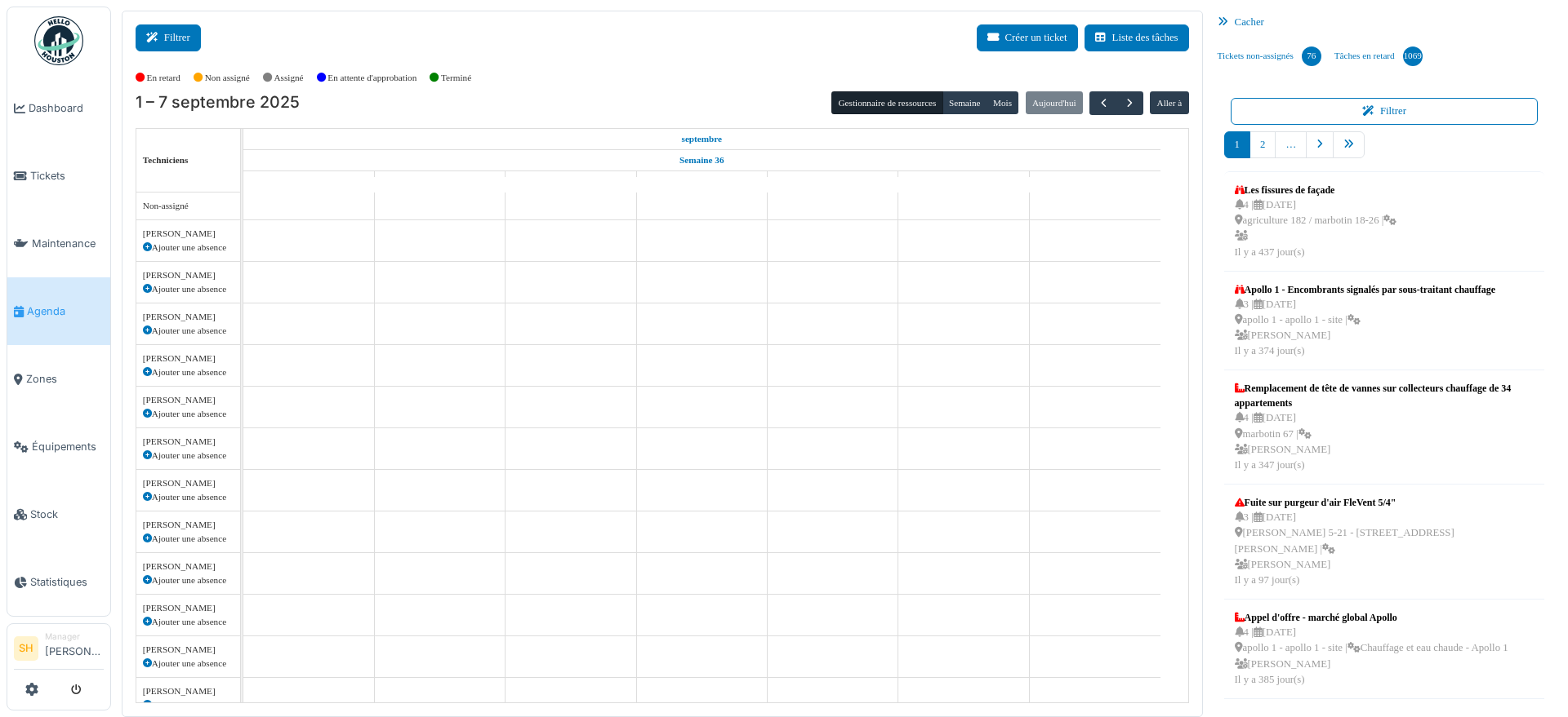
click at [169, 29] on button "Filtrer" at bounding box center [168, 38] width 66 height 27
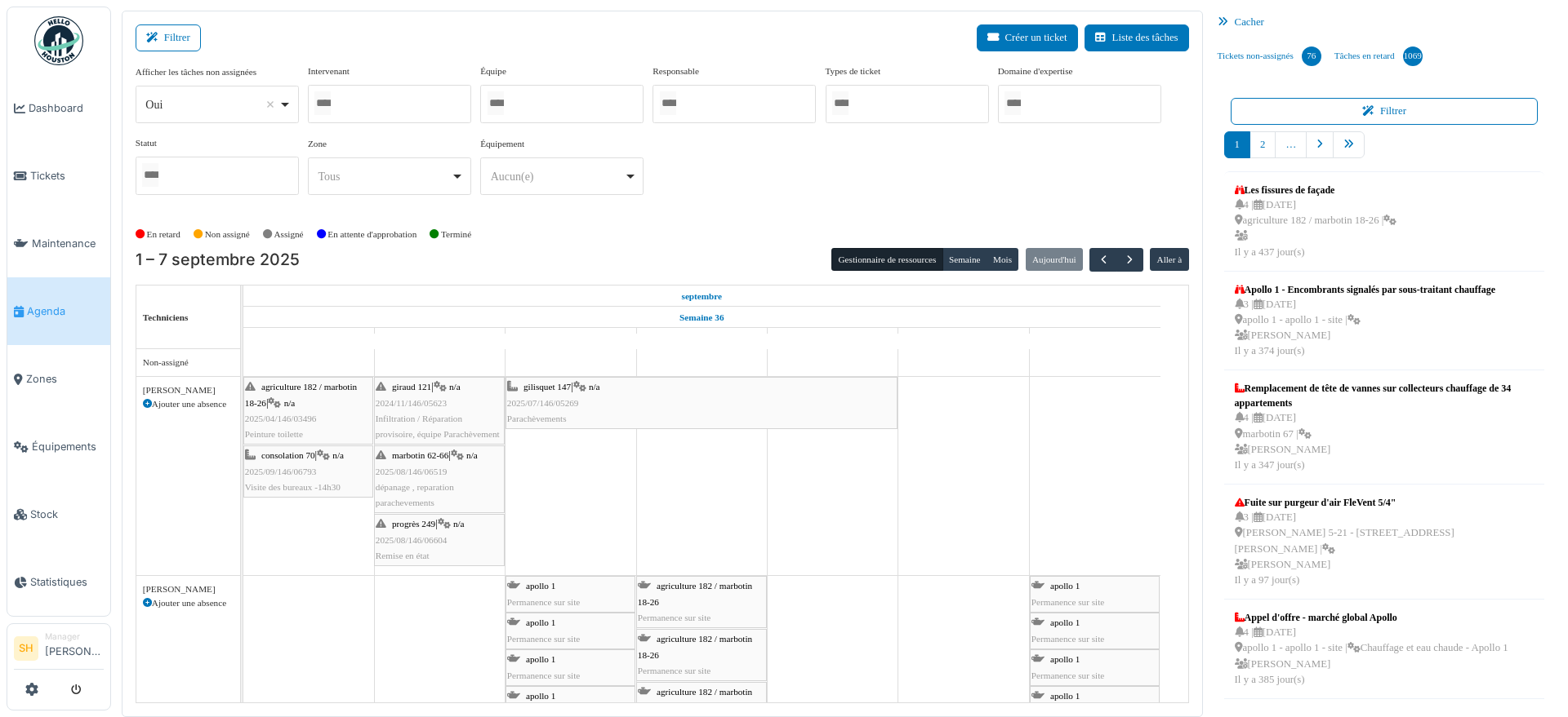
click at [409, 99] on div at bounding box center [390, 103] width 163 height 39
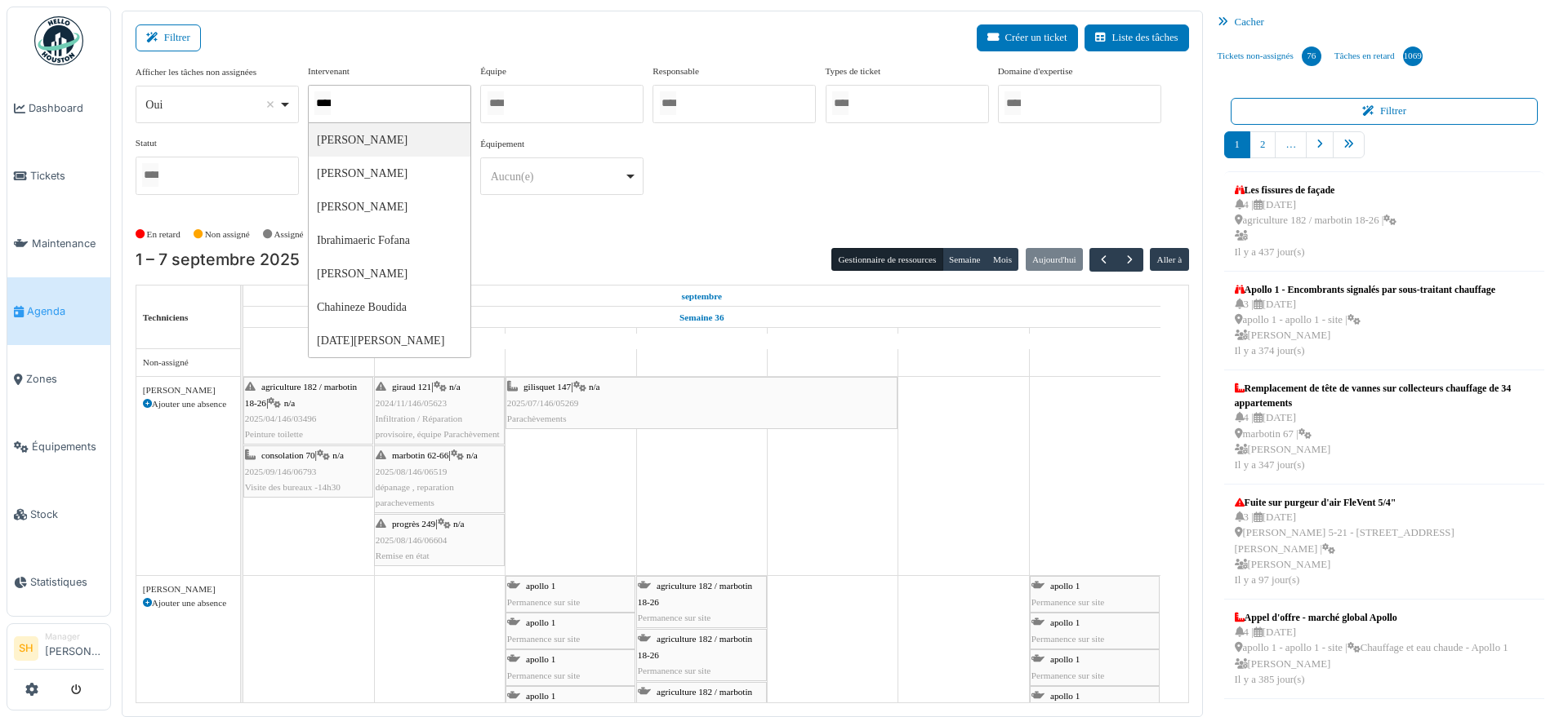
type input "*****"
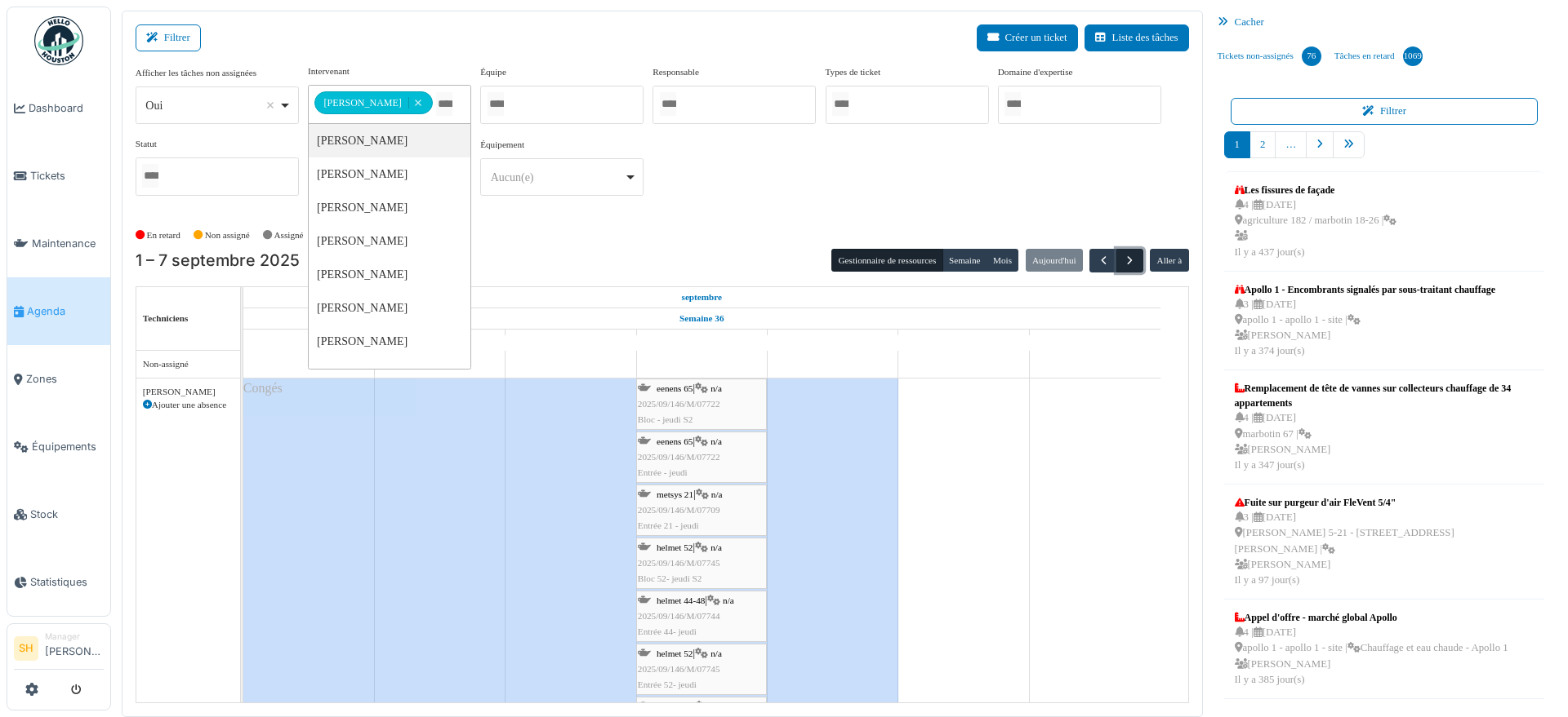
click at [1123, 254] on span "button" at bounding box center [1130, 261] width 14 height 14
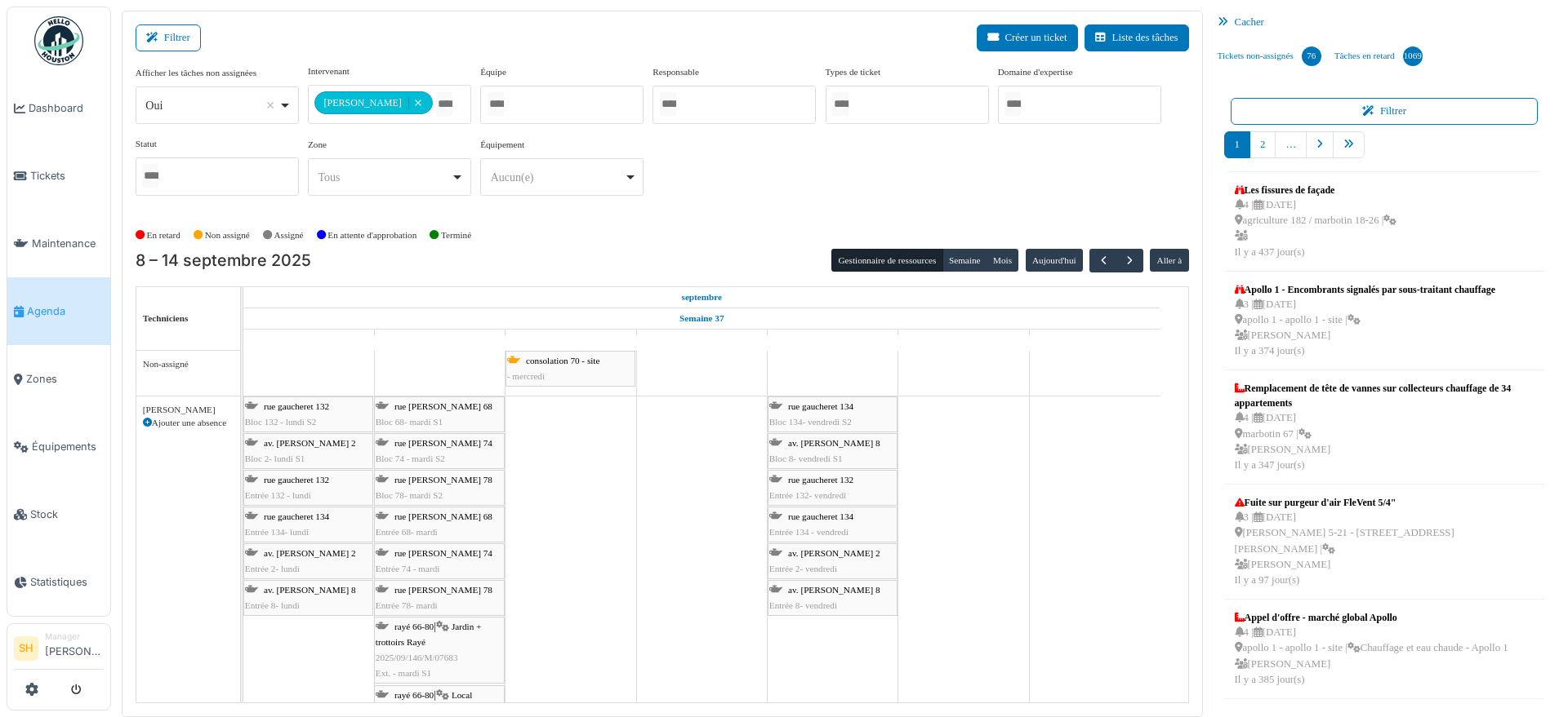
click at [436, 100] on input "Tous" at bounding box center [444, 104] width 16 height 24
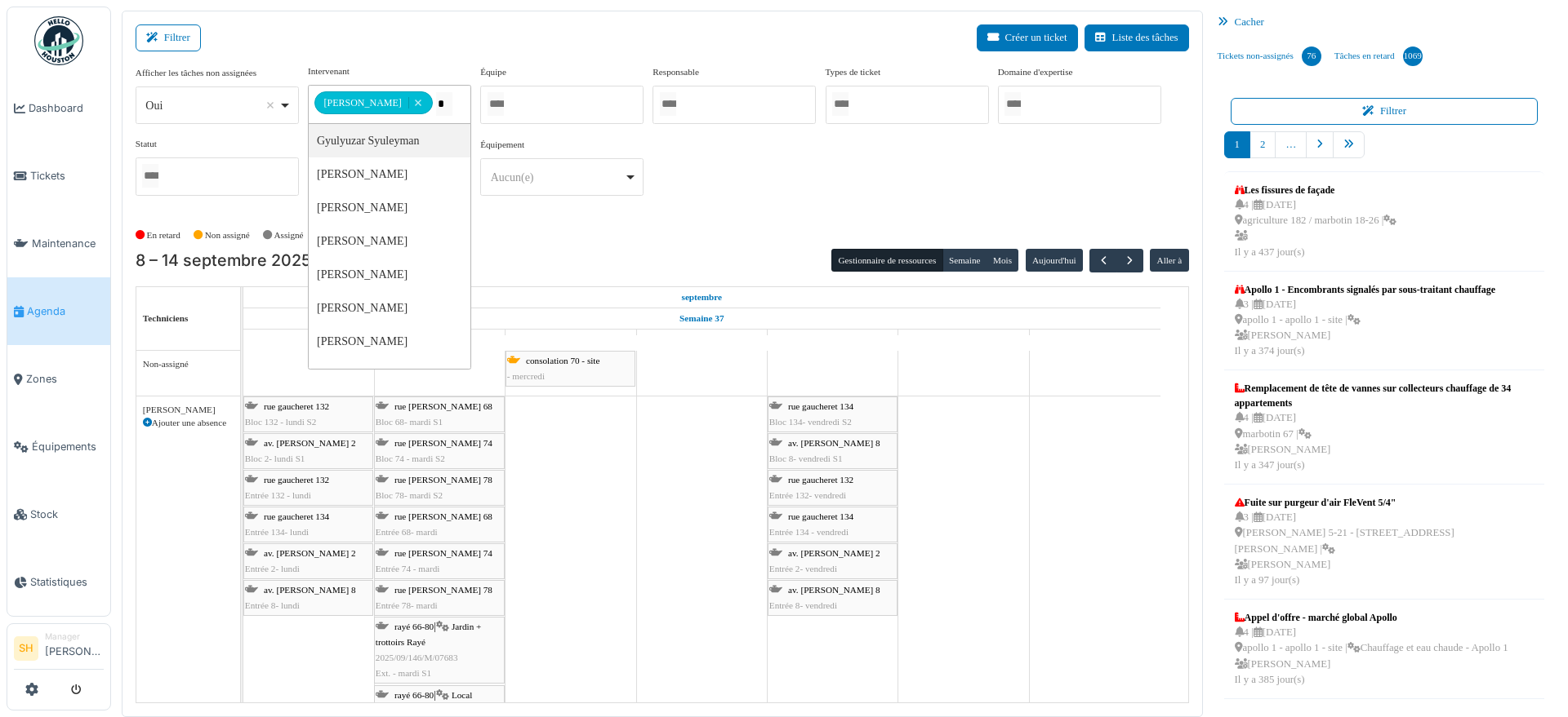
type input "**"
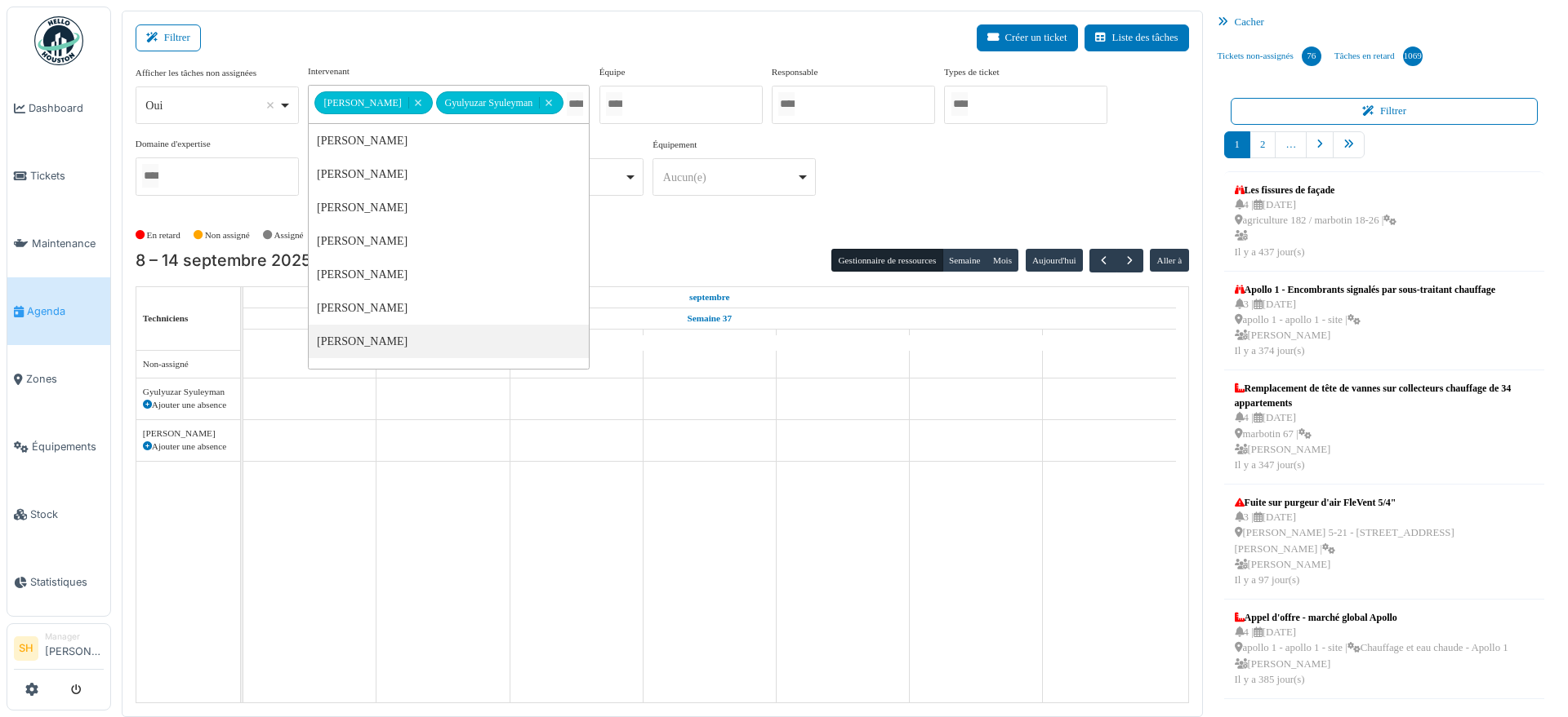
click at [724, 233] on div "En retard Non assigné [GEOGRAPHIC_DATA] En attente d'approbation Terminé" at bounding box center [662, 235] width 1053 height 27
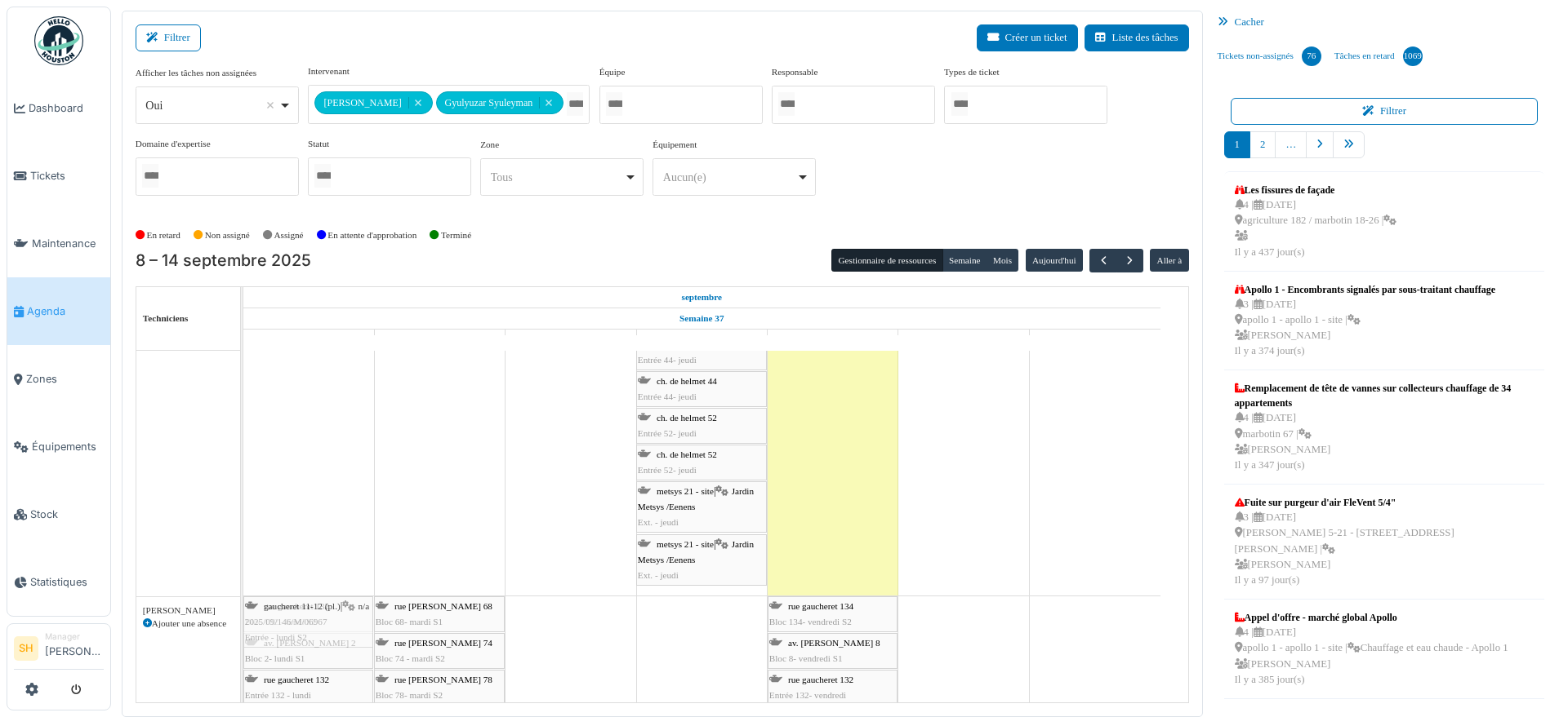
drag, startPoint x: 314, startPoint y: 420, endPoint x: 309, endPoint y: 680, distance: 260.0
click at [309, 680] on tbody "consolation 70 - site - mercredi agriculture 182 / marbotin 18-26 Permanence su…" at bounding box center [702, 352] width 917 height 1220
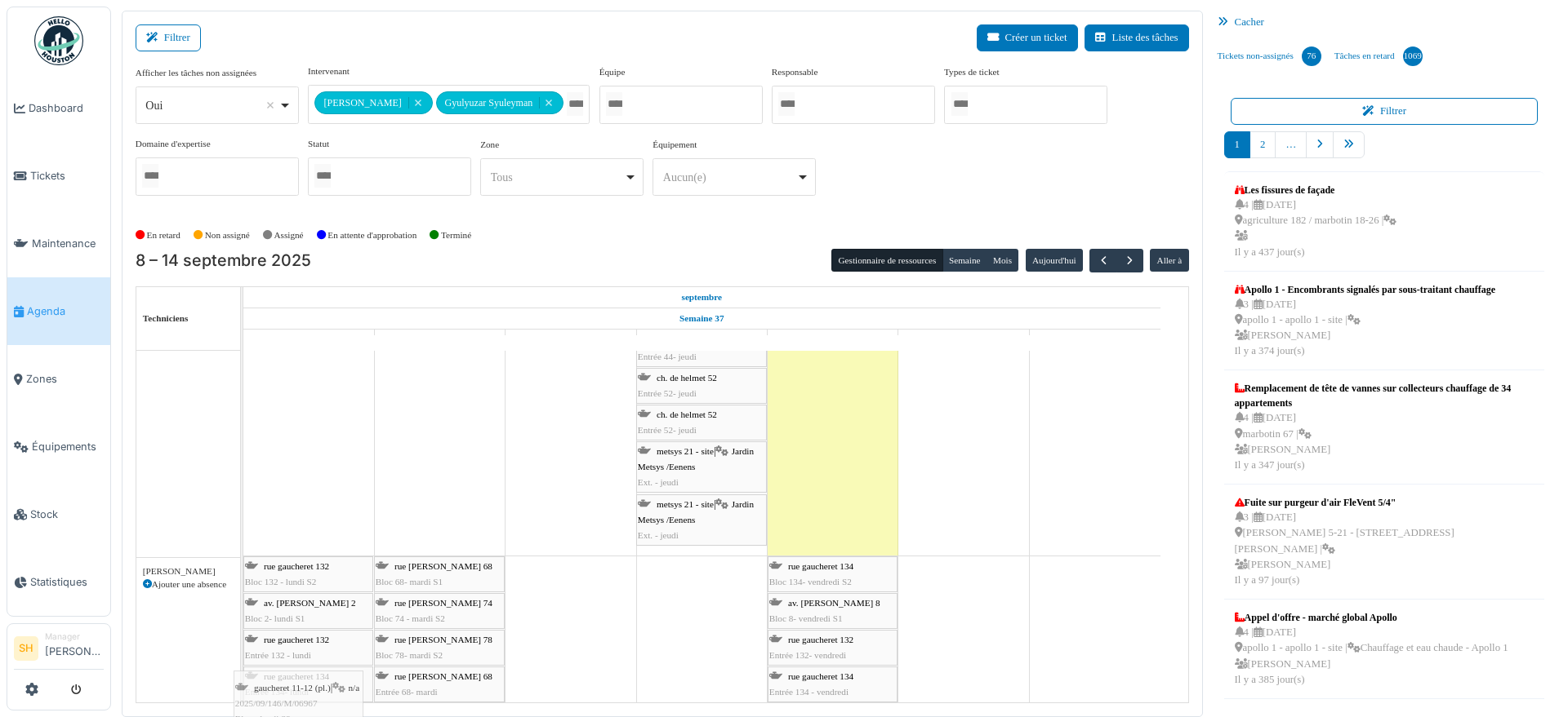
drag, startPoint x: 311, startPoint y: 637, endPoint x: 301, endPoint y: 691, distance: 54.9
click at [301, 691] on tbody "consolation 70 - site - mercredi agriculture 182 / marbotin 18-26 Permanence su…" at bounding box center [702, 310] width 917 height 1220
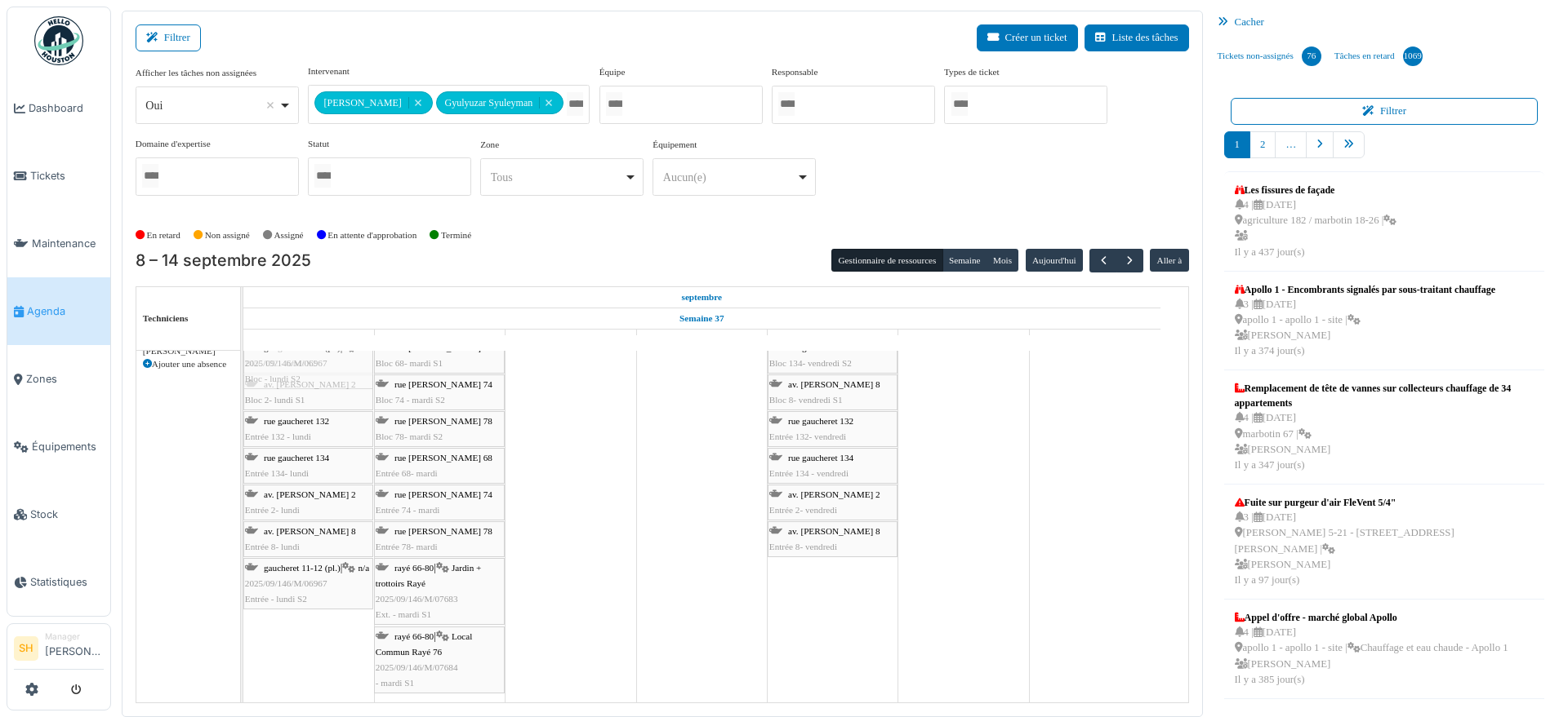
drag, startPoint x: 309, startPoint y: 496, endPoint x: 319, endPoint y: 661, distance: 165.3
click at [319, 661] on div "consolation 70 - site - mercredi agriculture 182 / marbotin 18-26 Permanence su…" at bounding box center [715, 93] width 945 height 1220
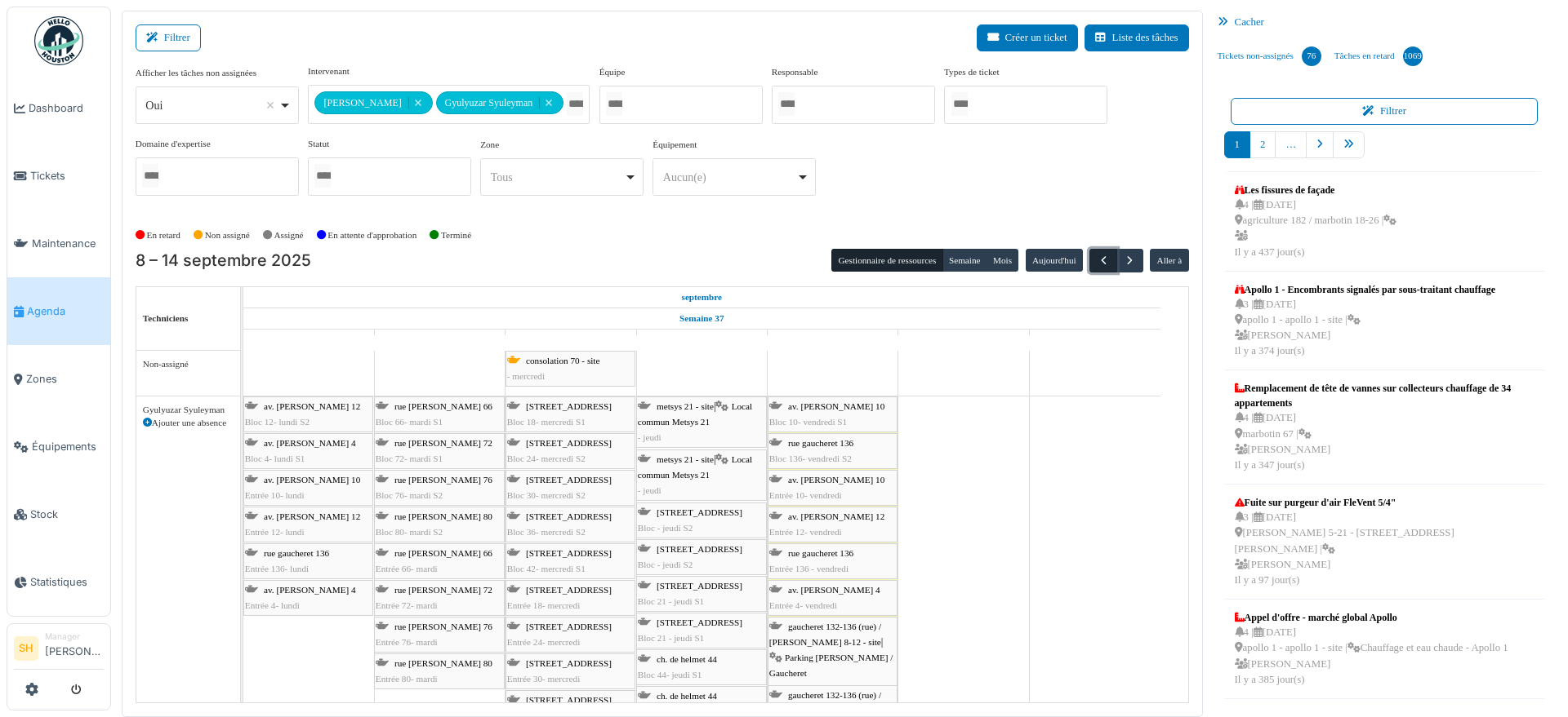
click at [1097, 263] on span "button" at bounding box center [1104, 261] width 14 height 14
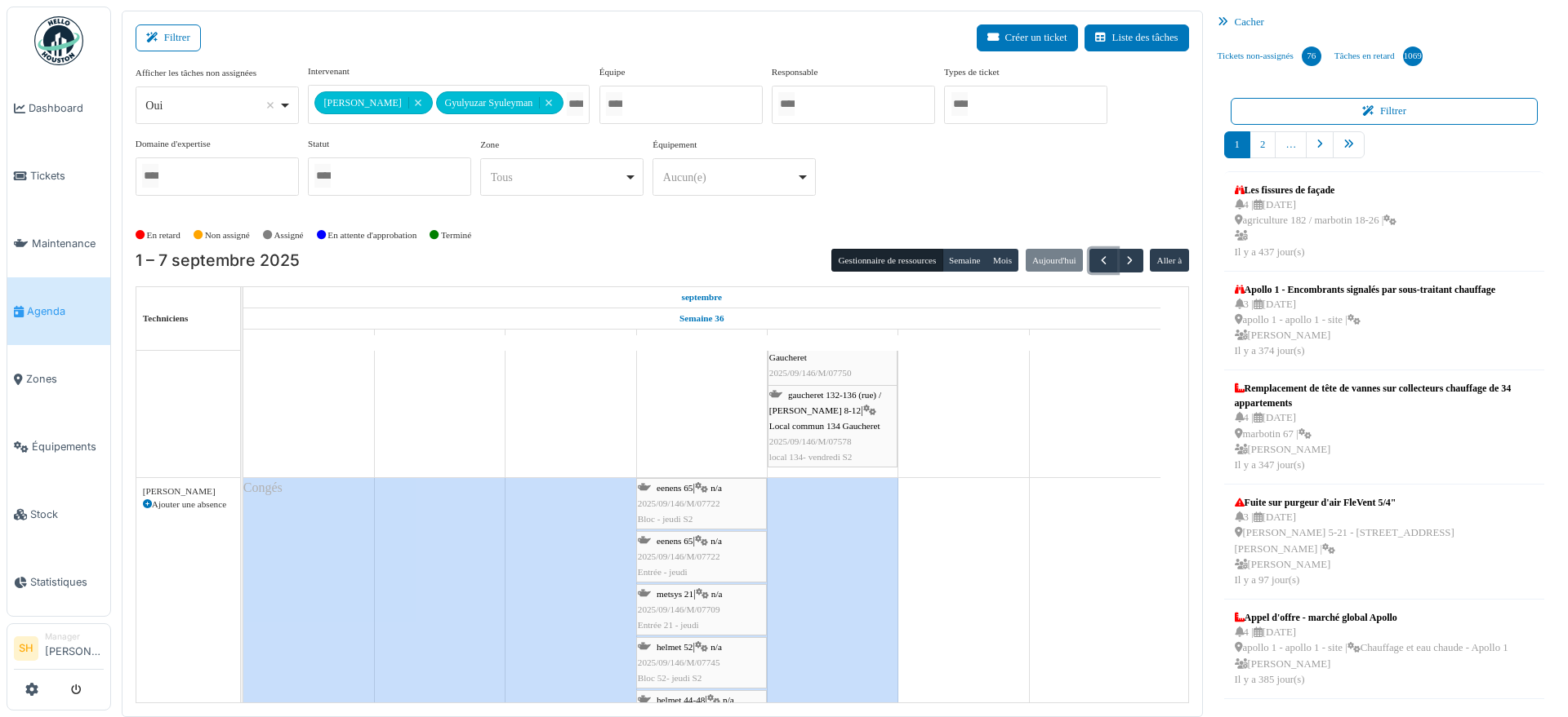
click at [670, 489] on span "eenens 65" at bounding box center [675, 488] width 36 height 10
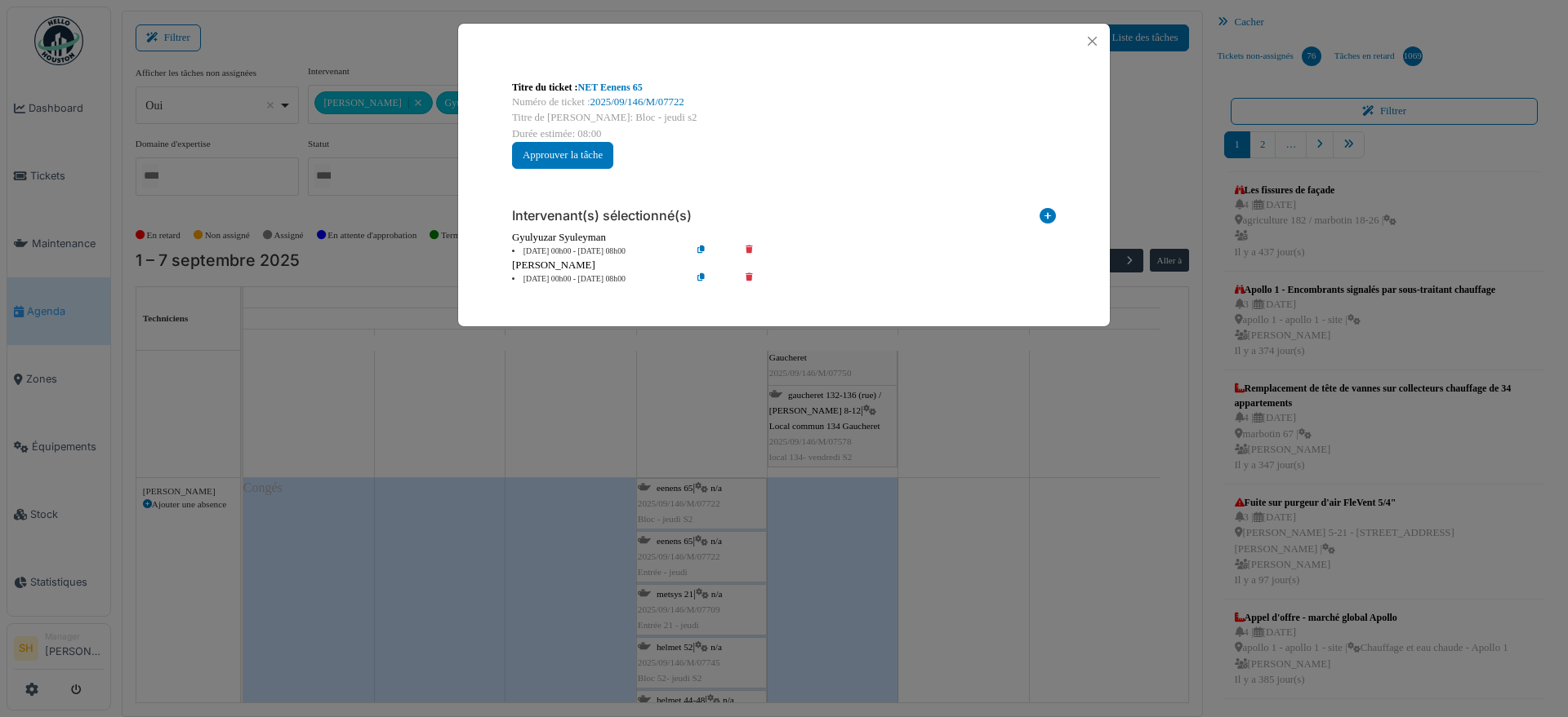
click at [747, 276] on icon at bounding box center [760, 279] width 47 height 12
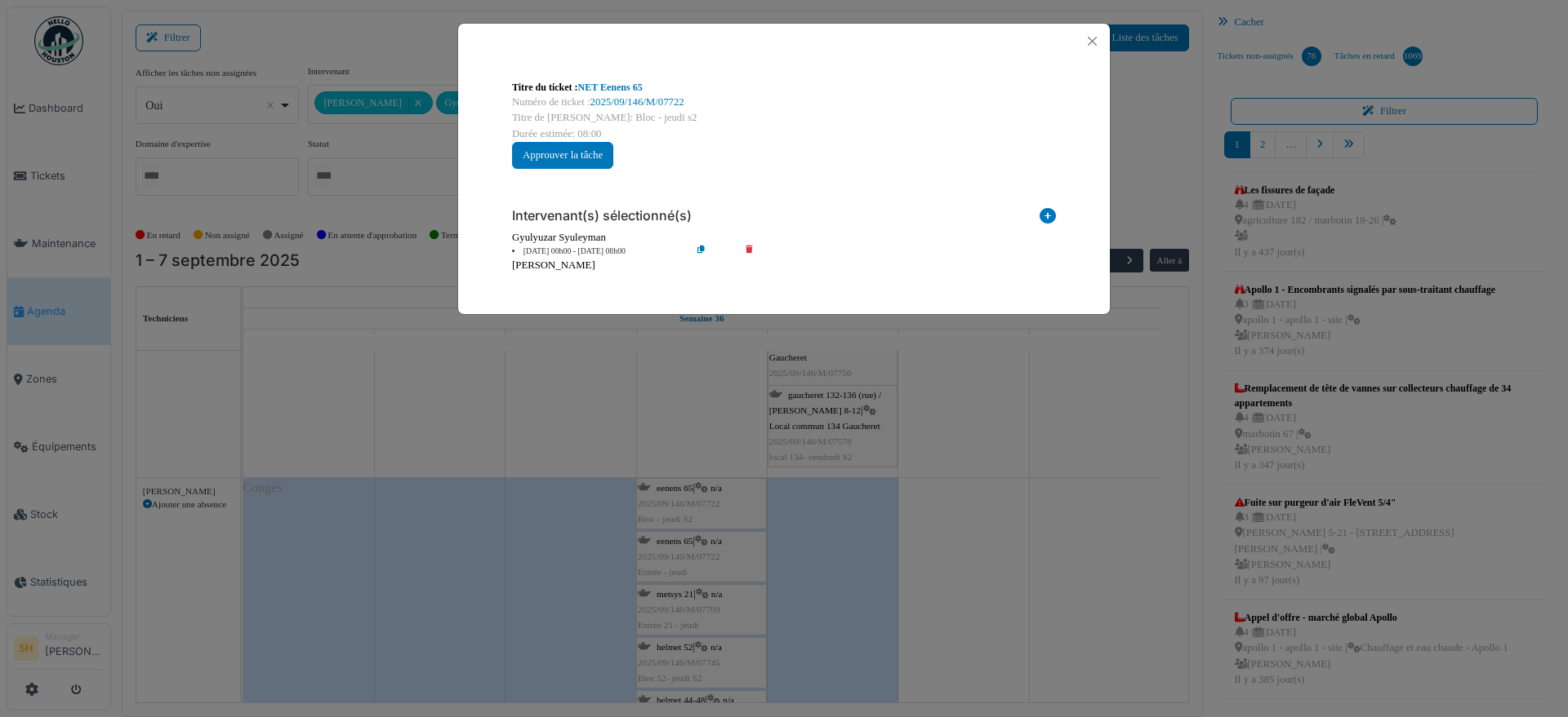
click at [693, 503] on div "Titre du ticket : NET Eenens 65 Numéro de ticket : 2025/09/146/M/07722 Titre de…" at bounding box center [784, 358] width 1568 height 717
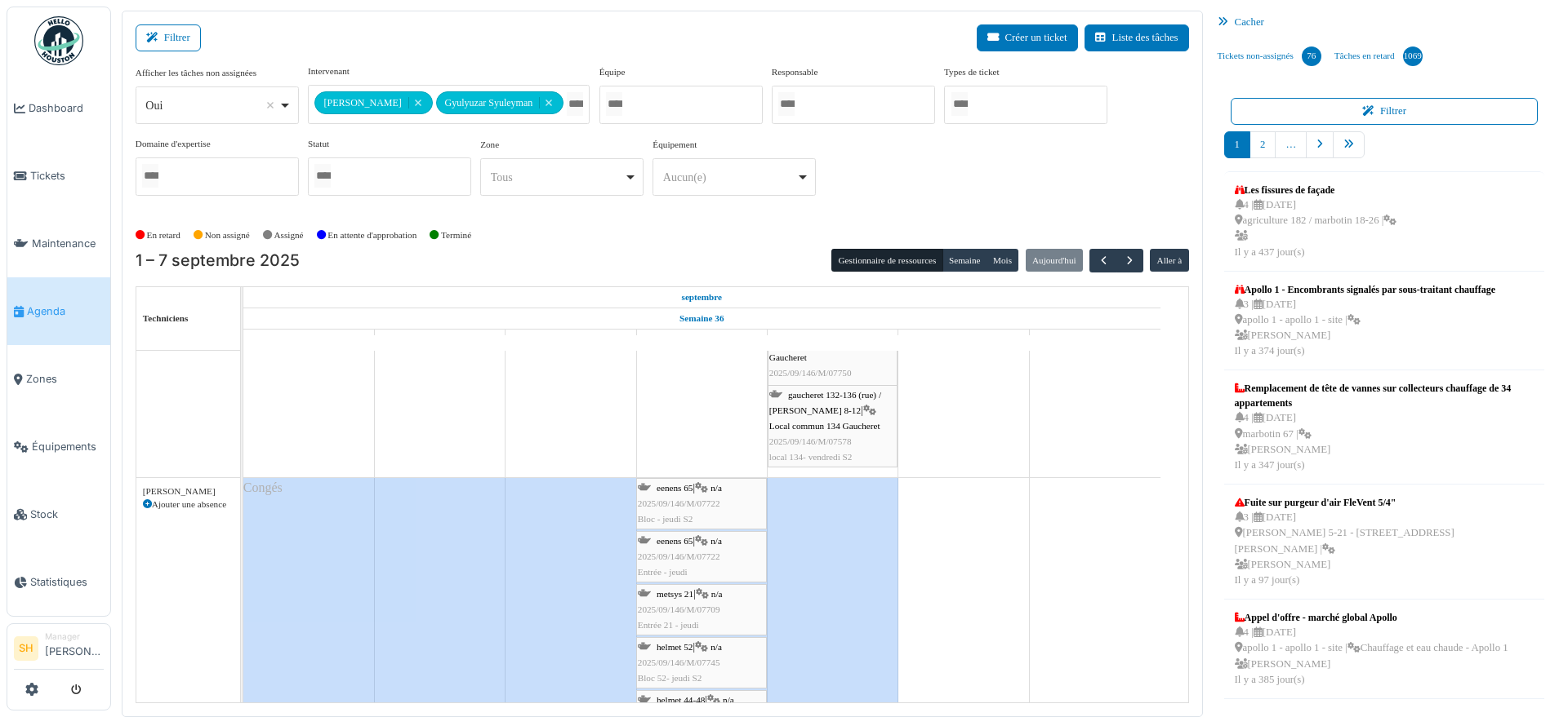
click at [692, 503] on span "2025/09/146/M/07722" at bounding box center [679, 503] width 82 height 10
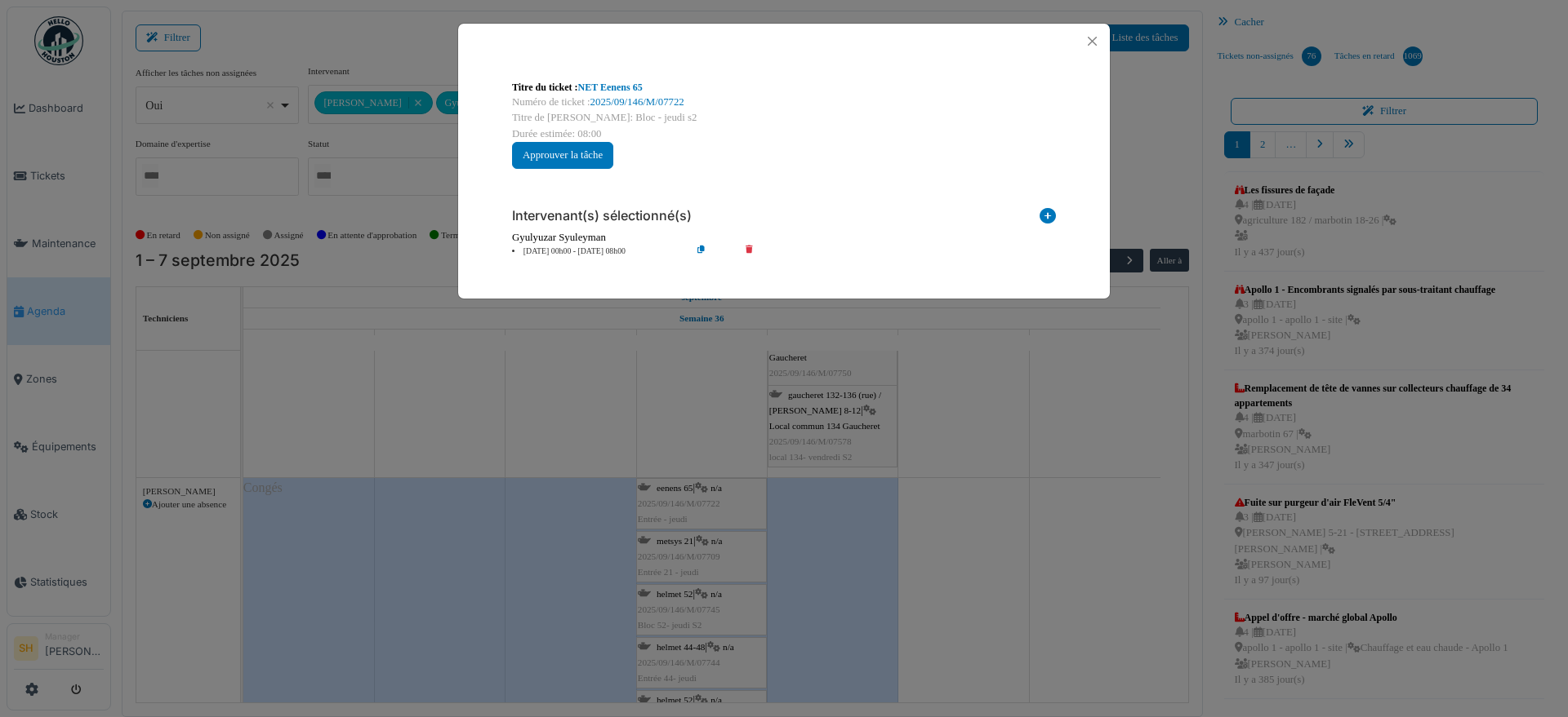
click at [688, 497] on div "Titre du ticket : NET Eenens 65 Numéro de ticket : 2025/09/146/M/07722 Titre de…" at bounding box center [784, 358] width 1568 height 717
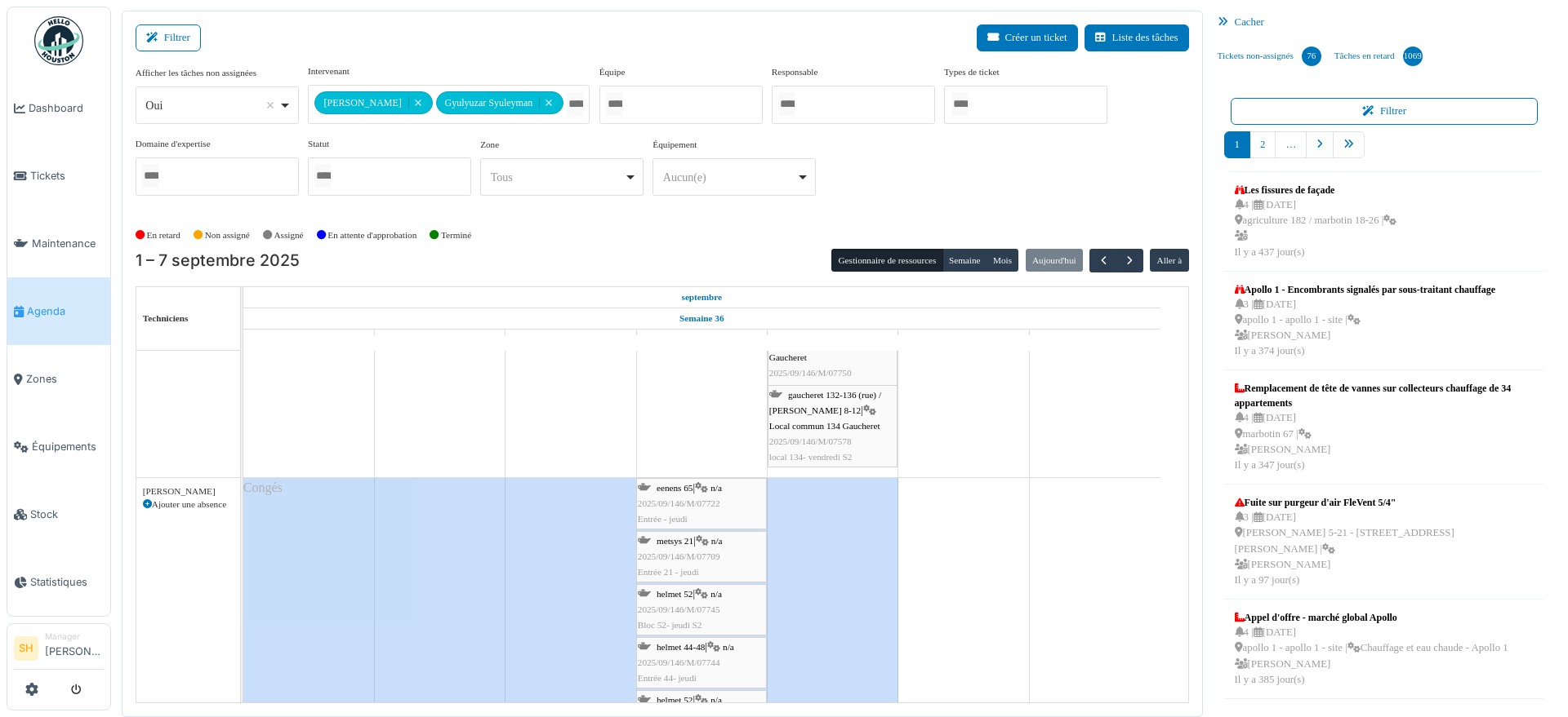
click at [687, 483] on span "eenens 65" at bounding box center [675, 488] width 36 height 10
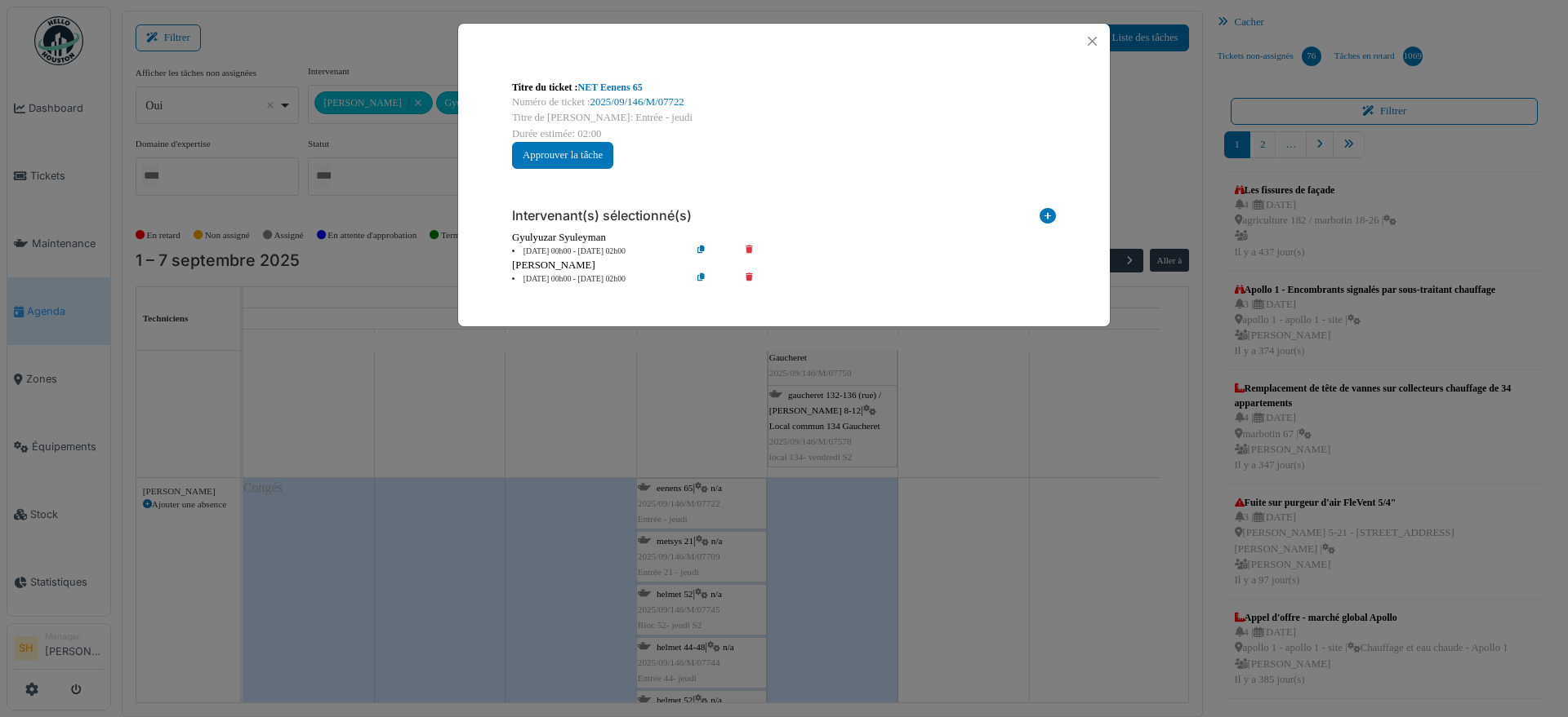
click at [748, 275] on icon at bounding box center [760, 279] width 47 height 12
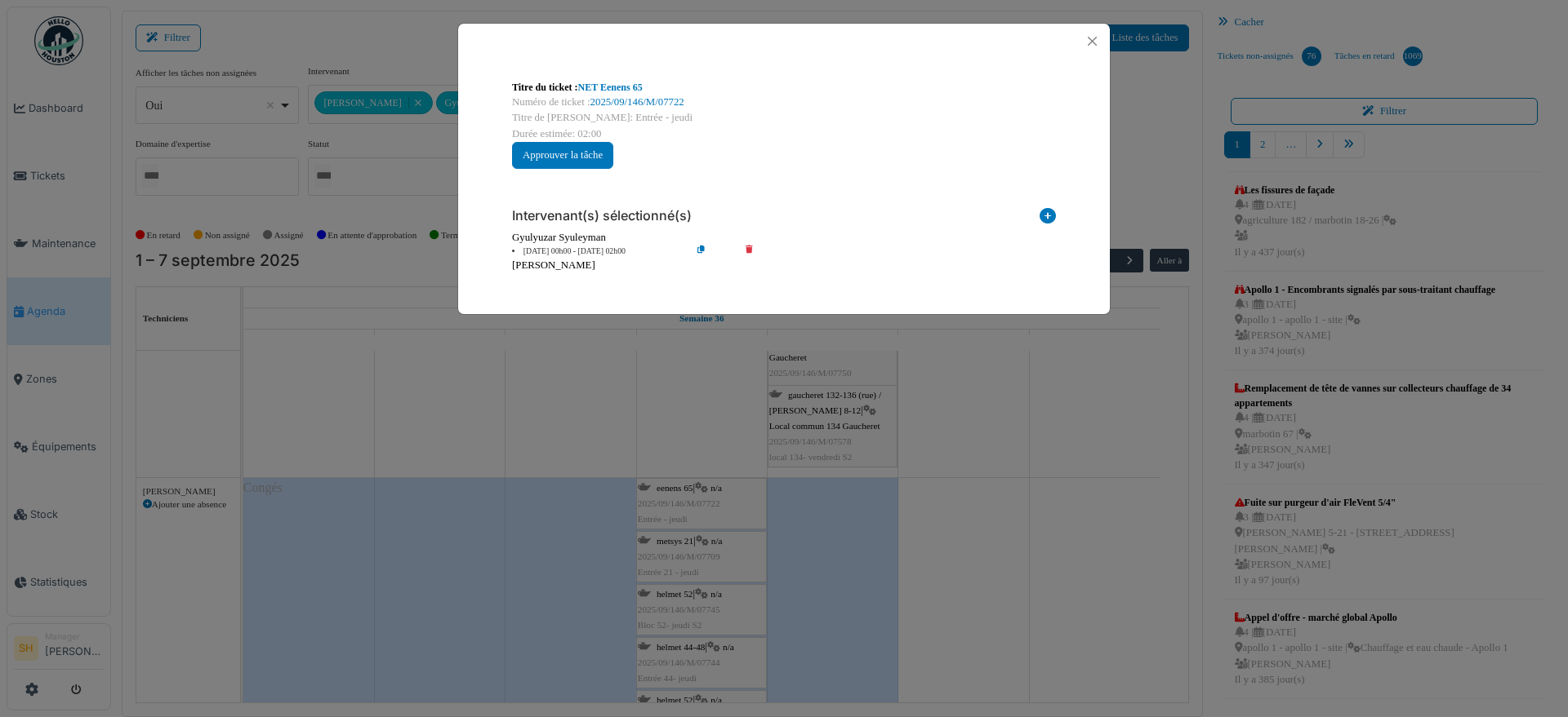
click at [671, 622] on div "Titre du ticket : NET Eenens 65 Numéro de ticket : 2025/09/146/M/07722 Titre de…" at bounding box center [784, 358] width 1568 height 717
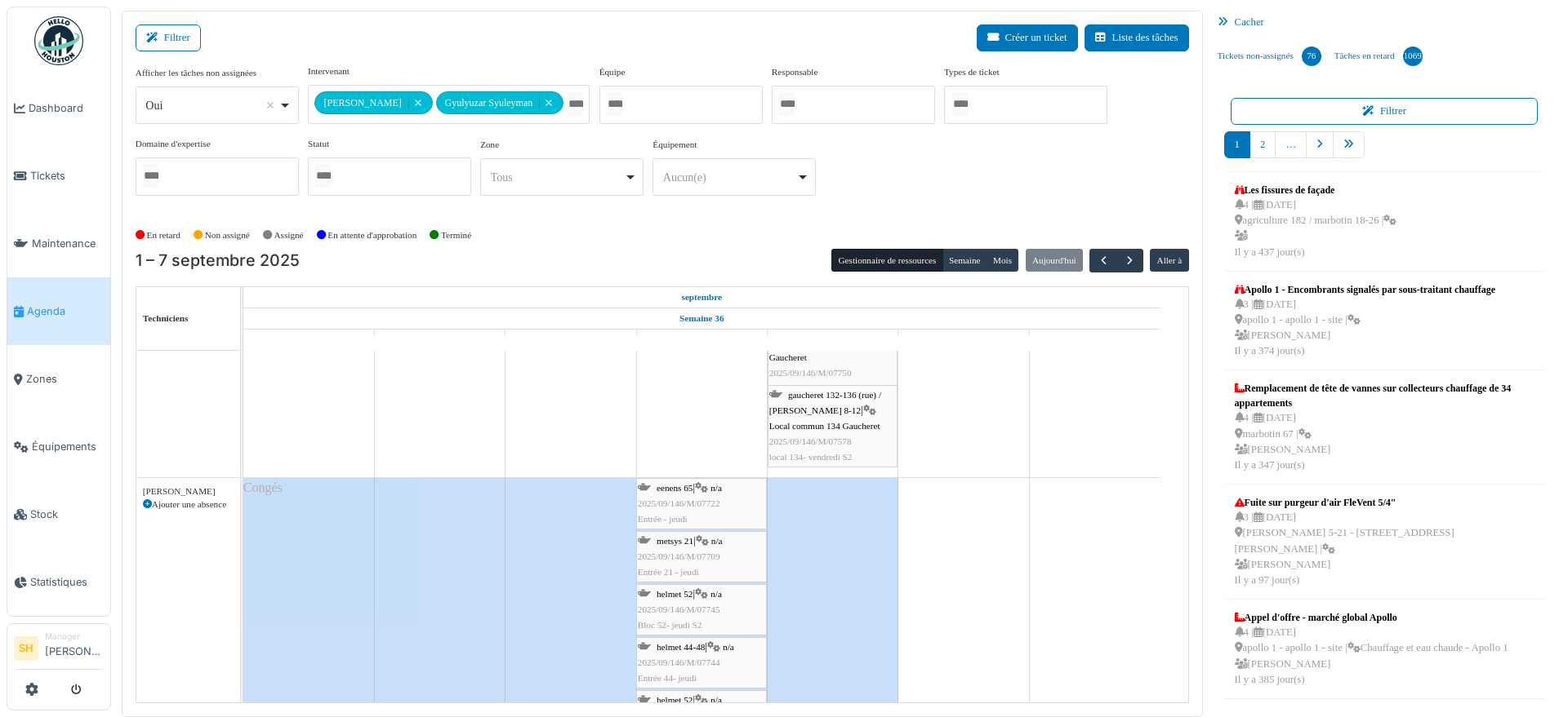
click at [664, 591] on span "helmet 52" at bounding box center [675, 594] width 36 height 10
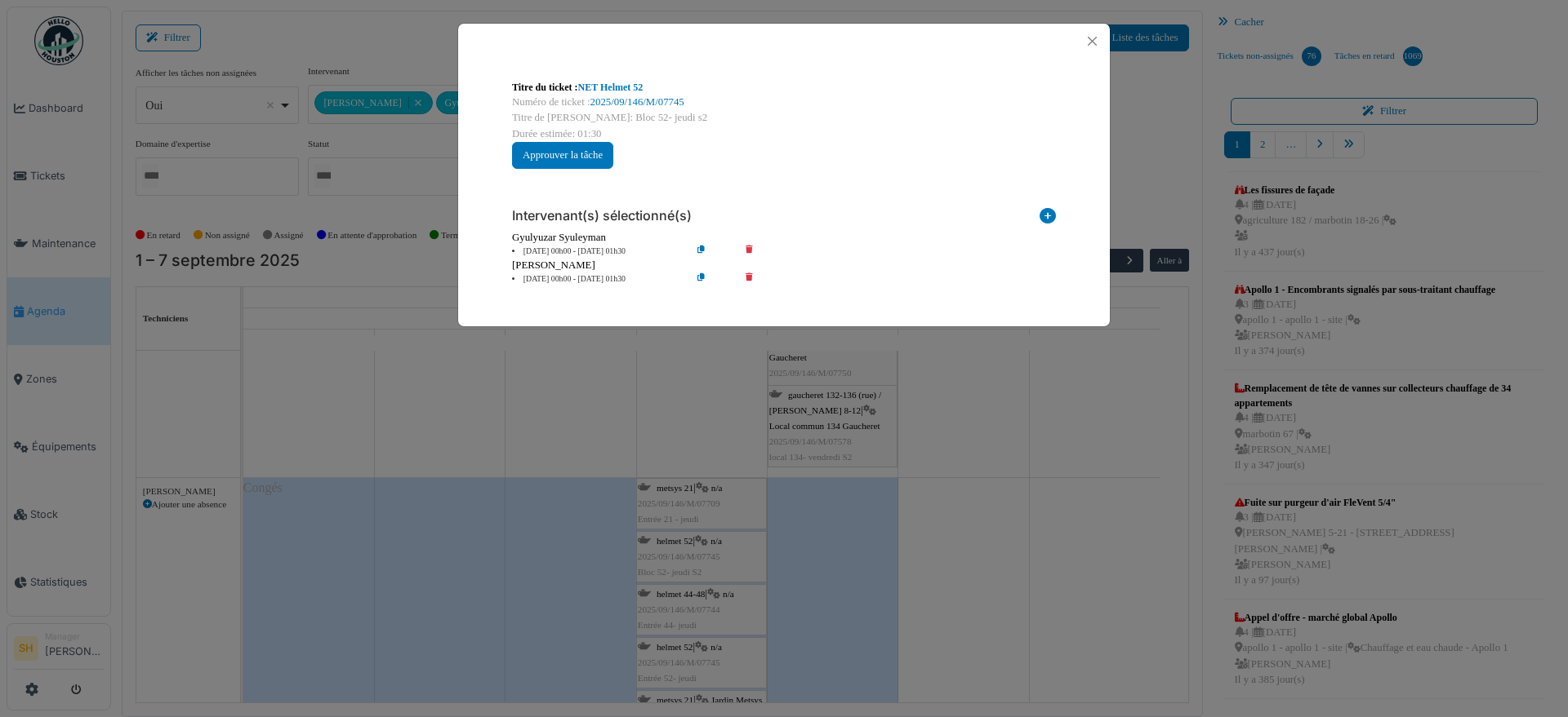
click at [751, 277] on icon at bounding box center [760, 279] width 47 height 12
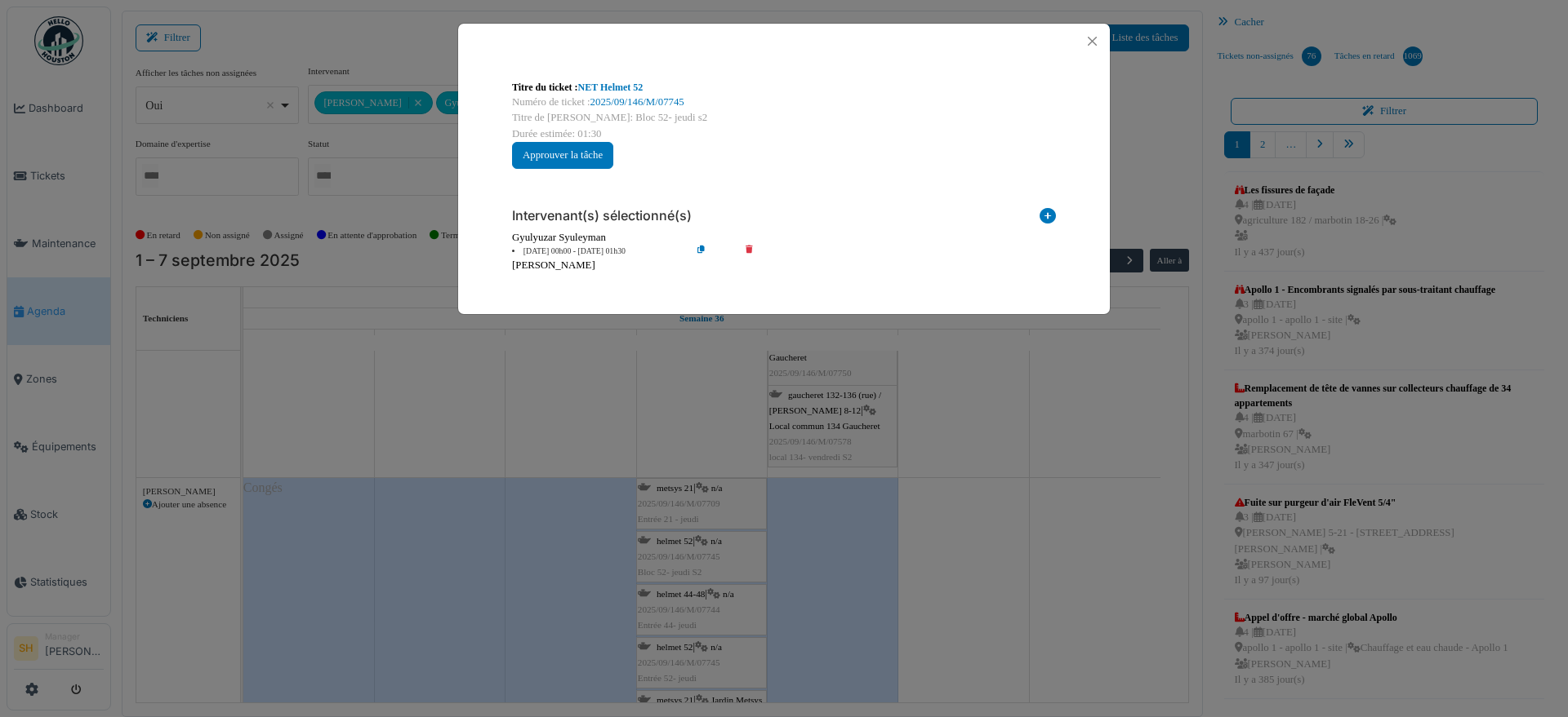
drag, startPoint x: 1162, startPoint y: 586, endPoint x: 1136, endPoint y: 587, distance: 26.0
click at [1161, 587] on div "Titre du ticket : NET Helmet 52 Numéro de ticket : 2025/09/146/M/07745 Titre de…" at bounding box center [784, 358] width 1568 height 717
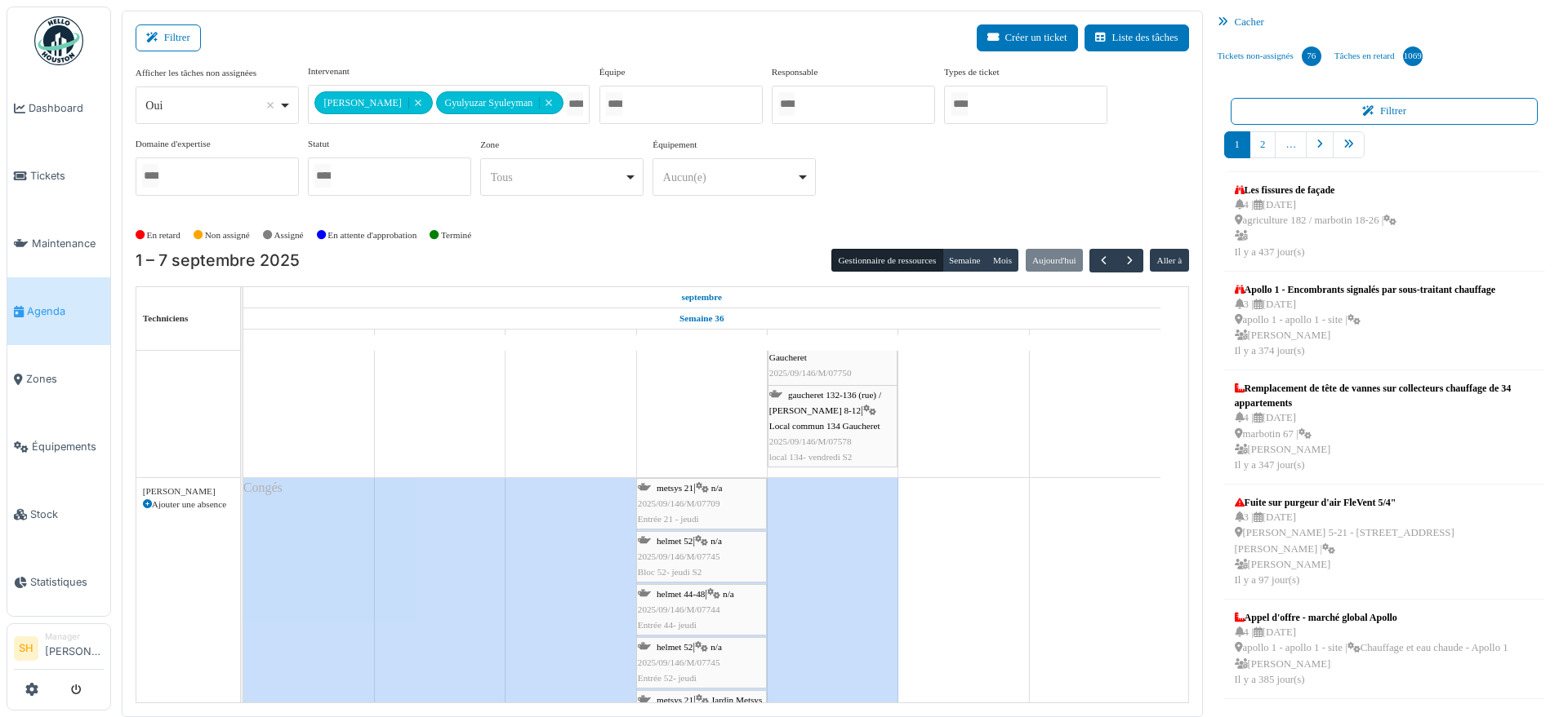
click at [713, 640] on div "helmet 52 | n/a 2025/09/146/M/07745 Entrée 52- jeudi" at bounding box center [702, 663] width 127 height 48
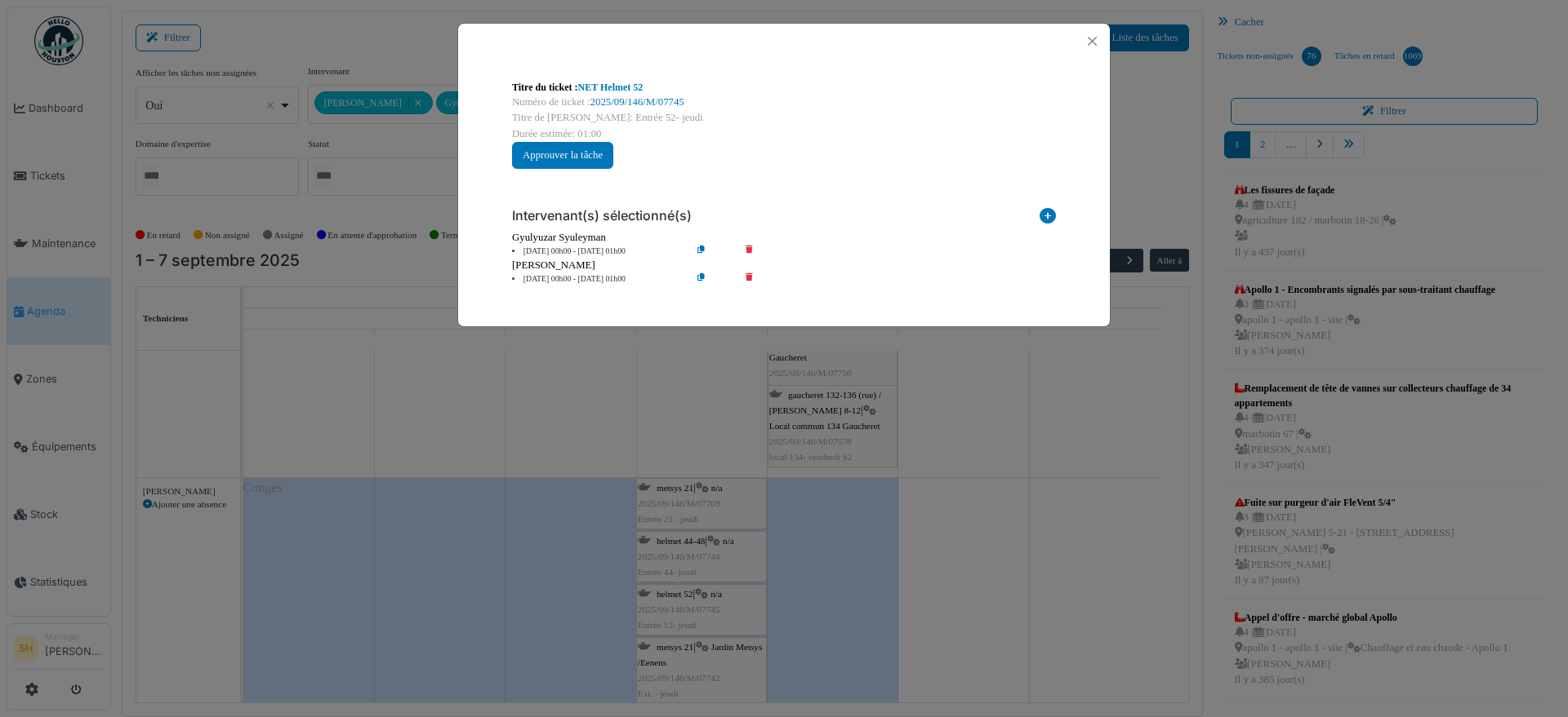
click at [747, 280] on icon at bounding box center [760, 279] width 47 height 12
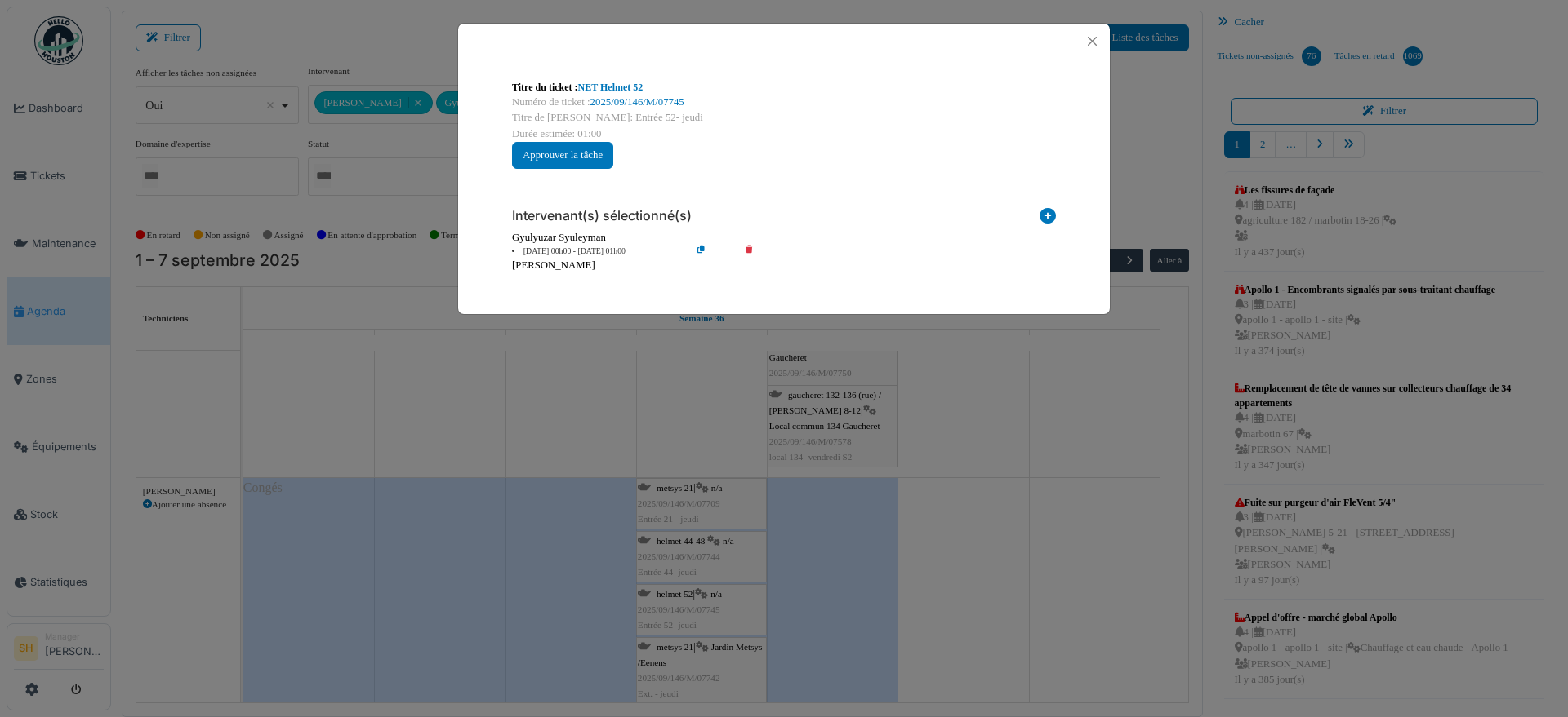
click at [940, 492] on div "Titre du ticket : NET Helmet 52 Numéro de ticket : 2025/09/146/M/07745 Titre de…" at bounding box center [784, 358] width 1568 height 717
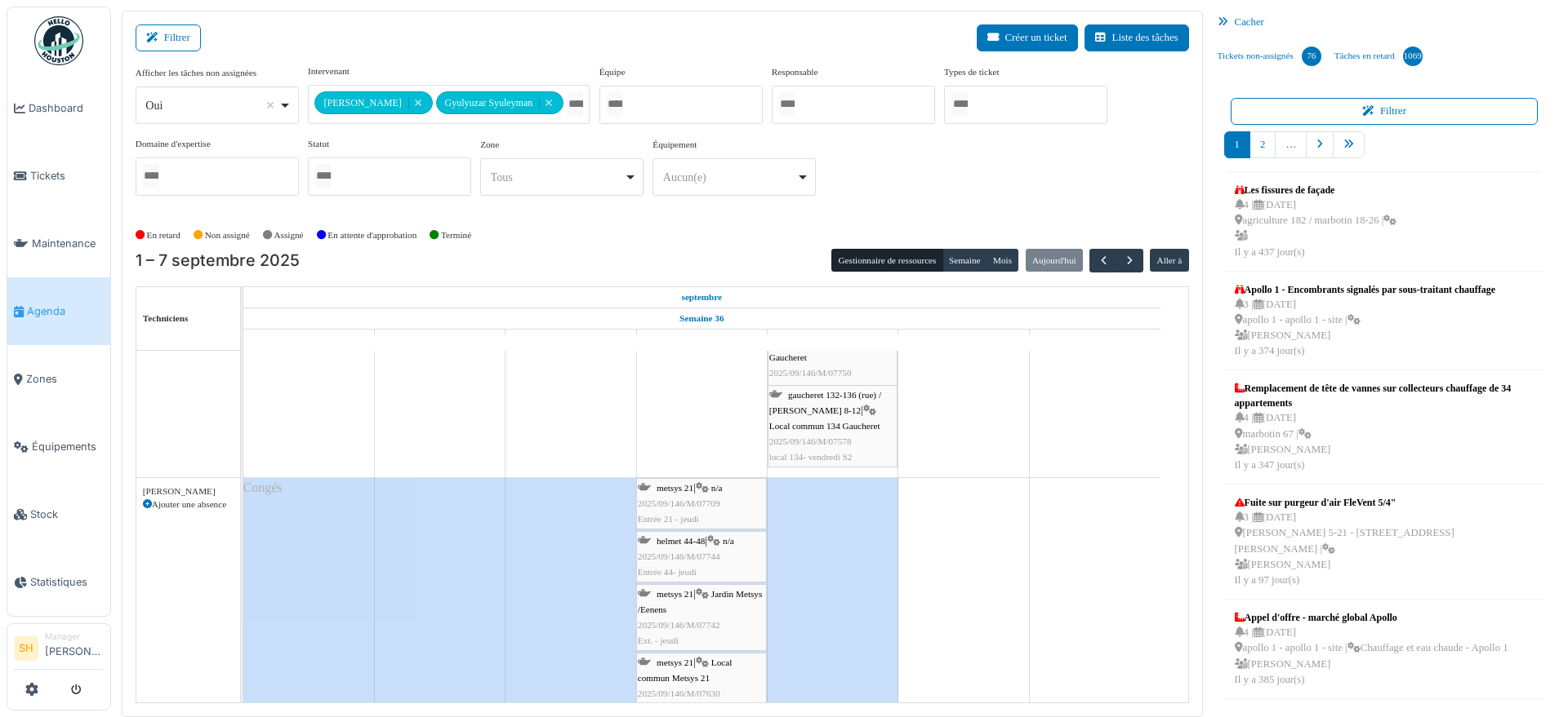
click at [668, 492] on div "metsys 21 | n/a 2025/09/146/M/07709 Entrée 21 - jeudi" at bounding box center [702, 504] width 127 height 48
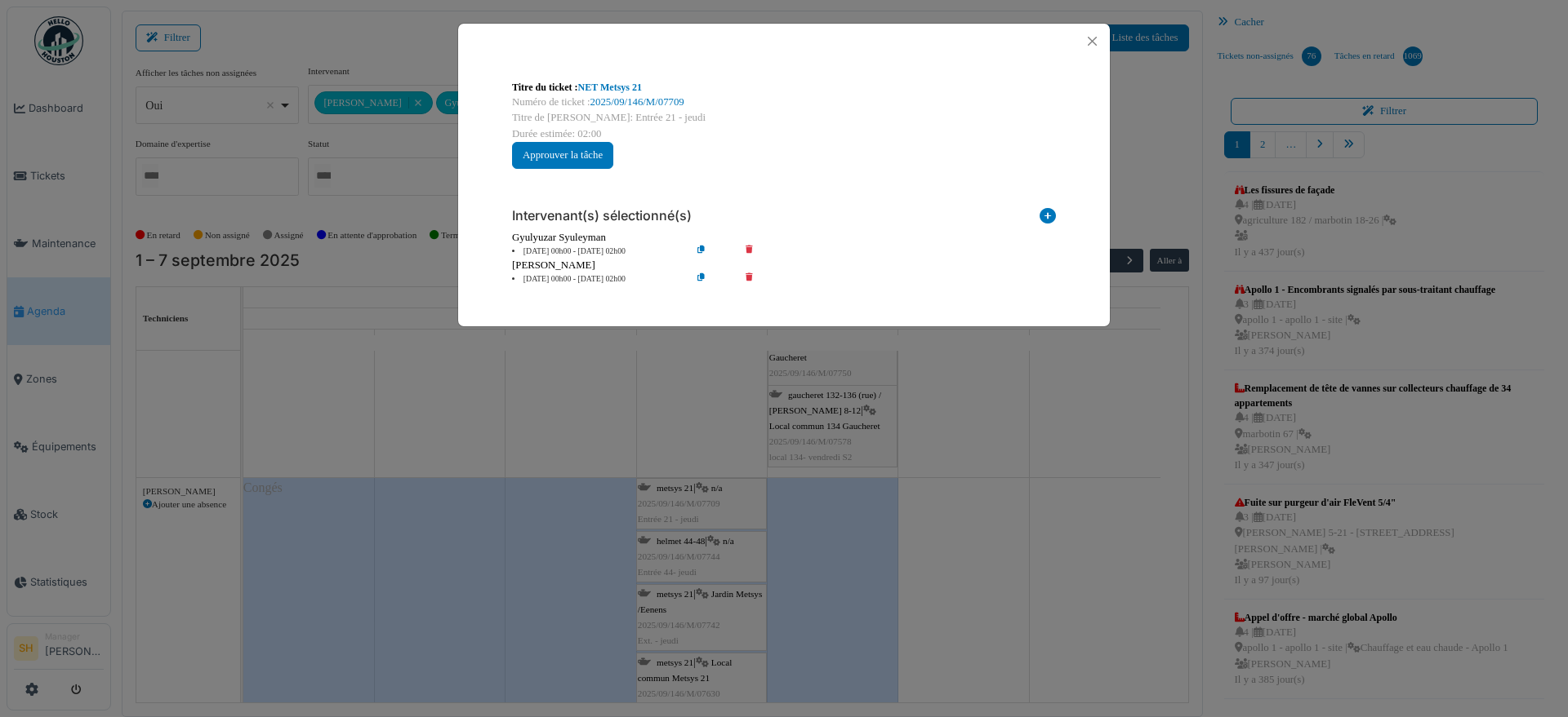
click at [745, 273] on icon at bounding box center [760, 279] width 47 height 12
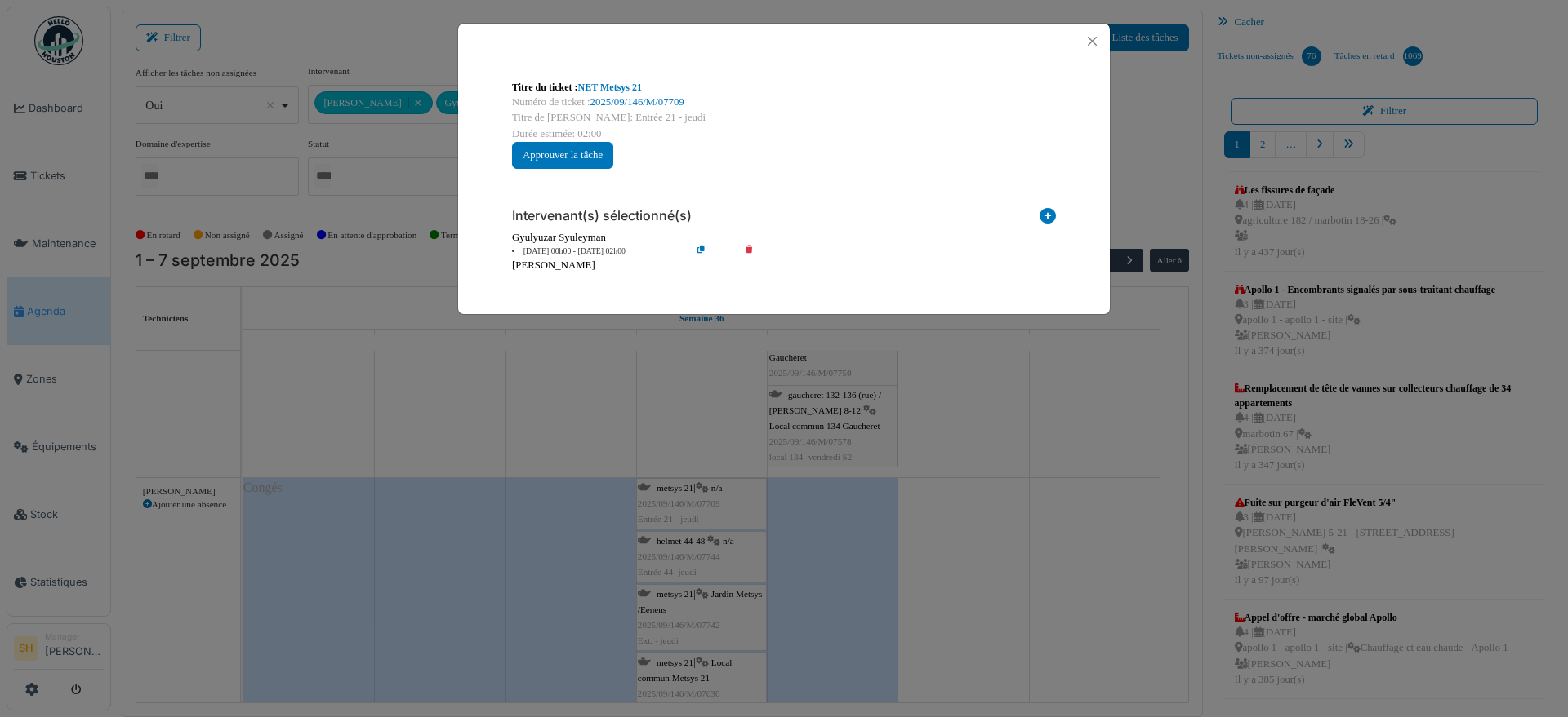
click at [1039, 517] on div "Titre du ticket : NET Metsys 21 Numéro de ticket : 2025/09/146/M/07709 Titre de…" at bounding box center [784, 358] width 1568 height 717
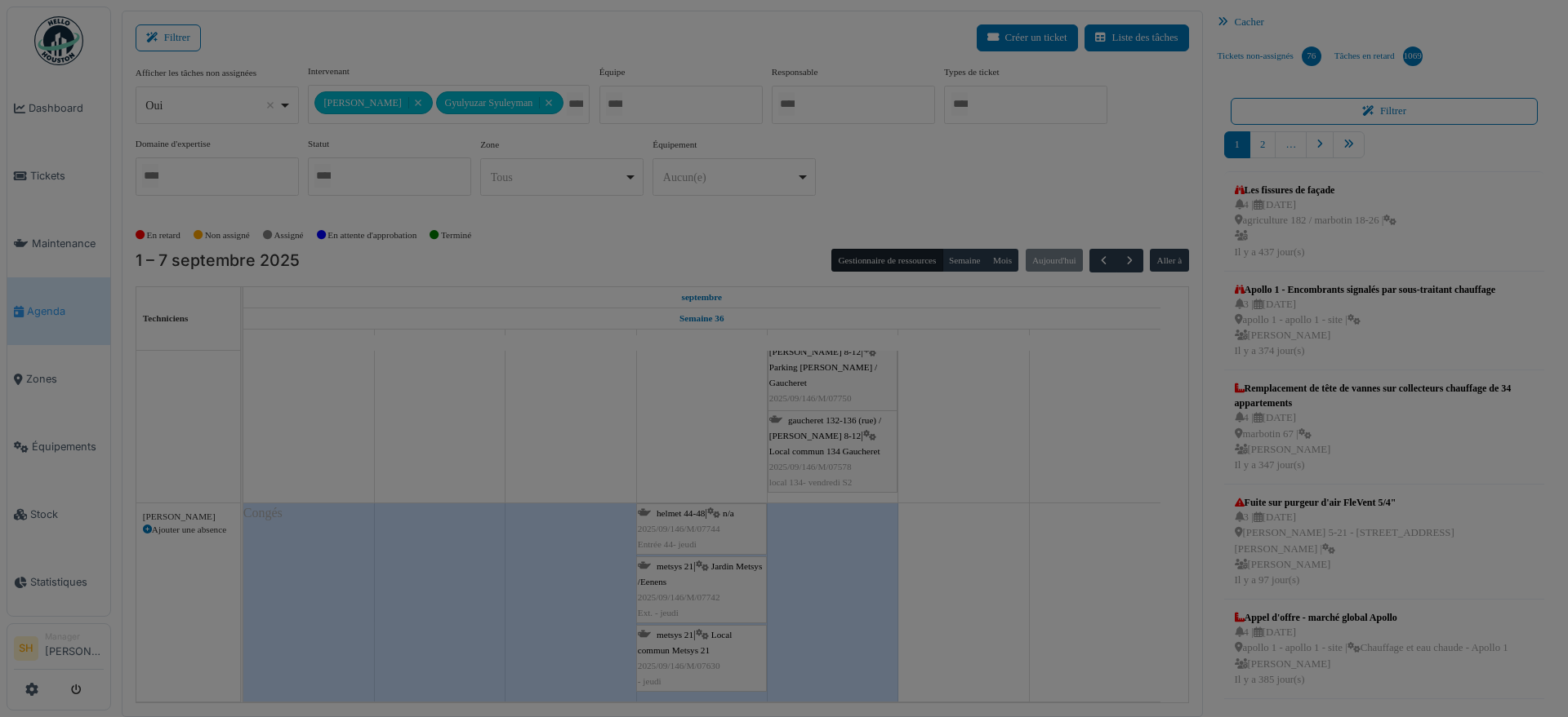
scroll to position [789, 0]
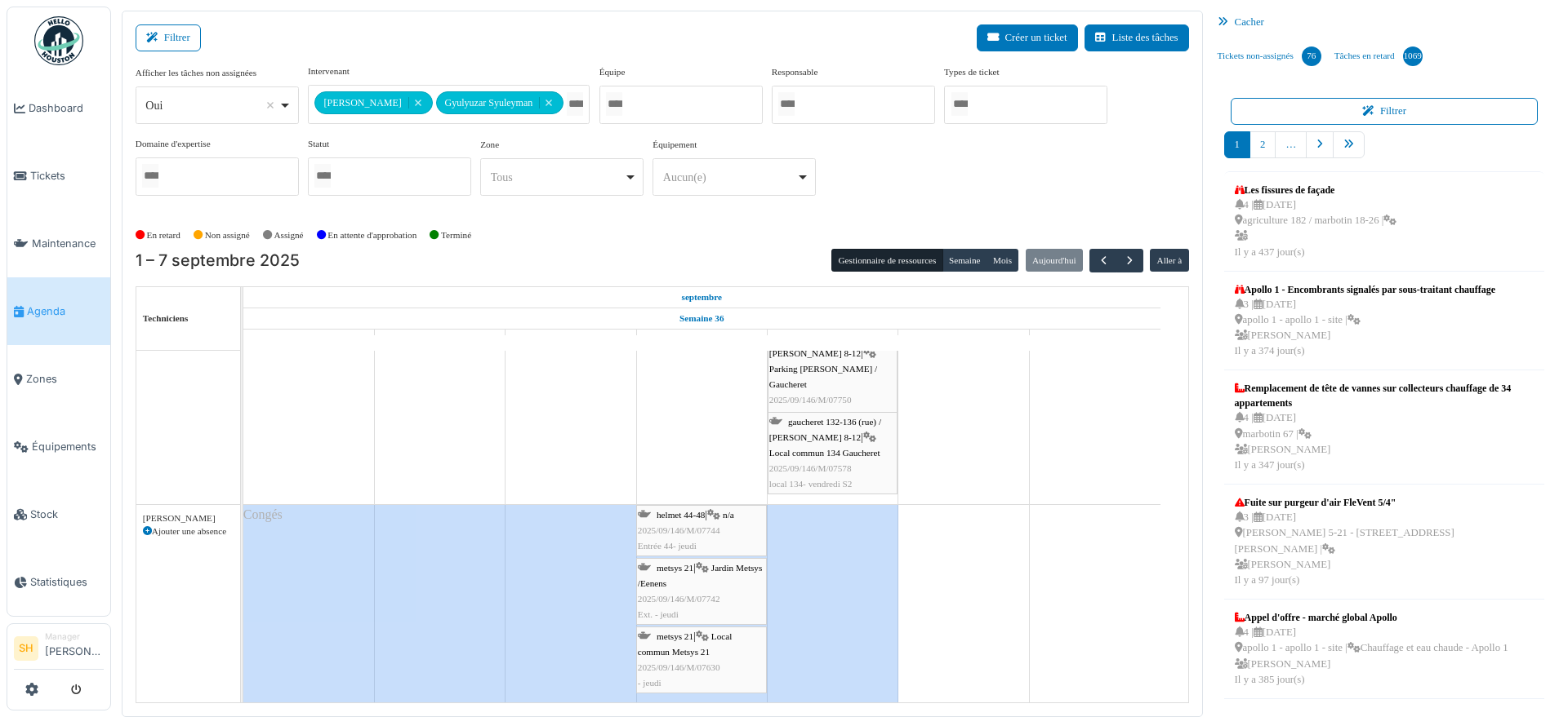
click at [687, 565] on span "metsys 21" at bounding box center [675, 568] width 37 height 10
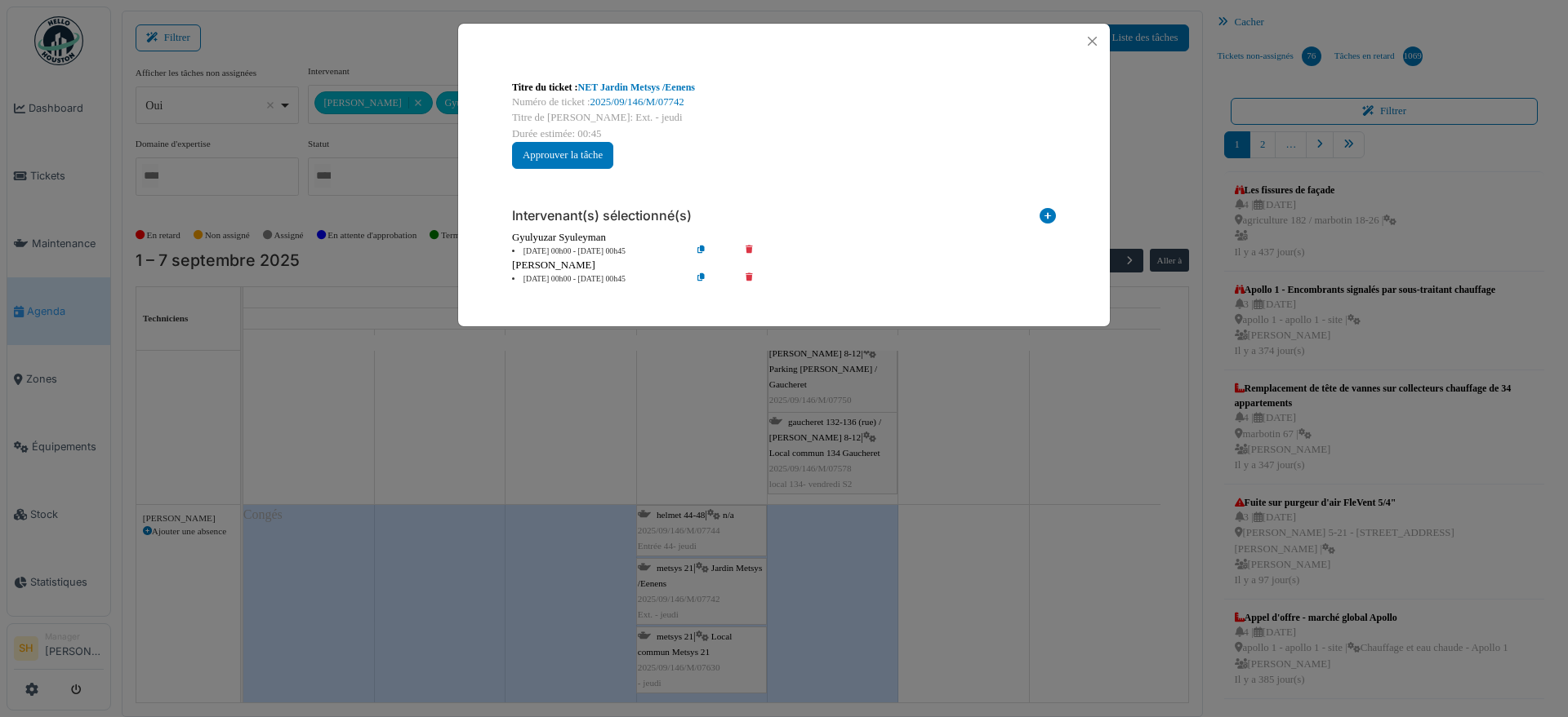
click at [750, 273] on icon at bounding box center [760, 279] width 47 height 12
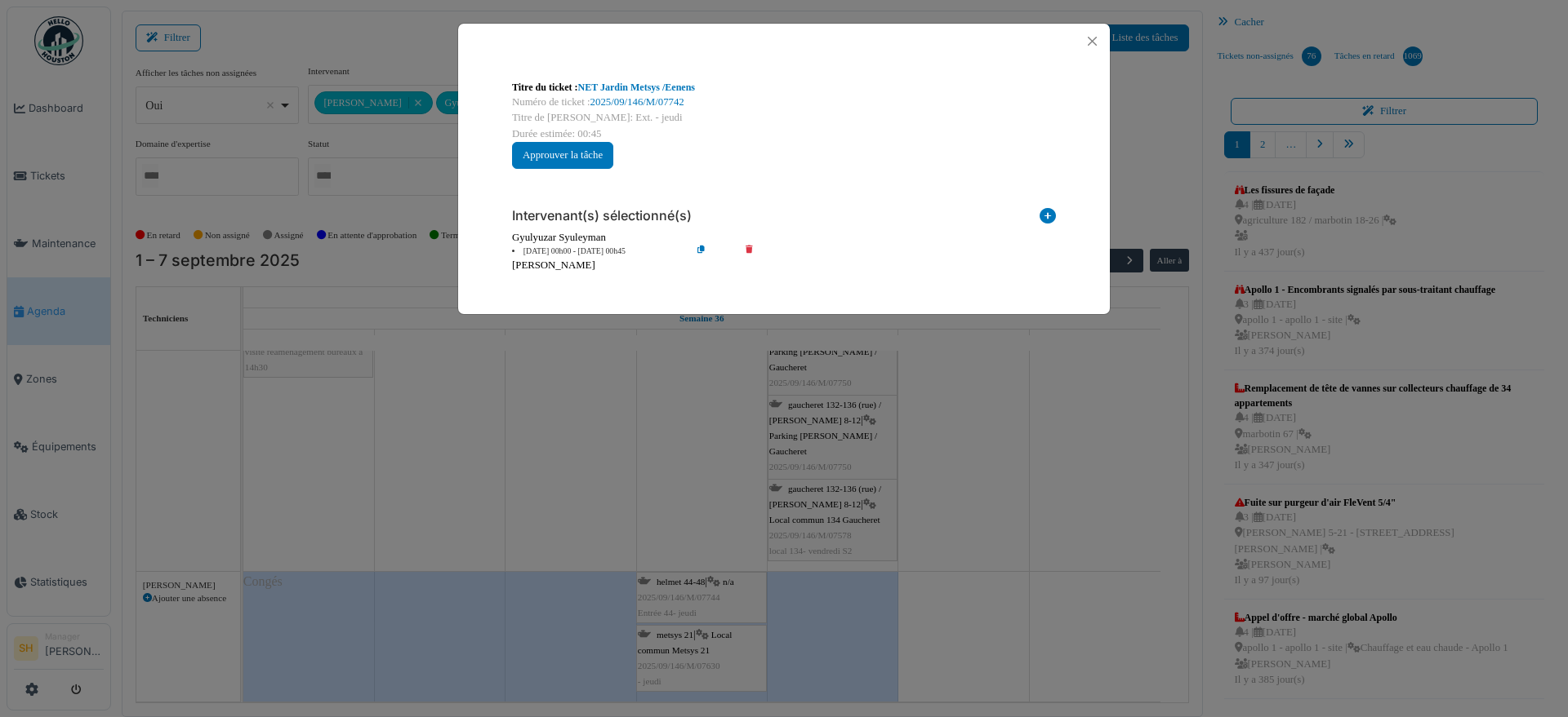
scroll to position [721, 0]
click at [1097, 38] on button "Close" at bounding box center [1092, 41] width 22 height 22
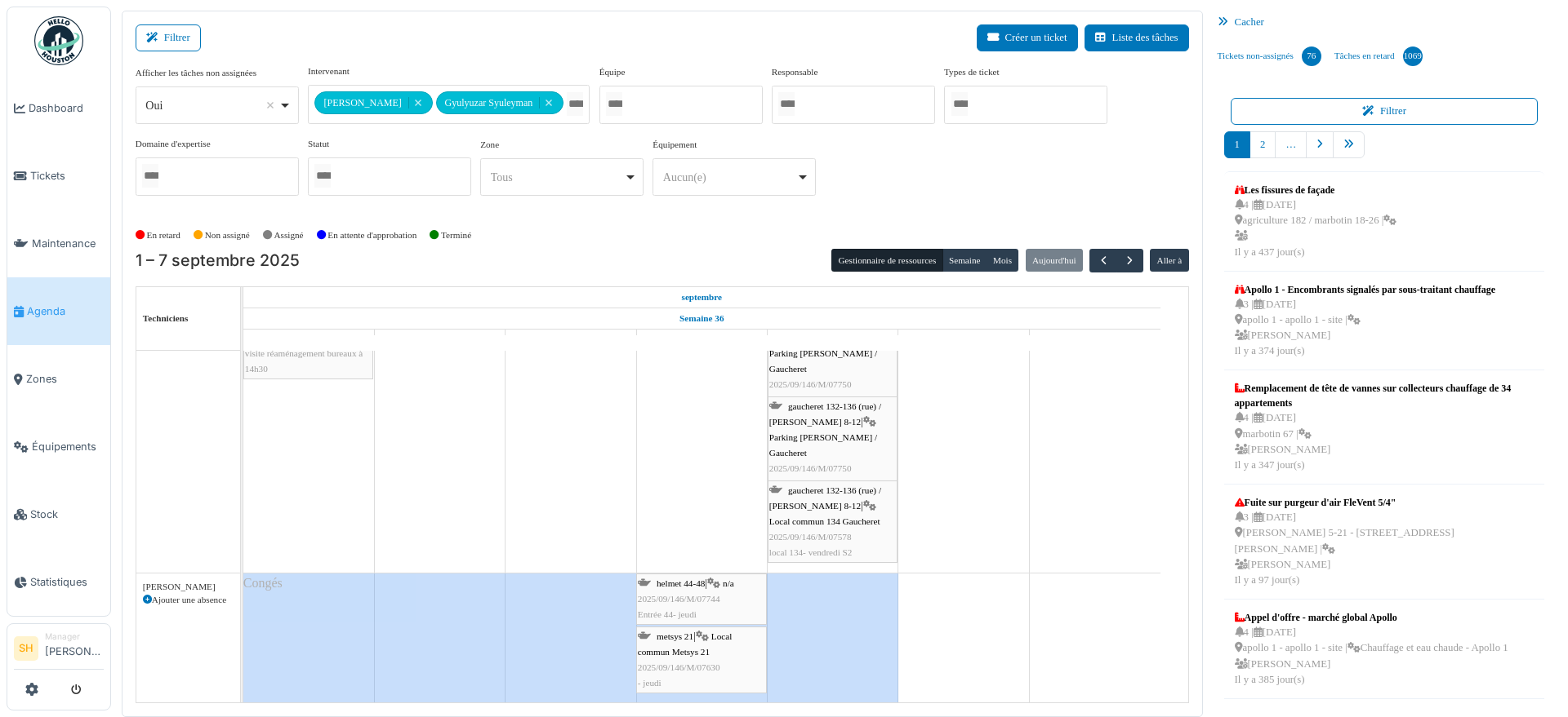
click at [951, 467] on td at bounding box center [963, 167] width 130 height 1074
click at [689, 584] on span "helmet 44-48" at bounding box center [681, 584] width 48 height 10
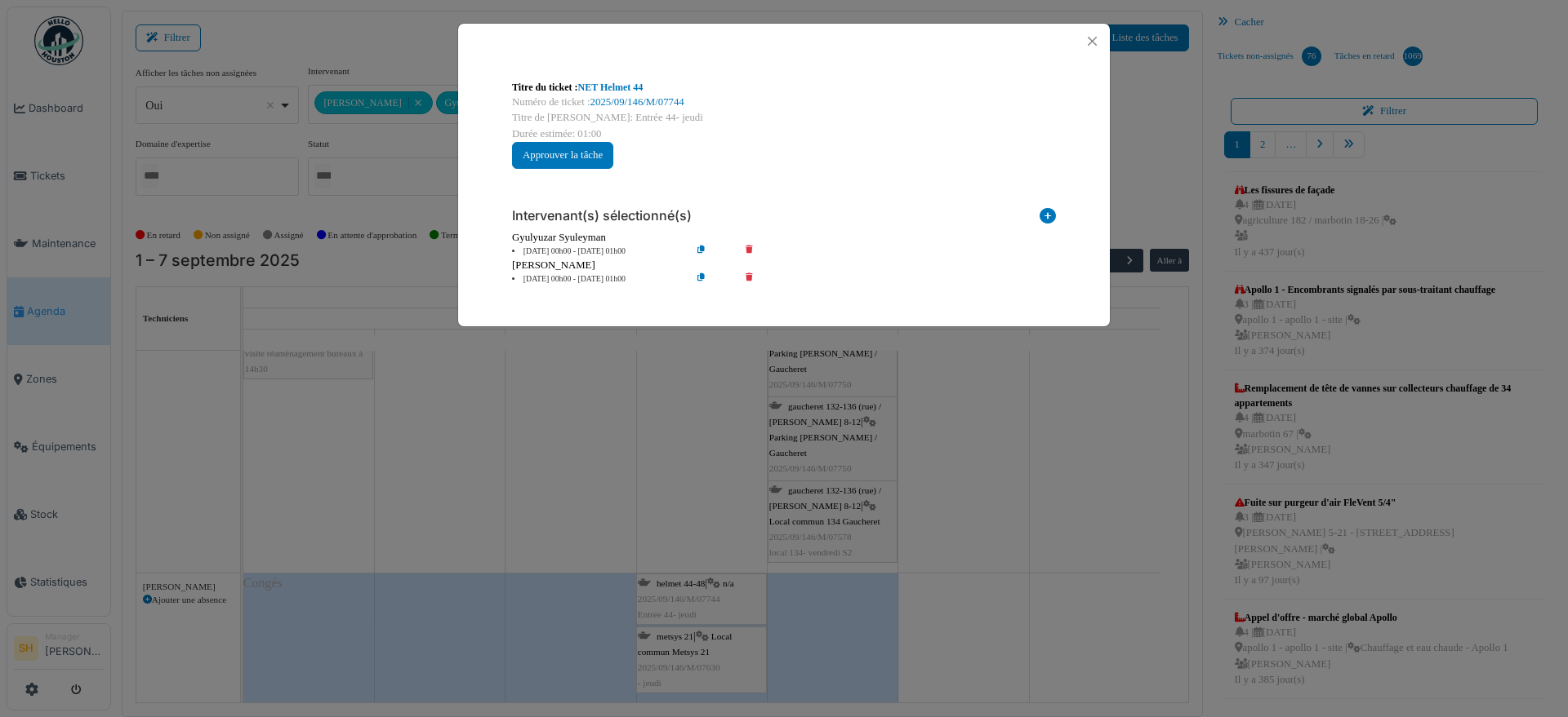
click at [751, 275] on icon at bounding box center [760, 279] width 47 height 12
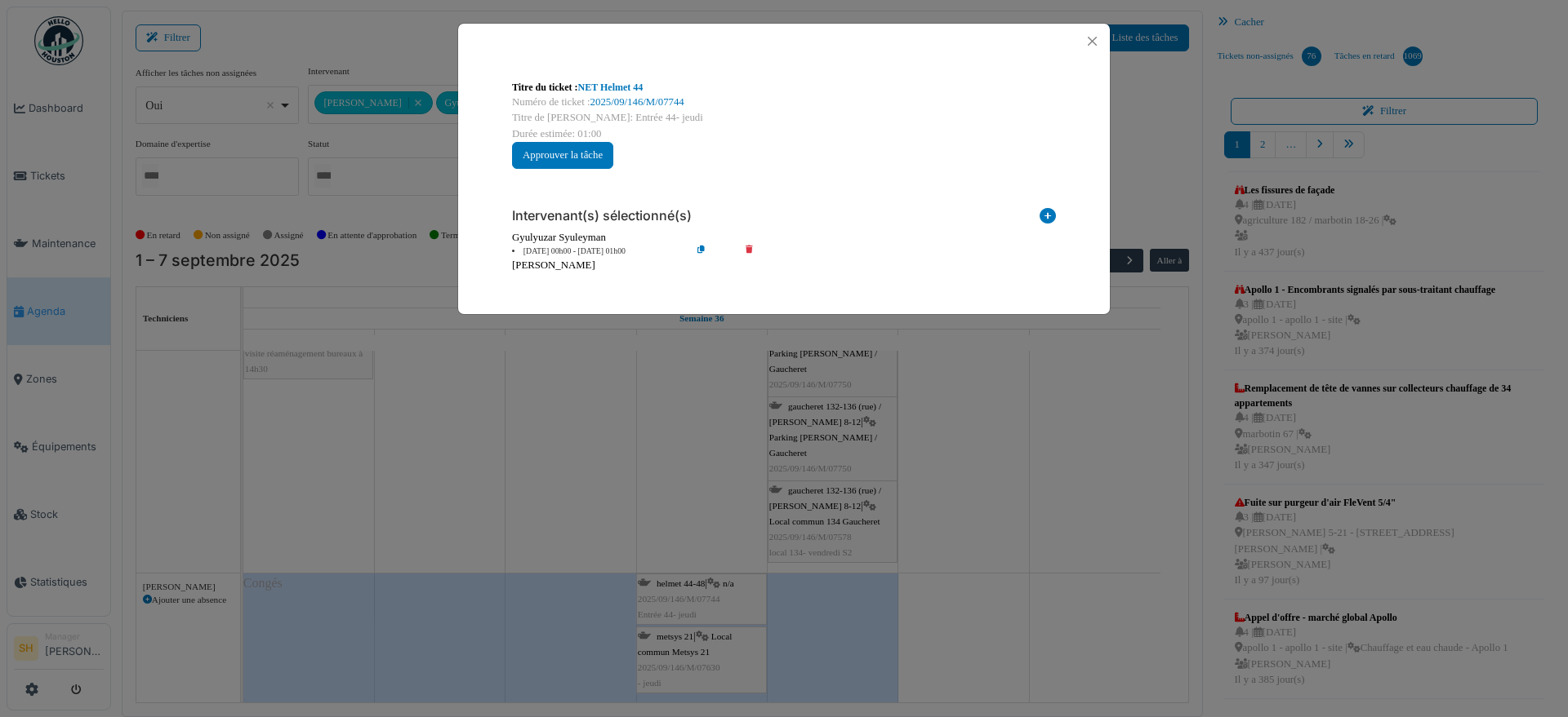
click at [999, 561] on div "Titre du ticket : NET Helmet 44 Numéro de ticket : 2025/09/146/M/07744 Titre de…" at bounding box center [784, 358] width 1568 height 717
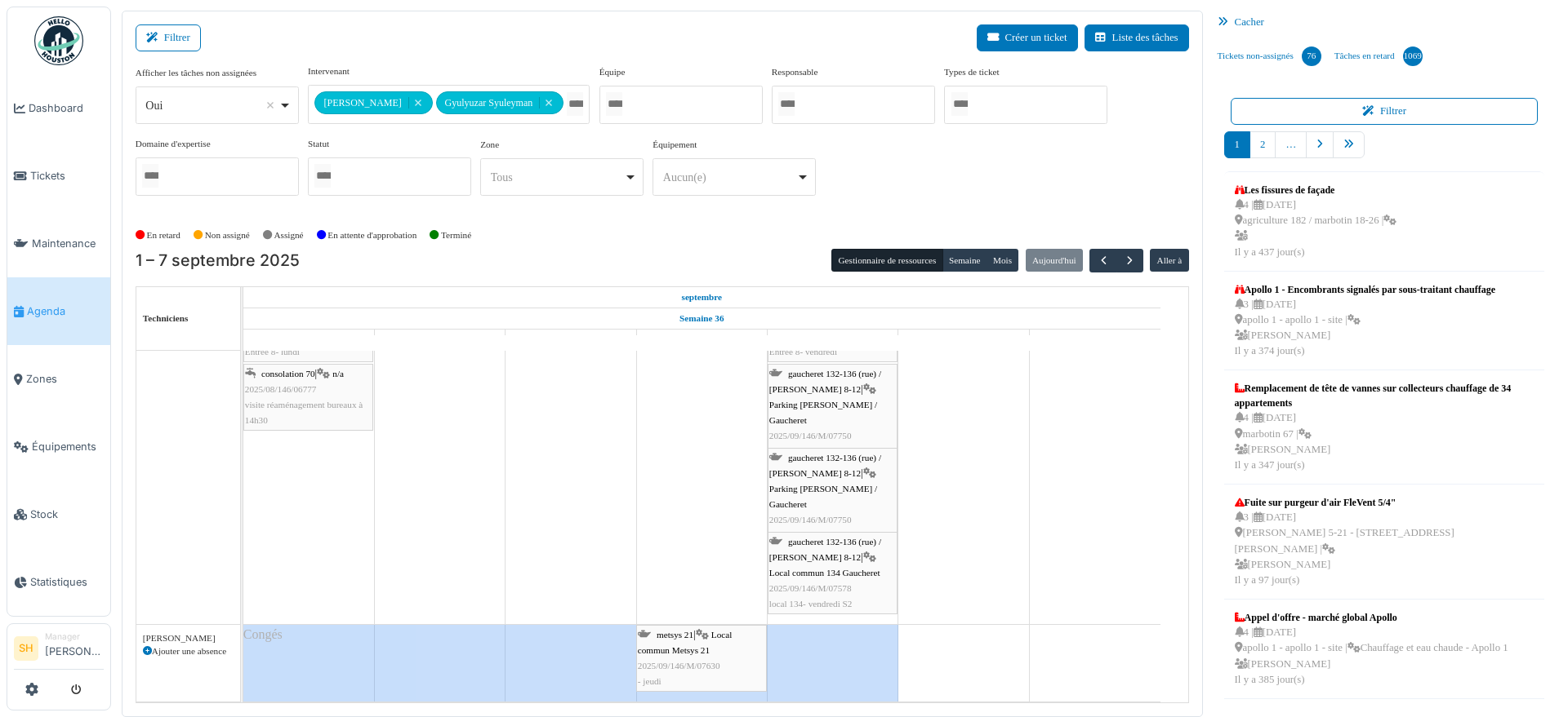
scroll to position [667, 0]
click at [668, 634] on span "metsys 21" at bounding box center [675, 637] width 37 height 10
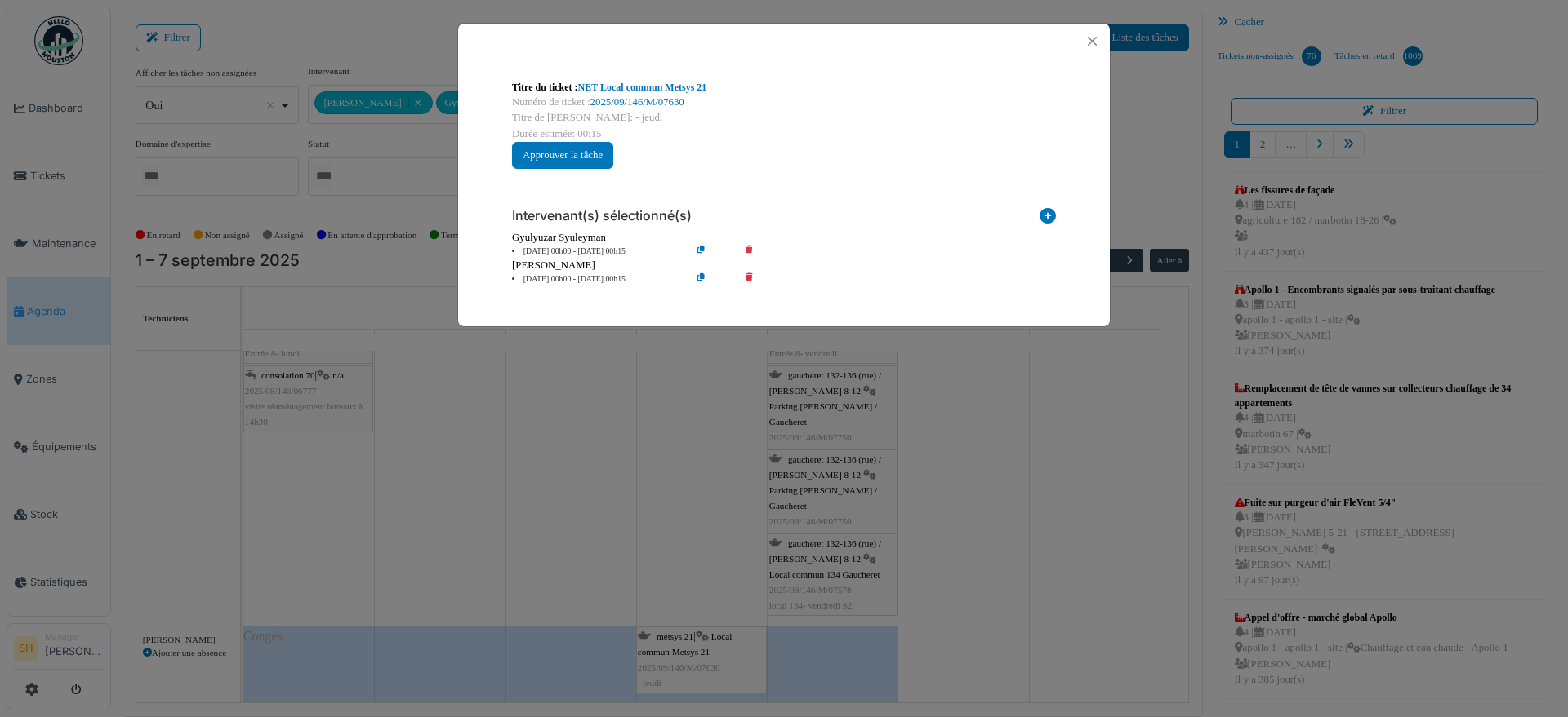
click at [751, 275] on icon at bounding box center [760, 279] width 47 height 12
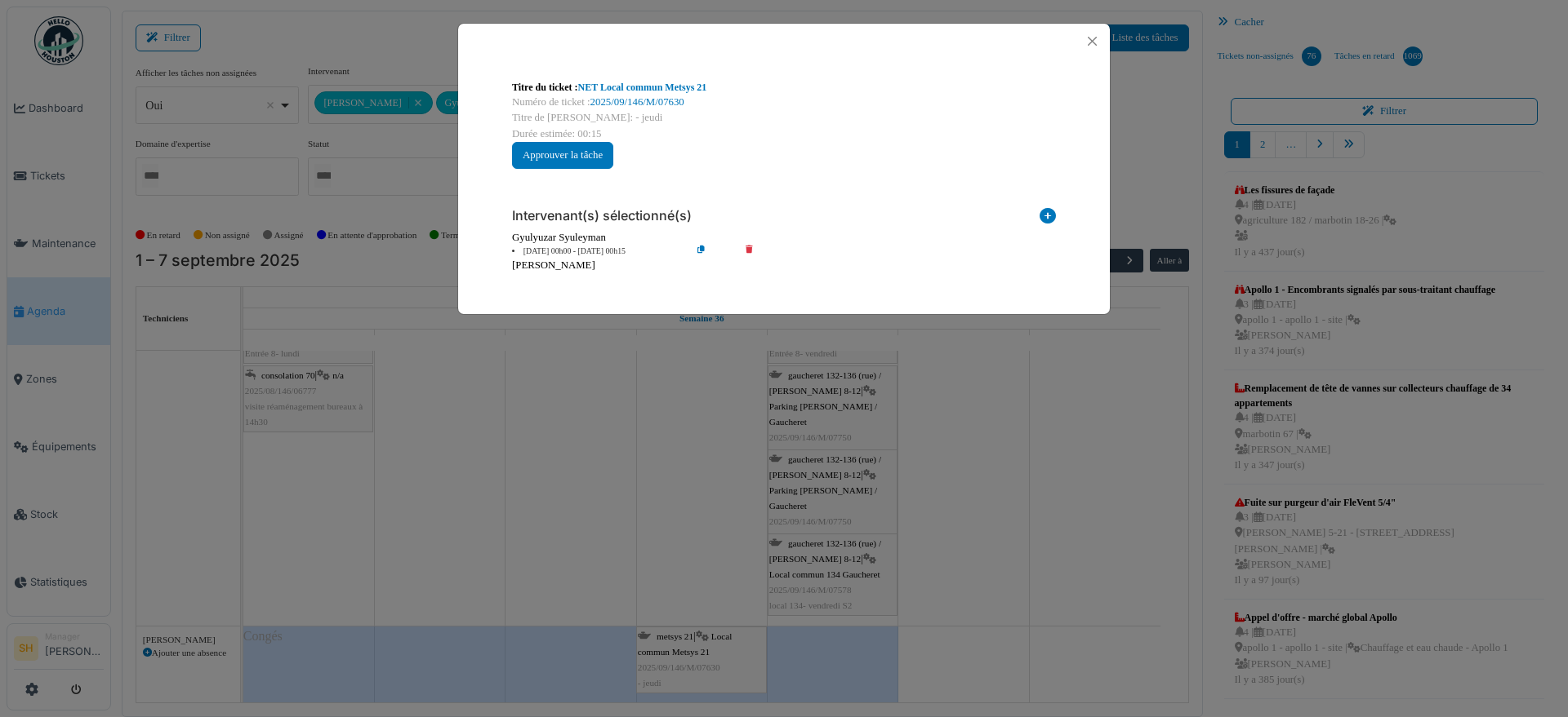
click at [1009, 468] on div "Titre du ticket : NET Local commun Metsys 21 Numéro de ticket : 2025/09/146/M/0…" at bounding box center [784, 358] width 1568 height 717
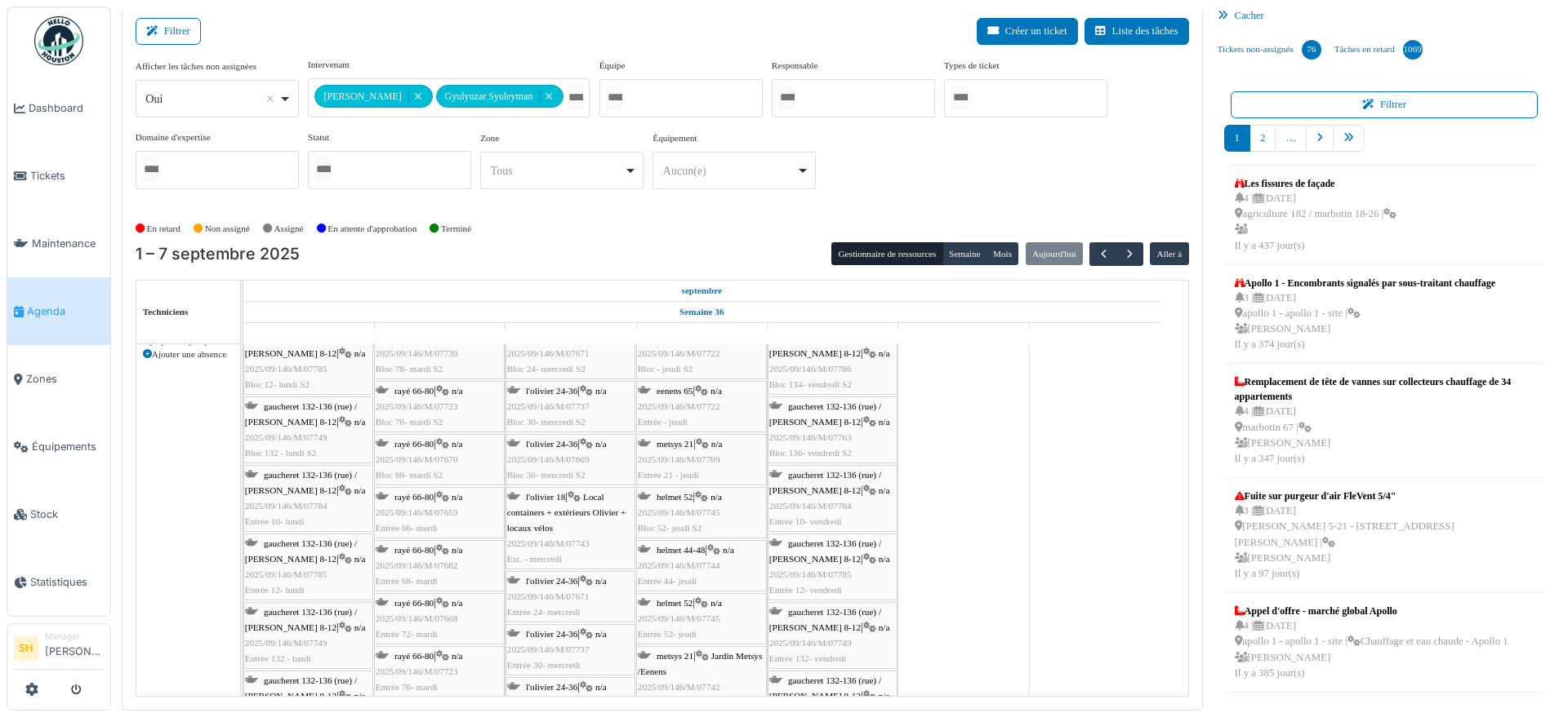
scroll to position [0, 0]
